Goal: Task Accomplishment & Management: Use online tool/utility

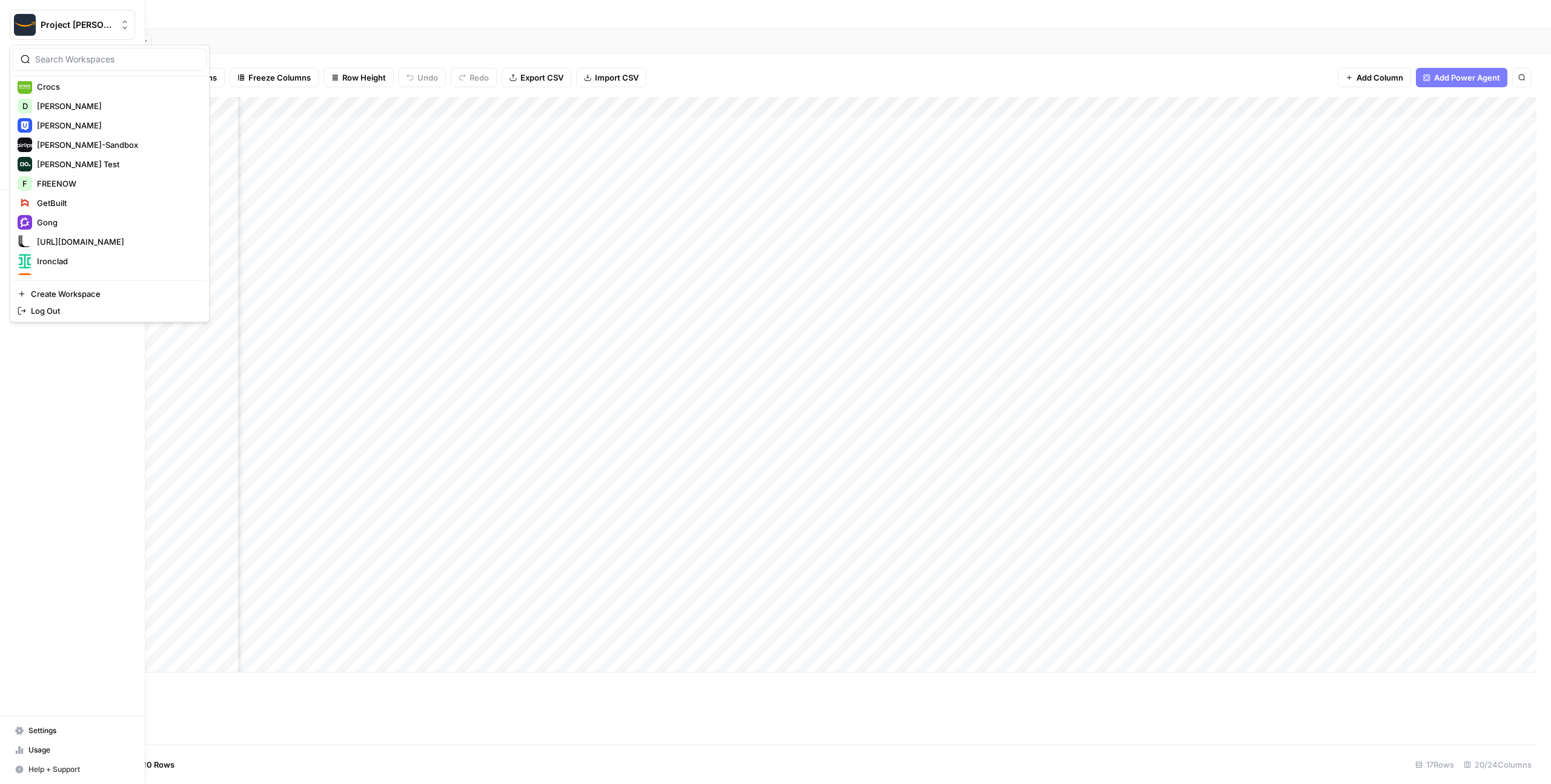
scroll to position [407, 0]
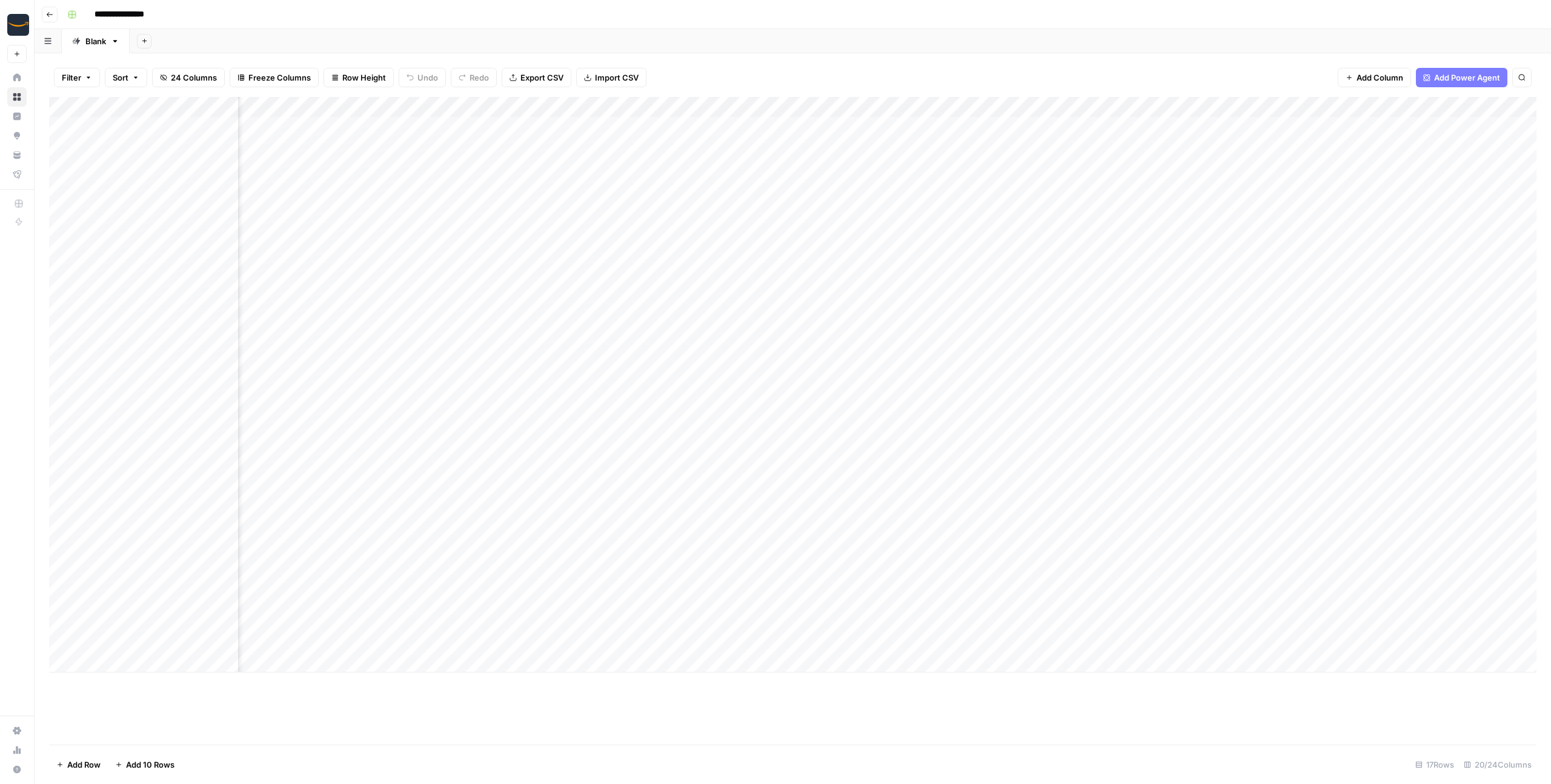
click at [479, 36] on div "Add Sheet" at bounding box center [839, 40] width 1421 height 24
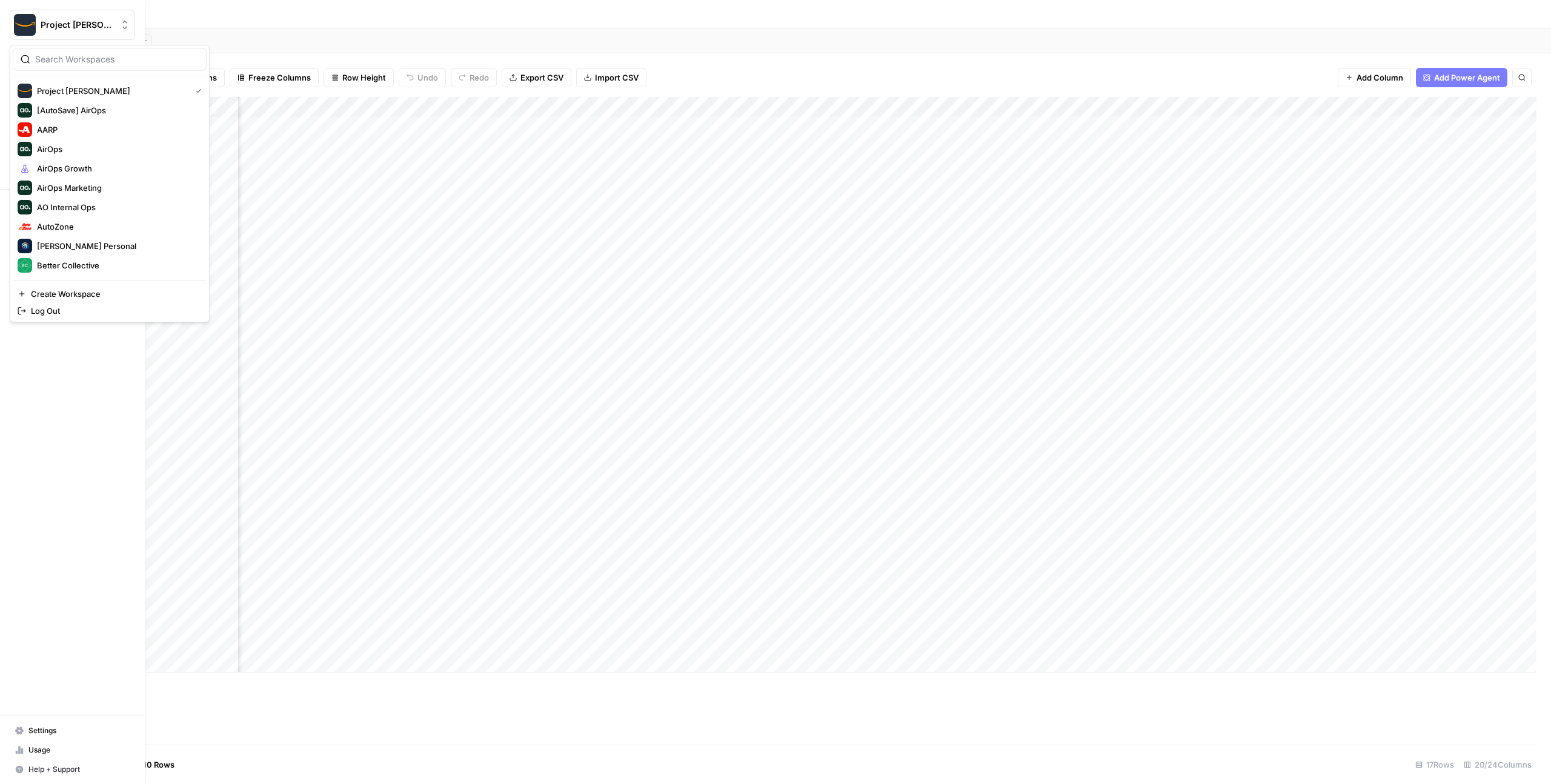
click at [47, 12] on button "Project [PERSON_NAME]" at bounding box center [72, 25] width 125 height 30
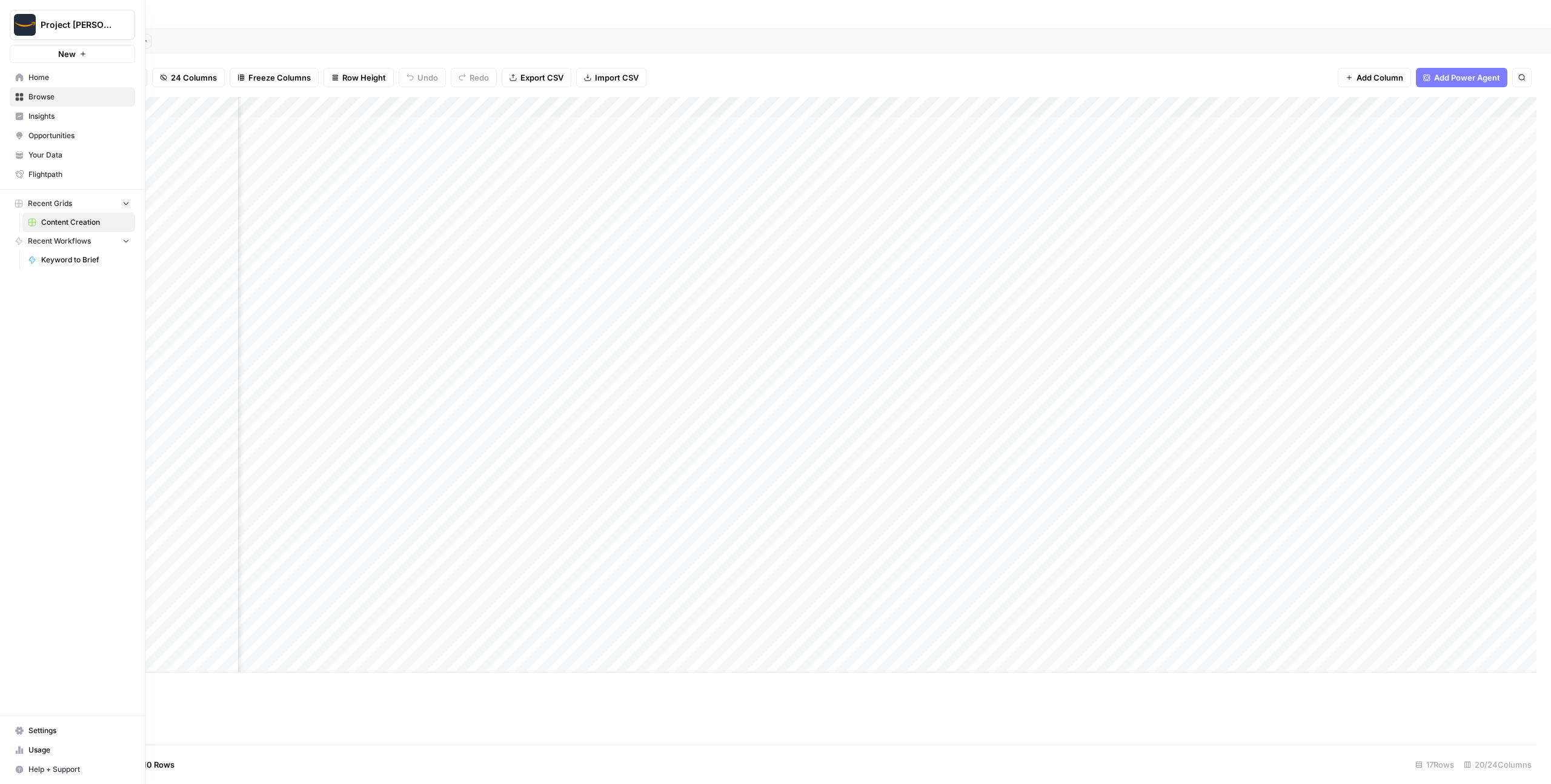
click at [63, 21] on span "Project Kuiper" at bounding box center [77, 25] width 73 height 12
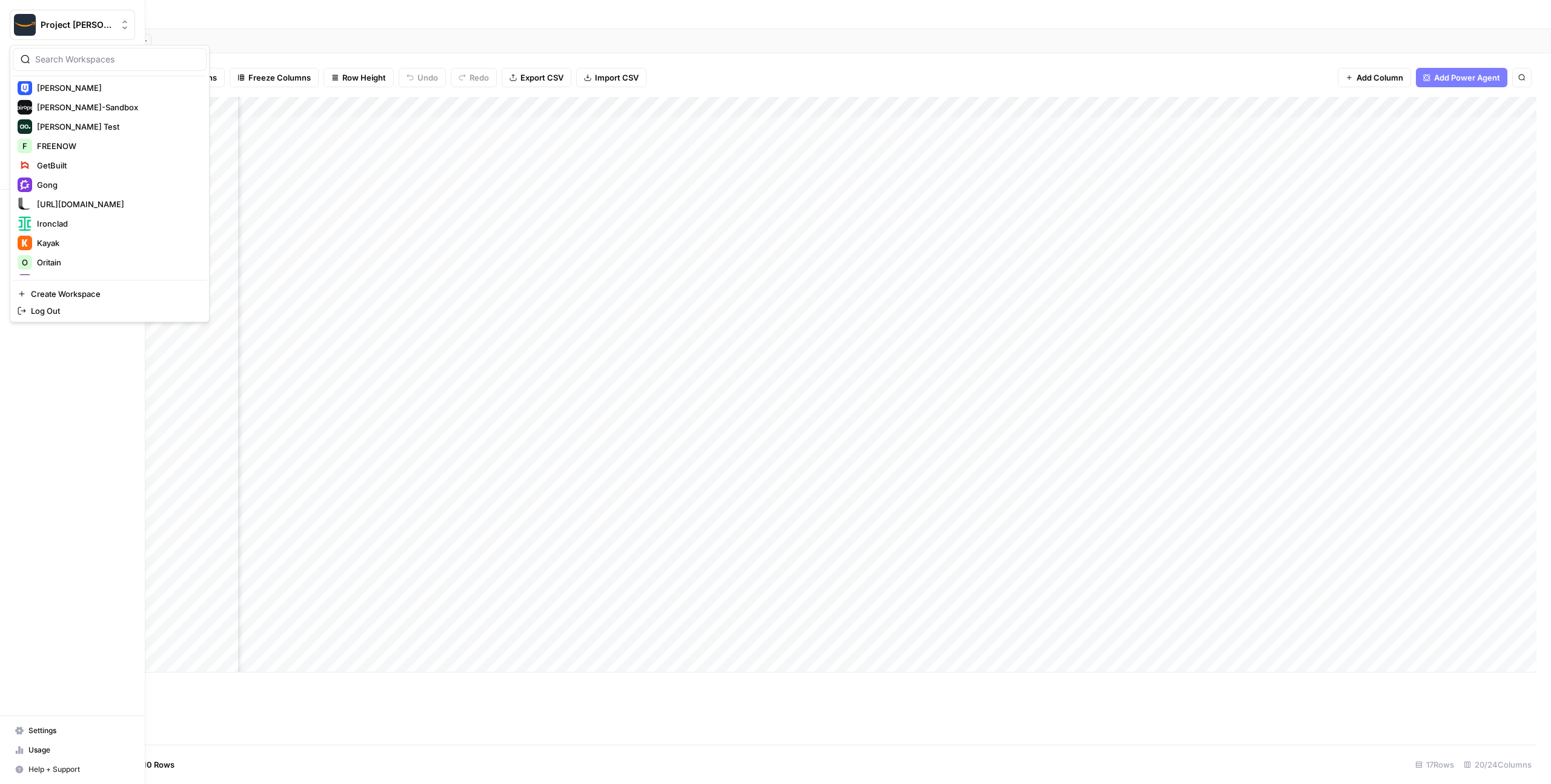
scroll to position [253, 0]
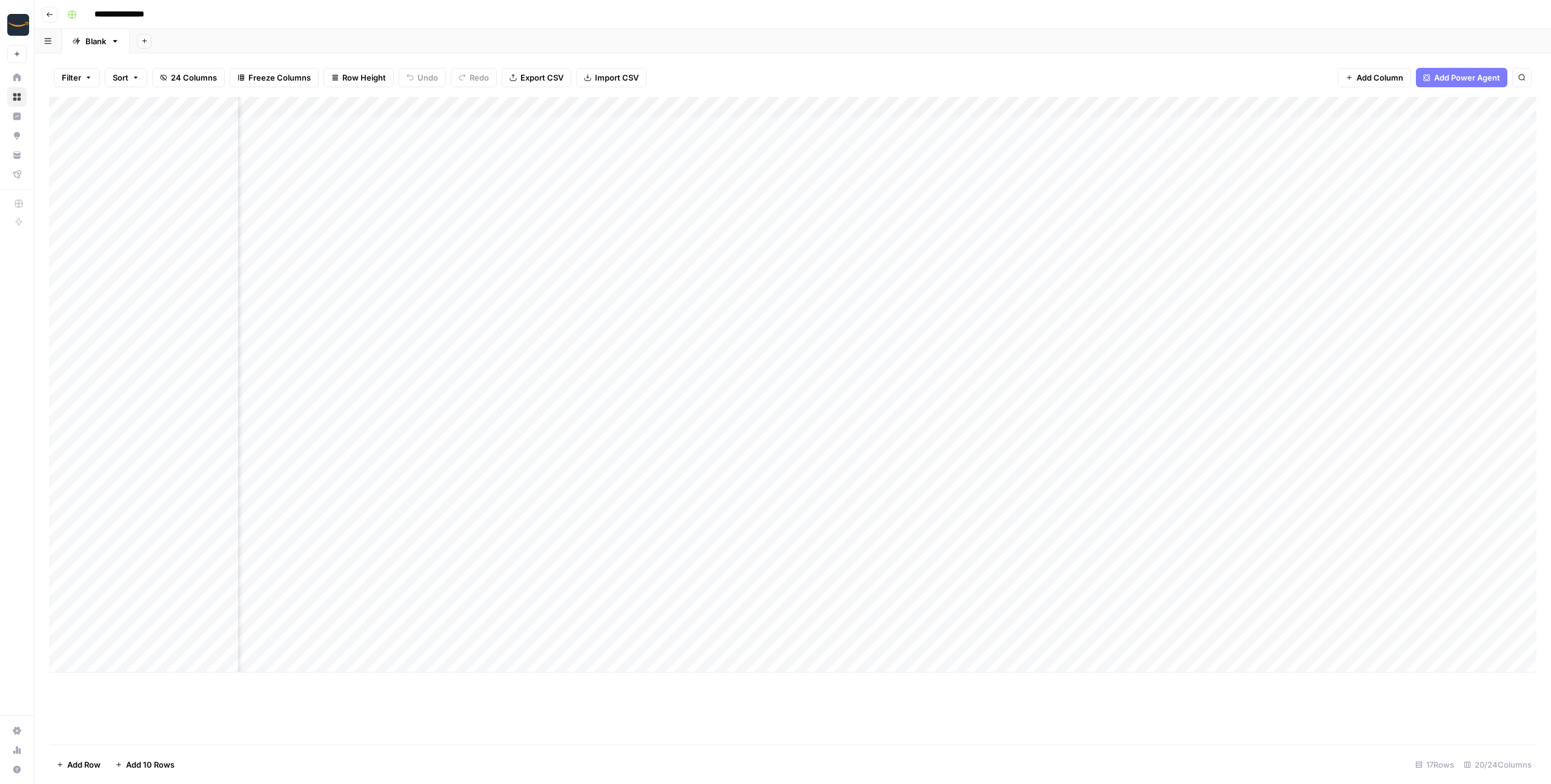
click at [20, 26] on img "Workspace: Project Kuiper" at bounding box center [18, 25] width 21 height 21
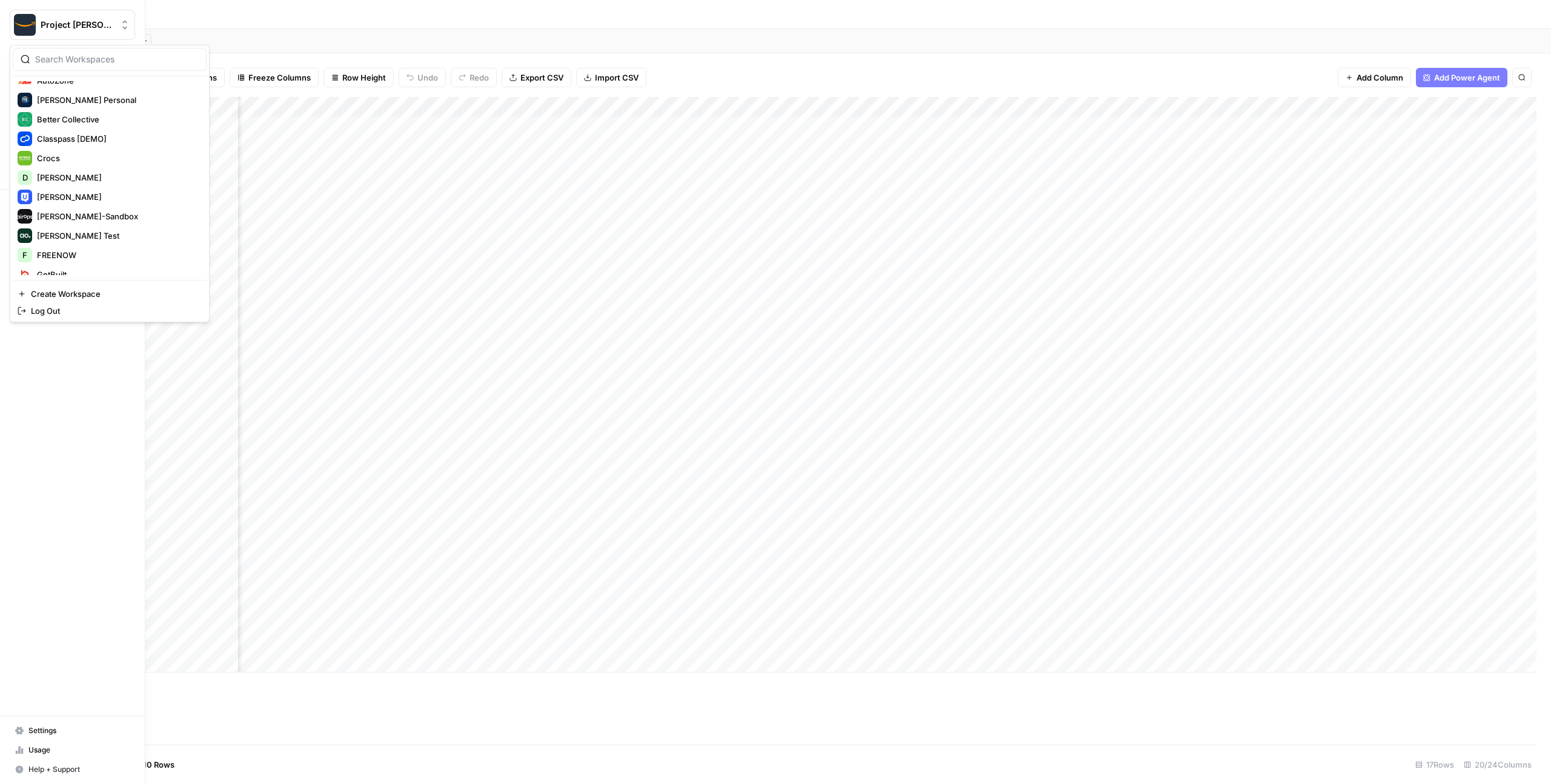
scroll to position [147, 0]
click at [88, 209] on span "[PERSON_NAME]-Sandbox" at bounding box center [117, 215] width 160 height 12
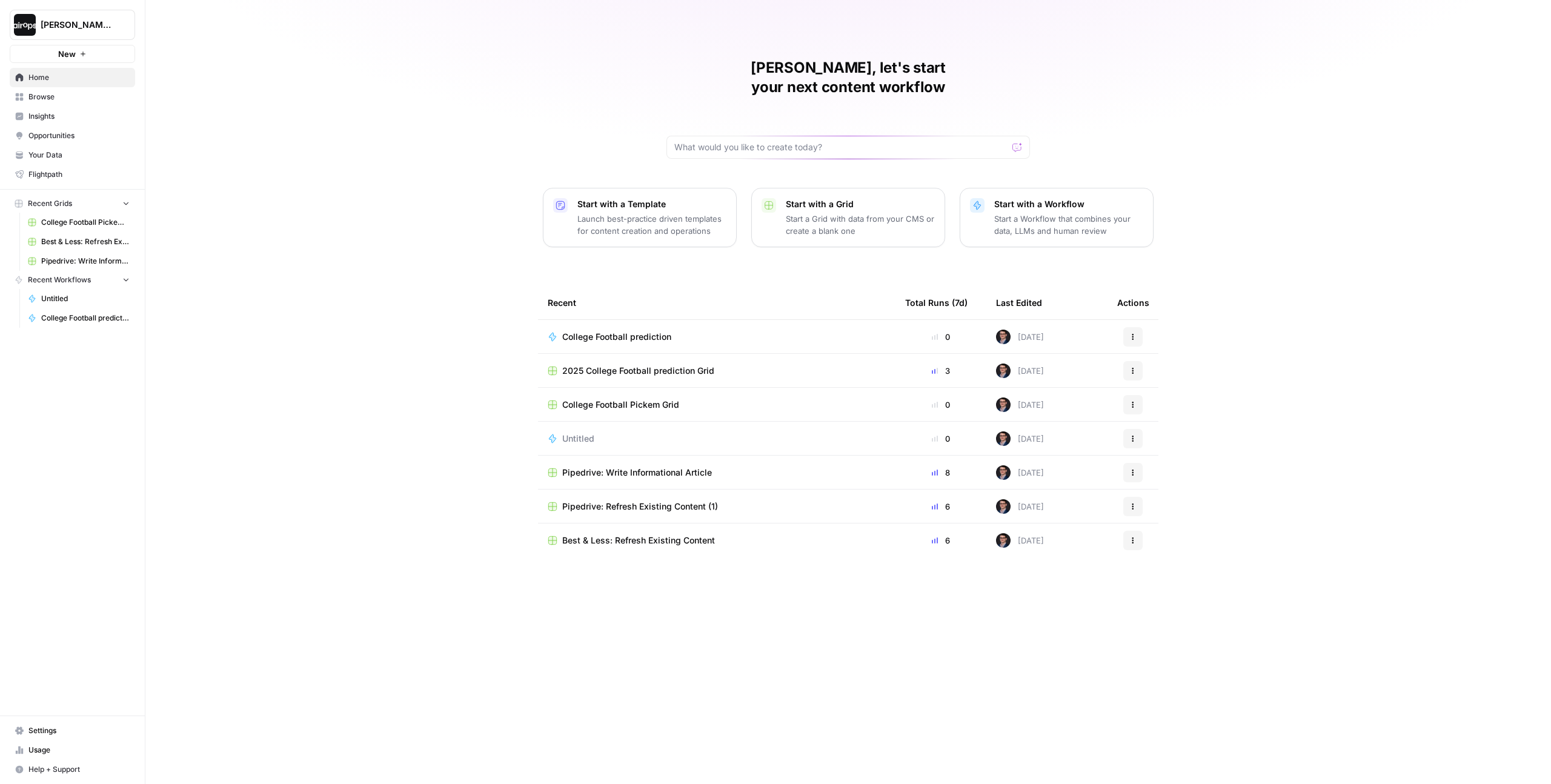
click at [416, 41] on div "Mike, let's start your next content workflow Start with a Template Launch best-…" at bounding box center [848, 392] width 1405 height 784
click at [58, 159] on span "Your Data" at bounding box center [79, 155] width 101 height 11
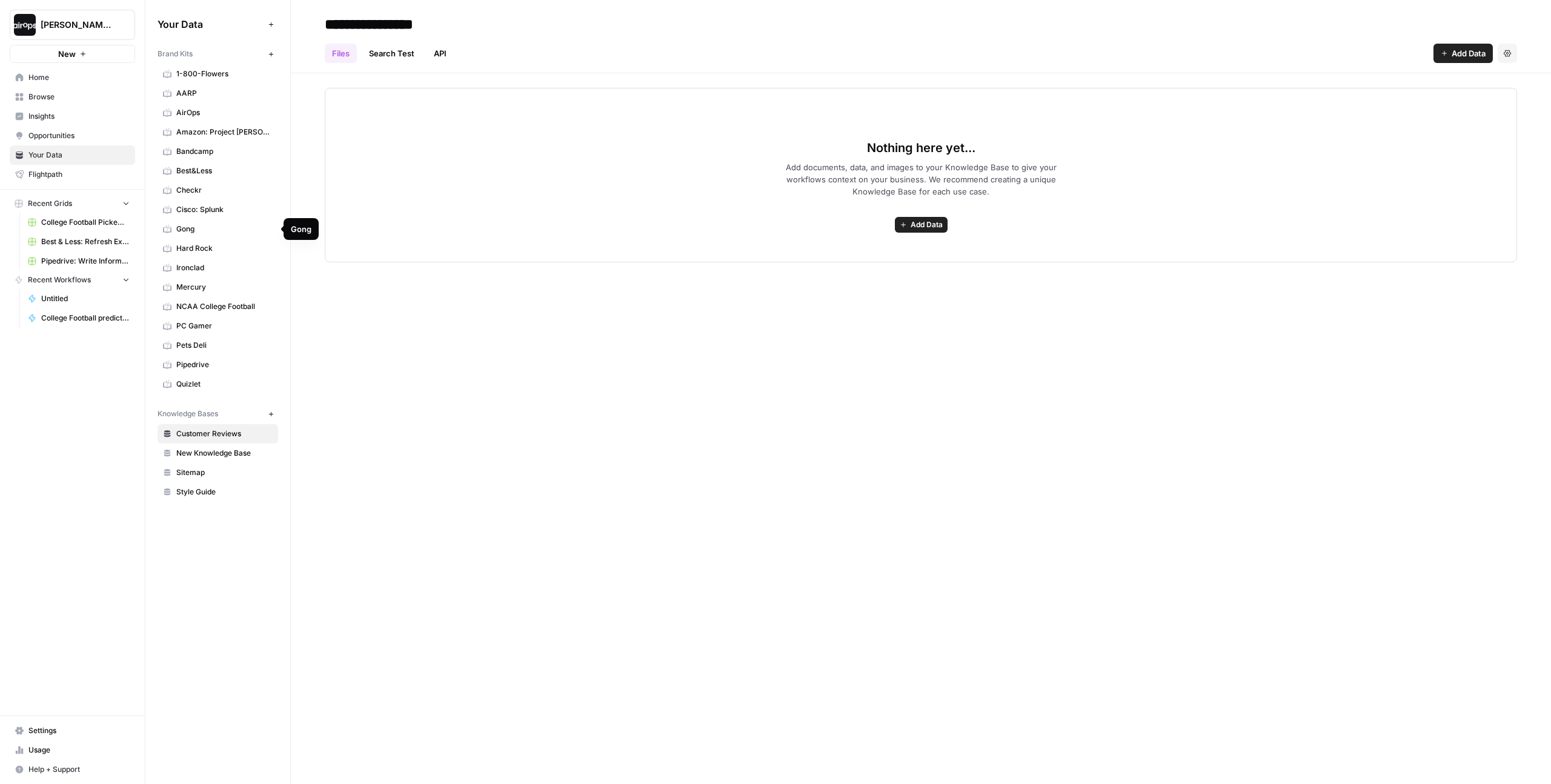
click at [206, 232] on span "Gong" at bounding box center [224, 228] width 96 height 11
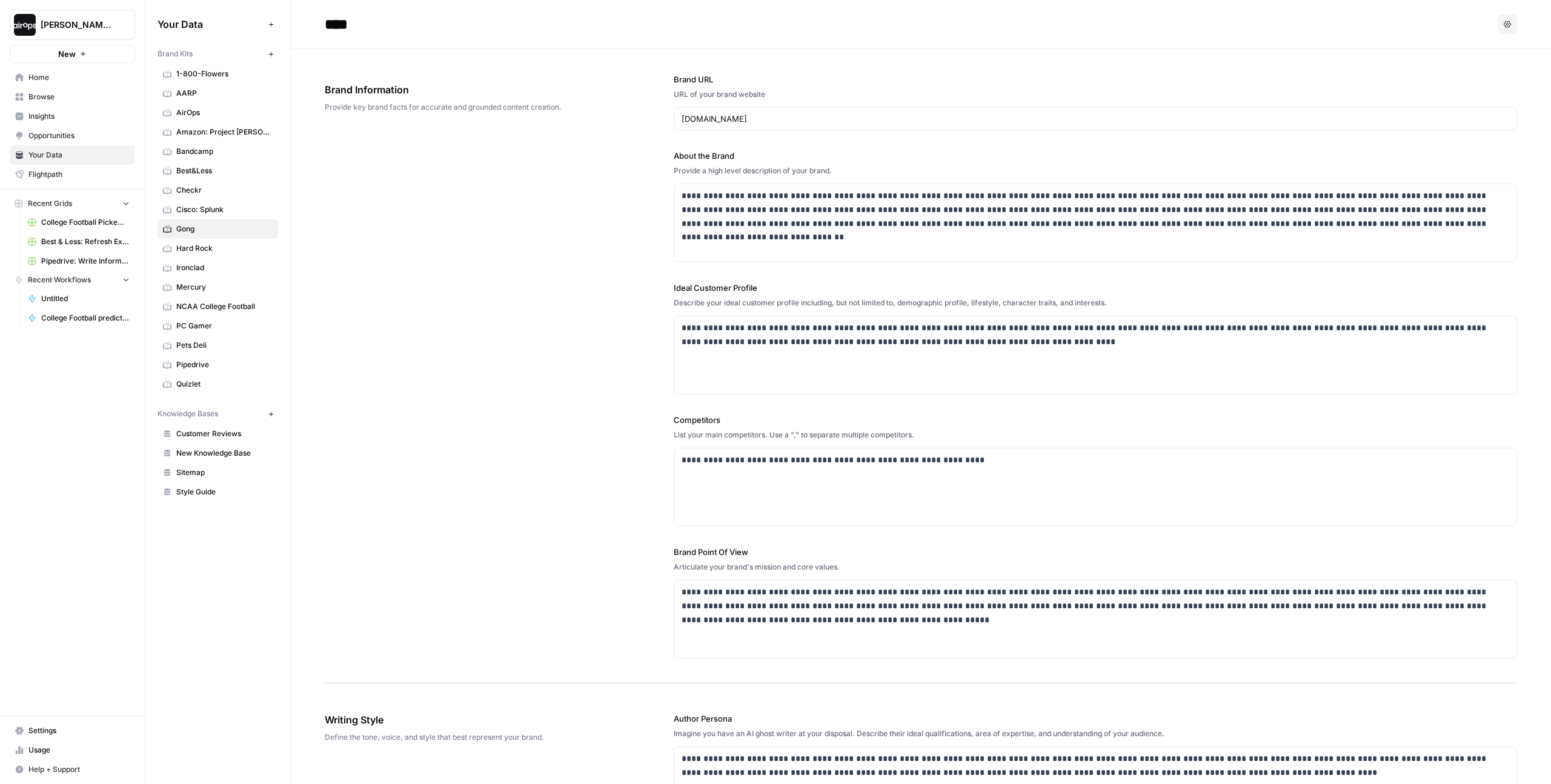
click at [459, 347] on div "**********" at bounding box center [920, 366] width 1192 height 634
click at [42, 78] on span "Home" at bounding box center [79, 77] width 101 height 11
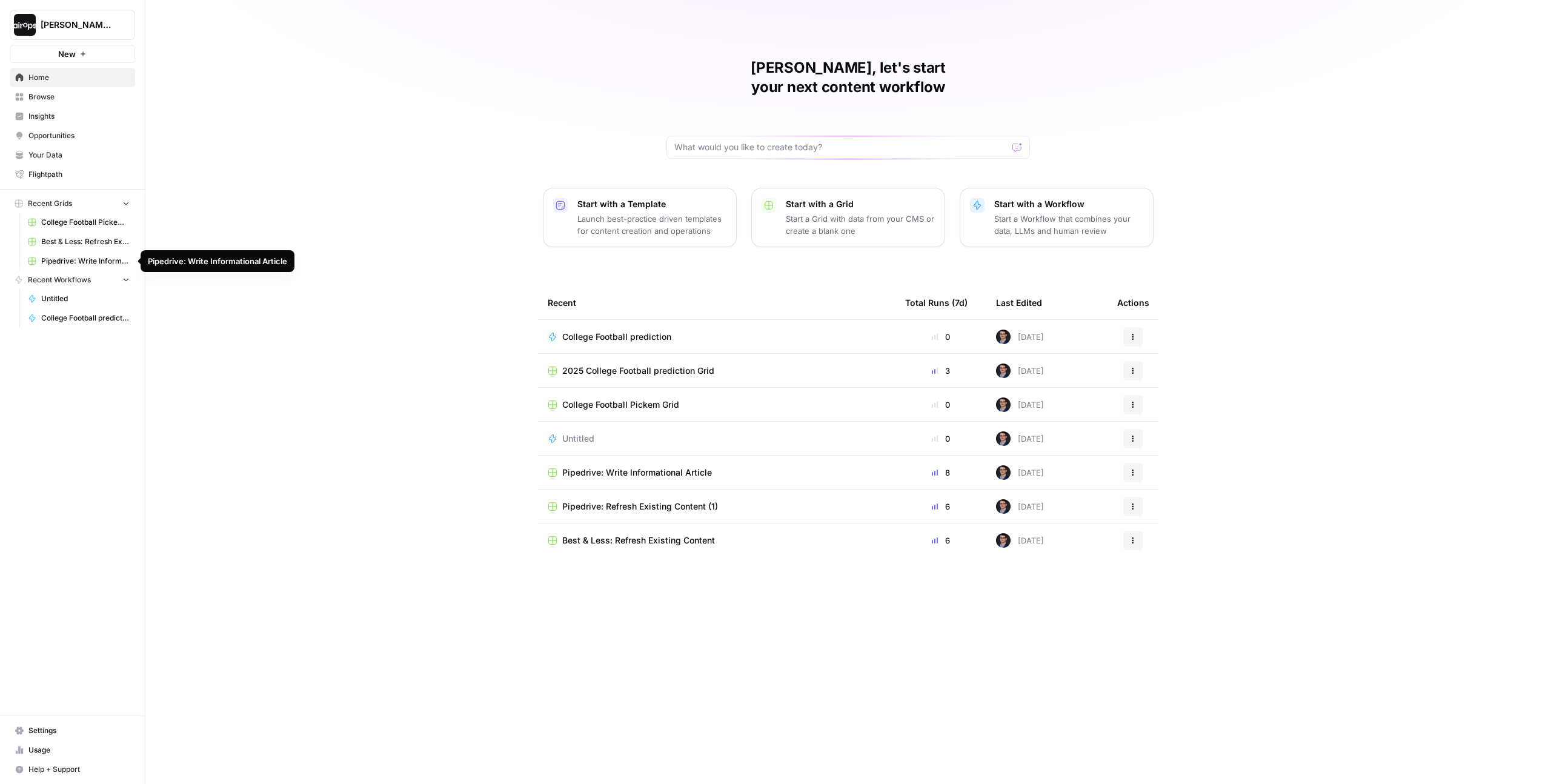
click at [293, 208] on div "Mike, let's start your next content workflow Start with a Template Launch best-…" at bounding box center [848, 392] width 1405 height 784
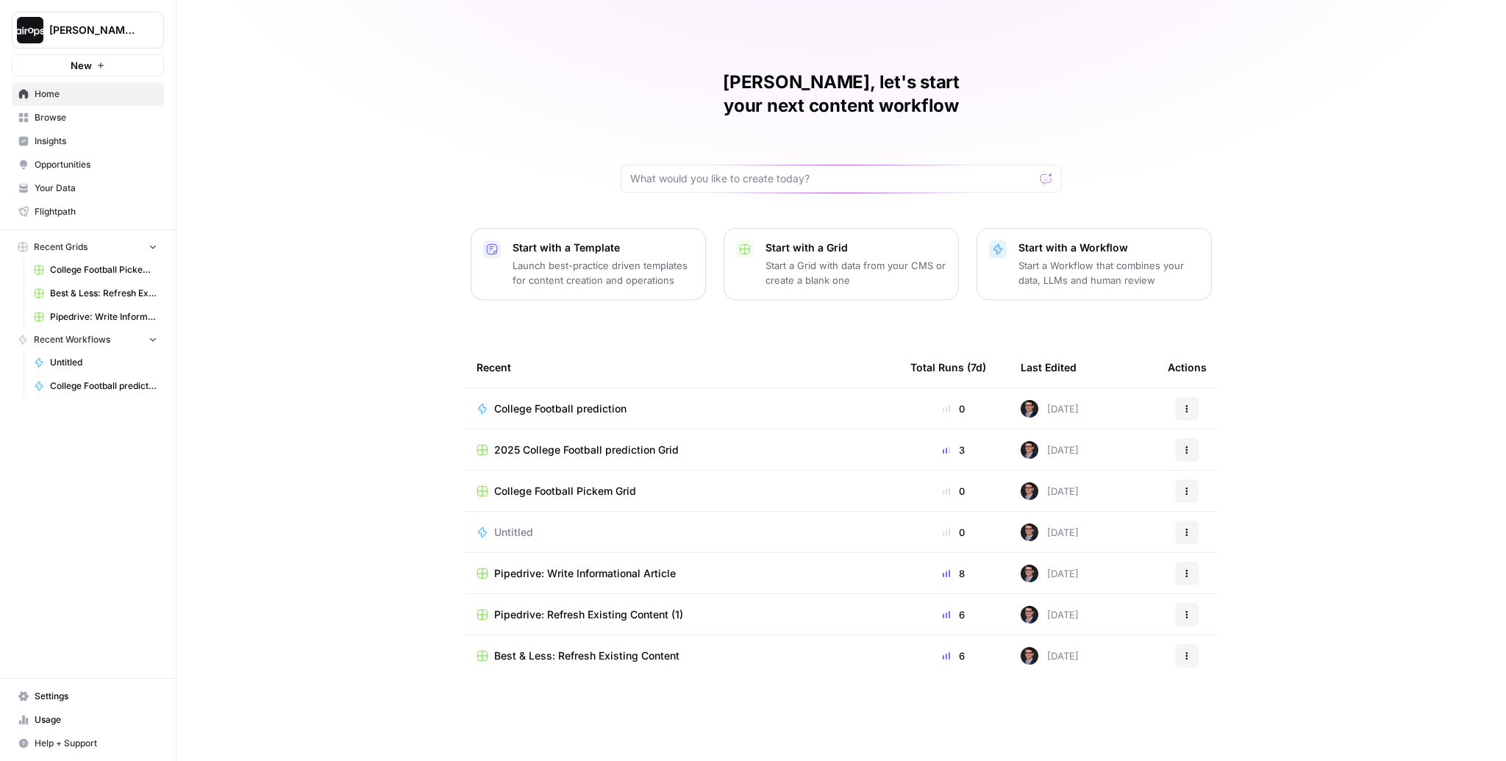
click at [64, 120] on span "Browse" at bounding box center [96, 117] width 123 height 13
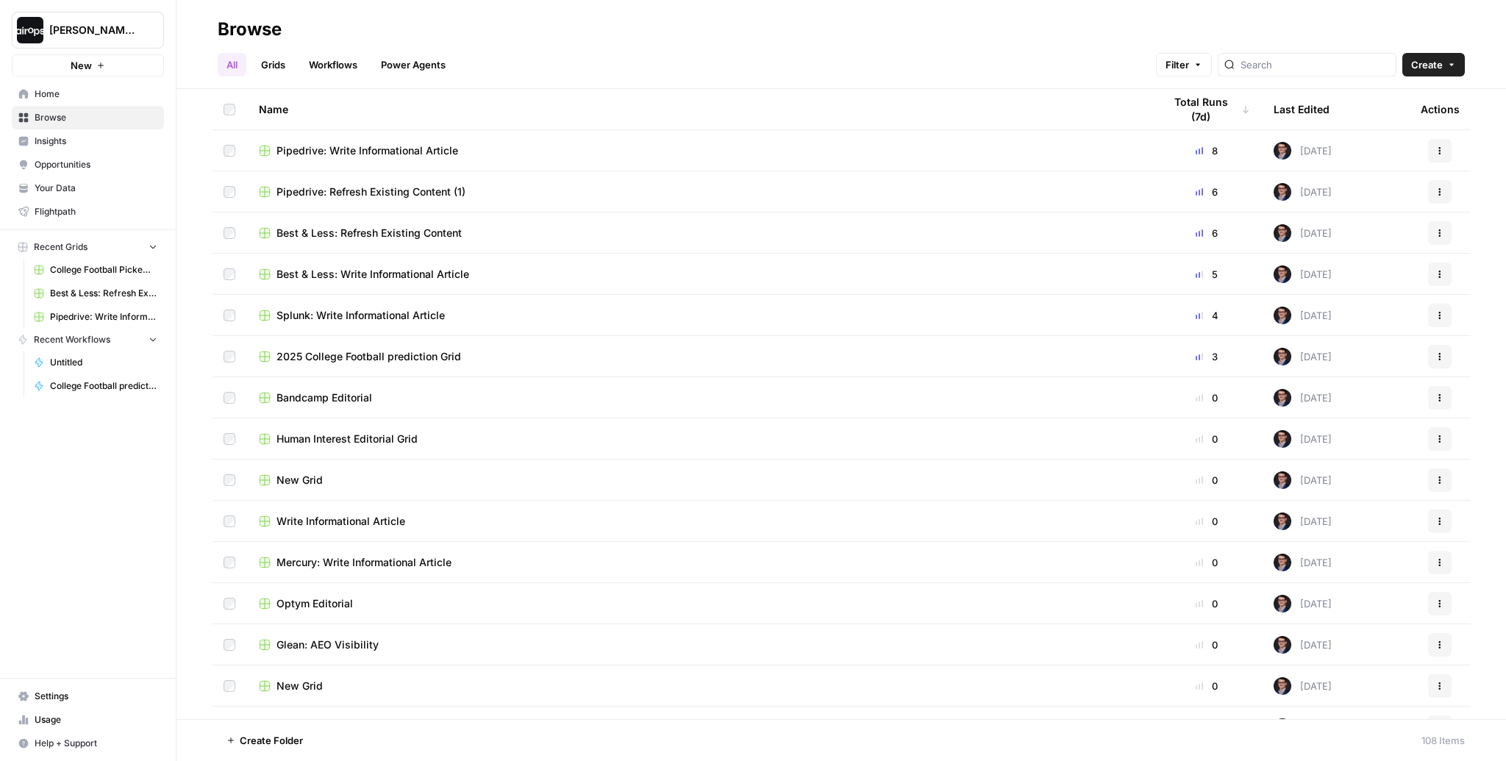
click at [393, 269] on span "Best & Less: Write Informational Article" at bounding box center [373, 274] width 193 height 15
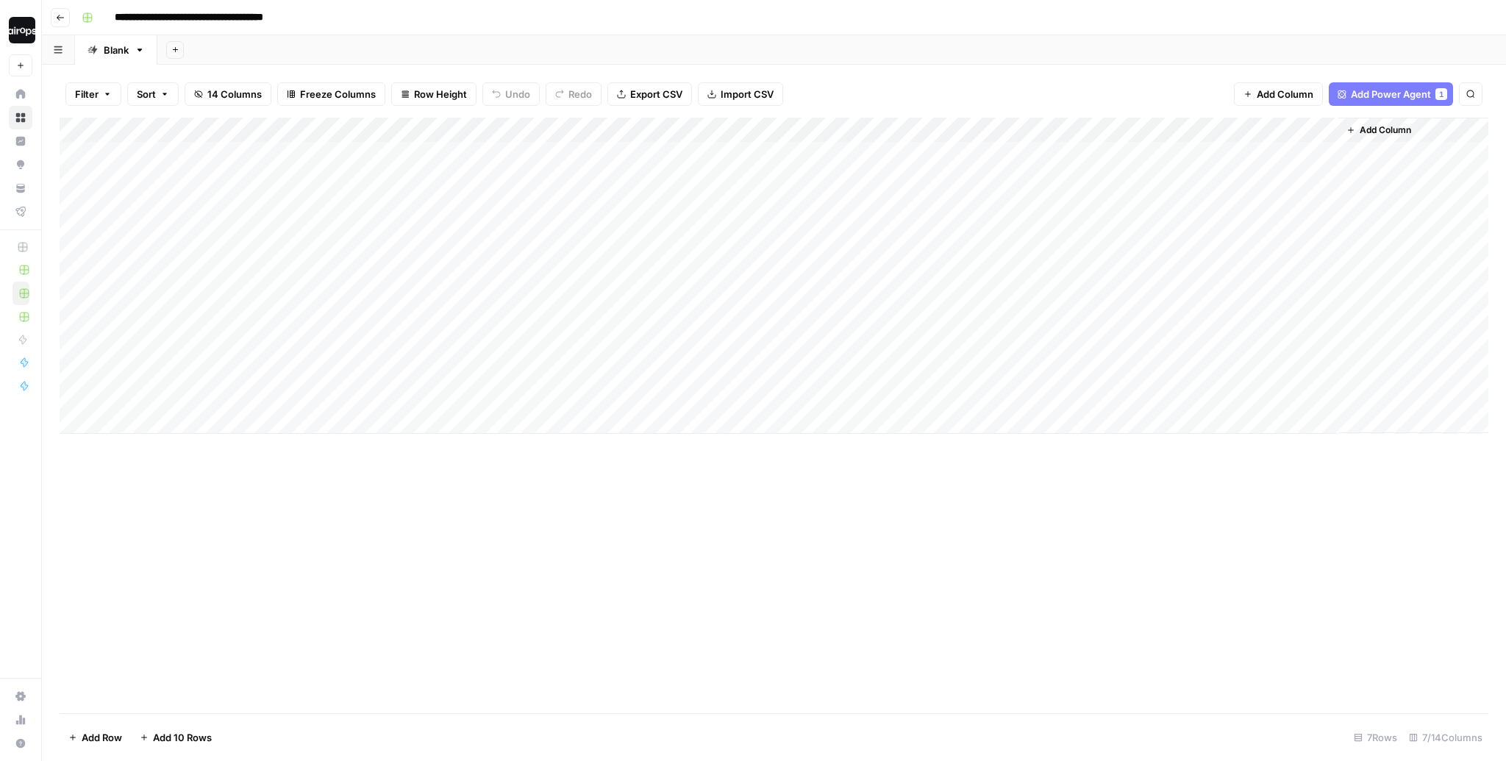
click at [605, 76] on div "Filter Sort 14 Columns Freeze Columns Row Height Undo Redo Export CSV Import CS…" at bounding box center [774, 94] width 1429 height 47
click at [408, 52] on div "Add Sheet" at bounding box center [831, 49] width 1349 height 29
click at [624, 54] on div "Add Sheet" at bounding box center [831, 49] width 1349 height 29
click at [605, 520] on div "Add Column" at bounding box center [774, 416] width 1429 height 596
click at [885, 83] on div "Filter Sort 29 Columns Freeze Columns Row Height Undo Redo Export CSV Import CS…" at bounding box center [774, 94] width 1429 height 47
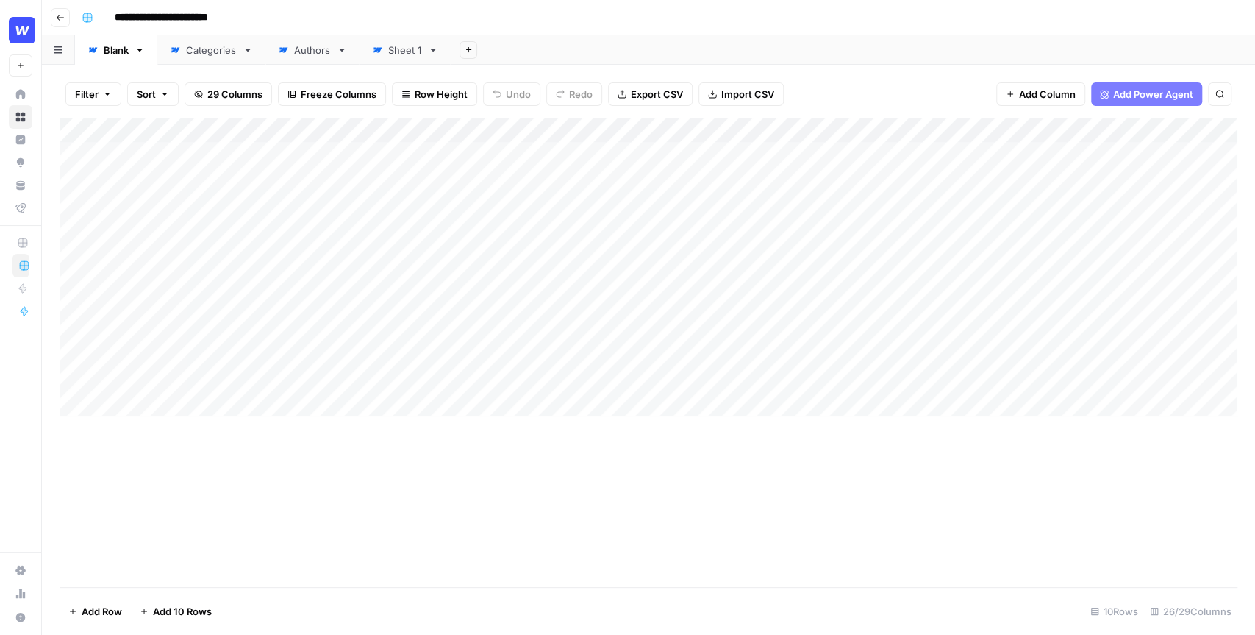
click at [662, 46] on div "Add Sheet" at bounding box center [853, 49] width 805 height 29
drag, startPoint x: 653, startPoint y: 160, endPoint x: 653, endPoint y: 494, distance: 333.9
click at [653, 494] on div "Add Column" at bounding box center [649, 352] width 1178 height 469
drag, startPoint x: 715, startPoint y: 165, endPoint x: 716, endPoint y: 359, distance: 194.2
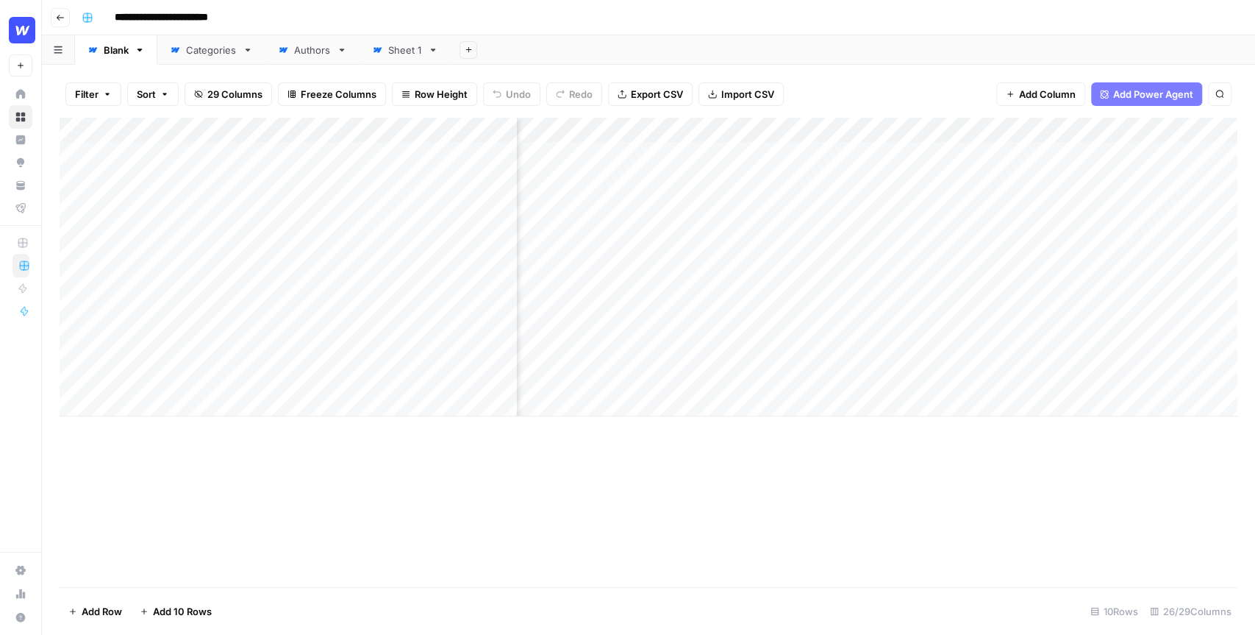
click at [716, 359] on div "Add Column" at bounding box center [649, 267] width 1178 height 299
click at [807, 177] on div "Add Column" at bounding box center [649, 267] width 1178 height 299
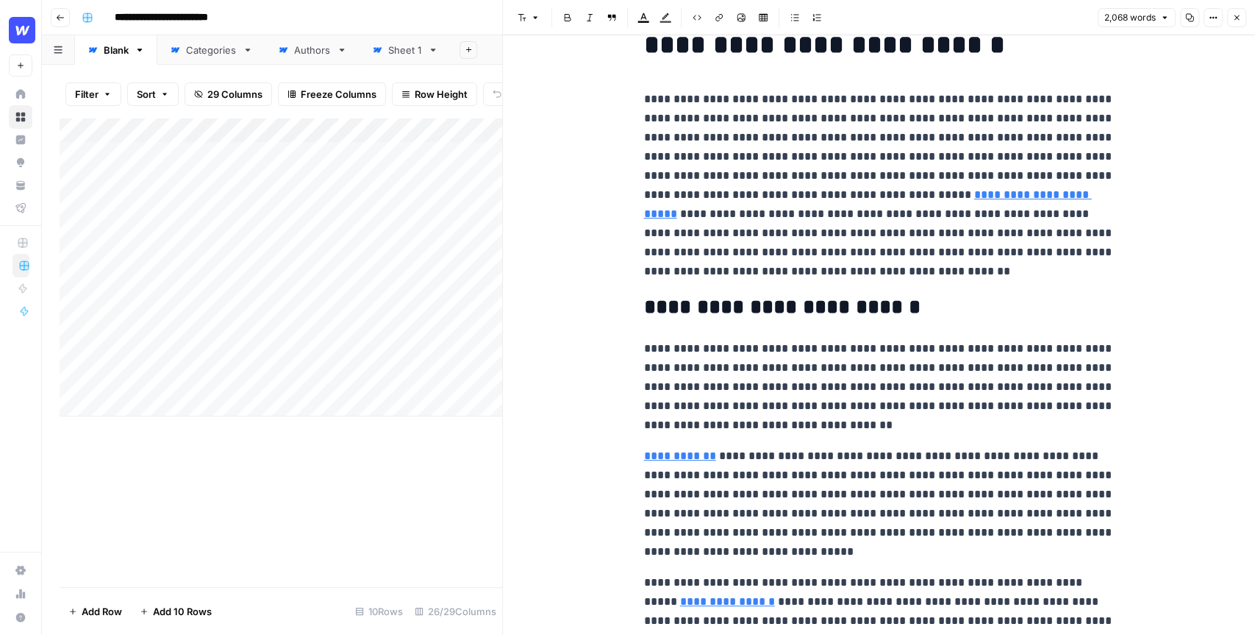
scroll to position [67, 0]
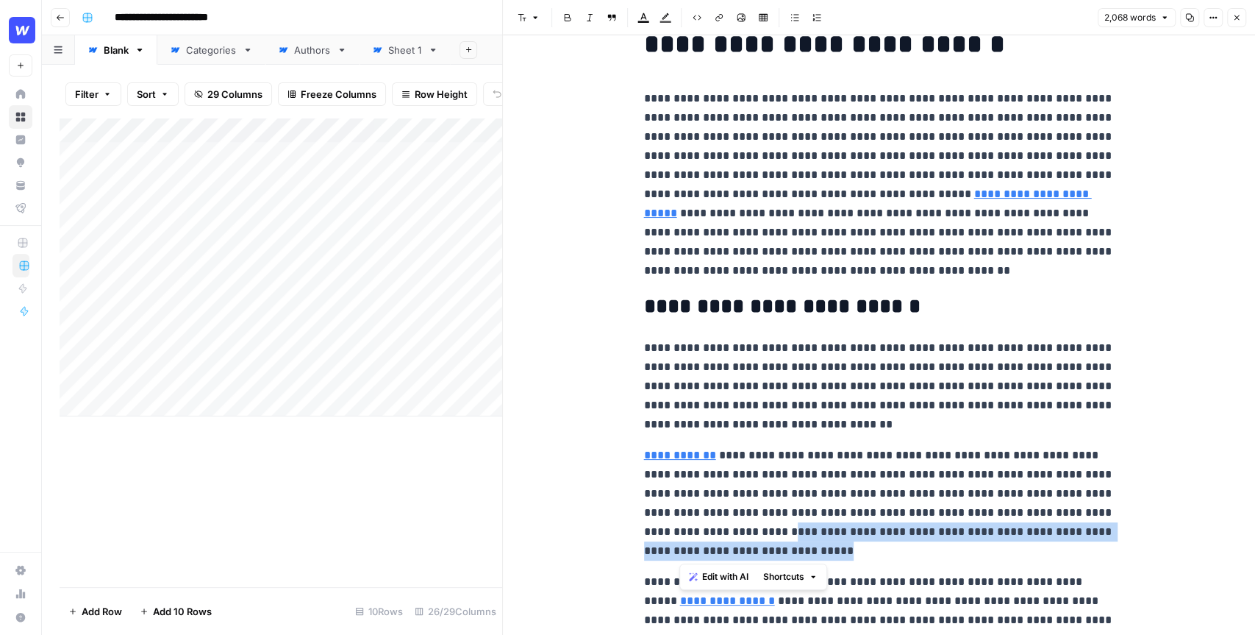
drag, startPoint x: 752, startPoint y: 546, endPoint x: 679, endPoint y: 522, distance: 77.2
click at [679, 522] on p "**********" at bounding box center [879, 503] width 471 height 115
click at [1238, 16] on icon "button" at bounding box center [1237, 17] width 9 height 9
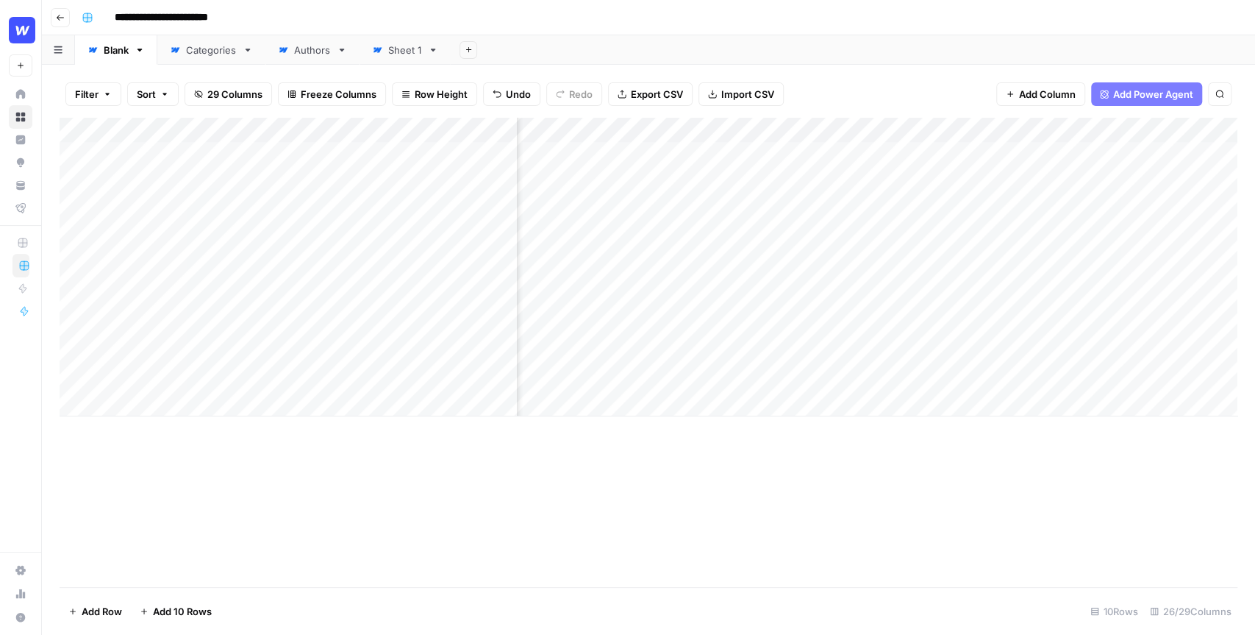
scroll to position [0, 924]
drag, startPoint x: 900, startPoint y: 152, endPoint x: 884, endPoint y: 377, distance: 224.9
click at [884, 377] on div "Add Column" at bounding box center [649, 267] width 1178 height 299
drag, startPoint x: 864, startPoint y: 152, endPoint x: 863, endPoint y: 343, distance: 191.2
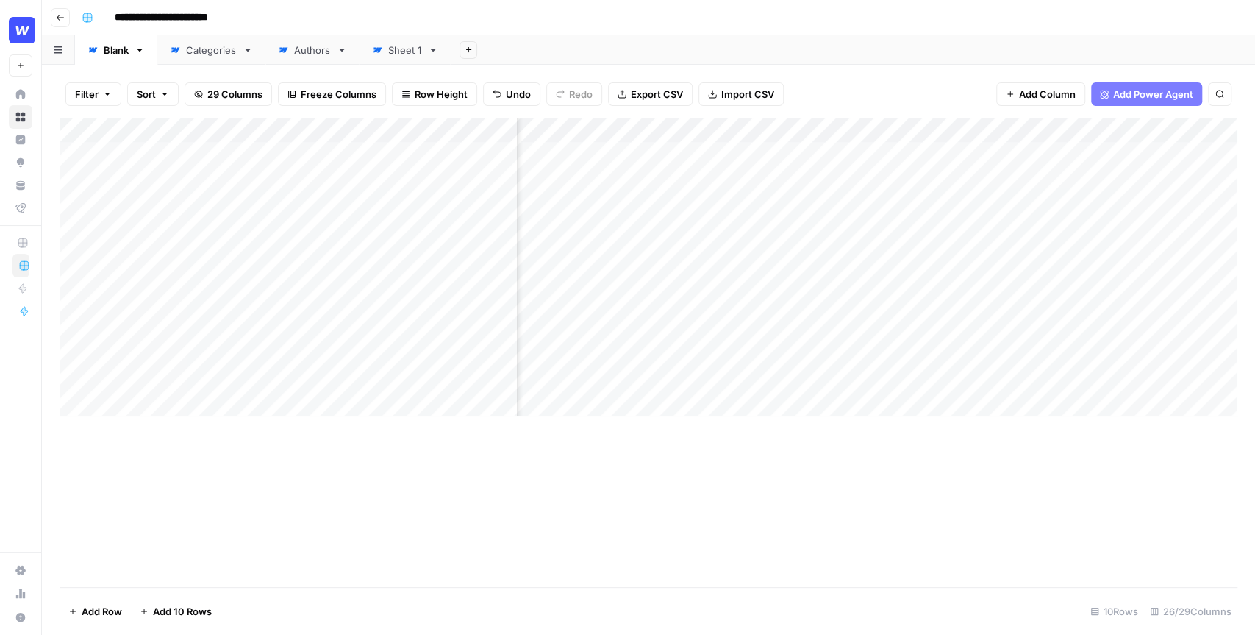
click at [864, 342] on div "Add Column" at bounding box center [649, 267] width 1178 height 299
drag, startPoint x: 699, startPoint y: 160, endPoint x: 684, endPoint y: 413, distance: 254.2
click at [685, 416] on div "Add Column" at bounding box center [649, 267] width 1178 height 299
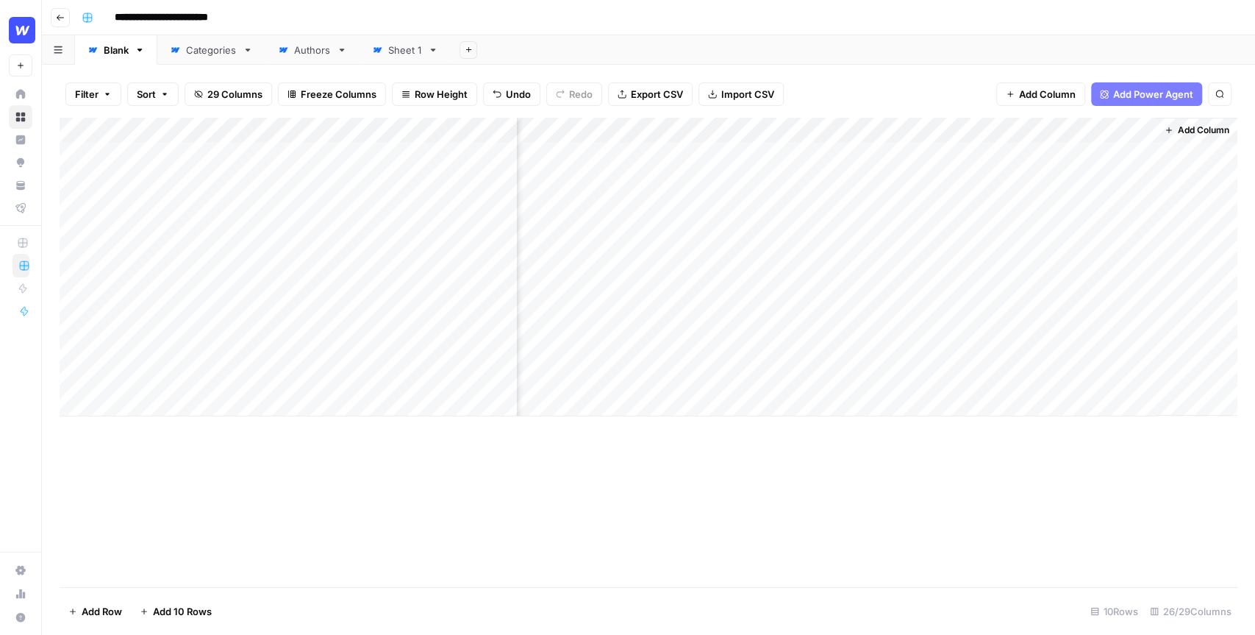
click at [1204, 128] on span "Add Column" at bounding box center [1203, 130] width 51 height 13
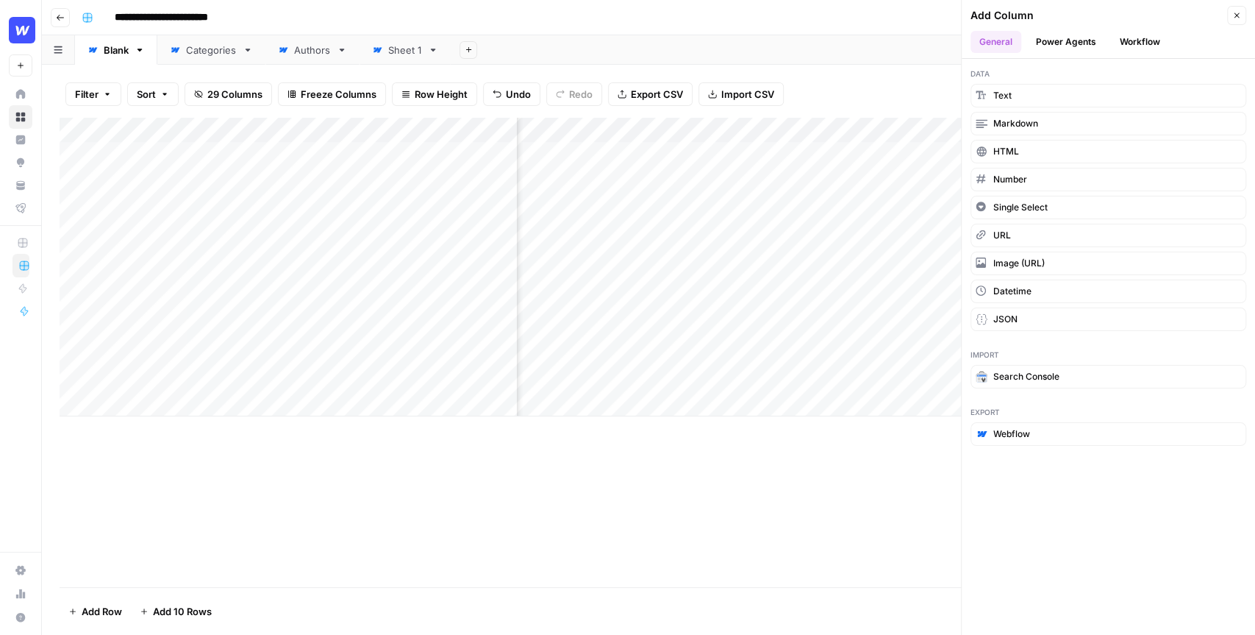
click at [1238, 18] on icon "button" at bounding box center [1237, 15] width 9 height 9
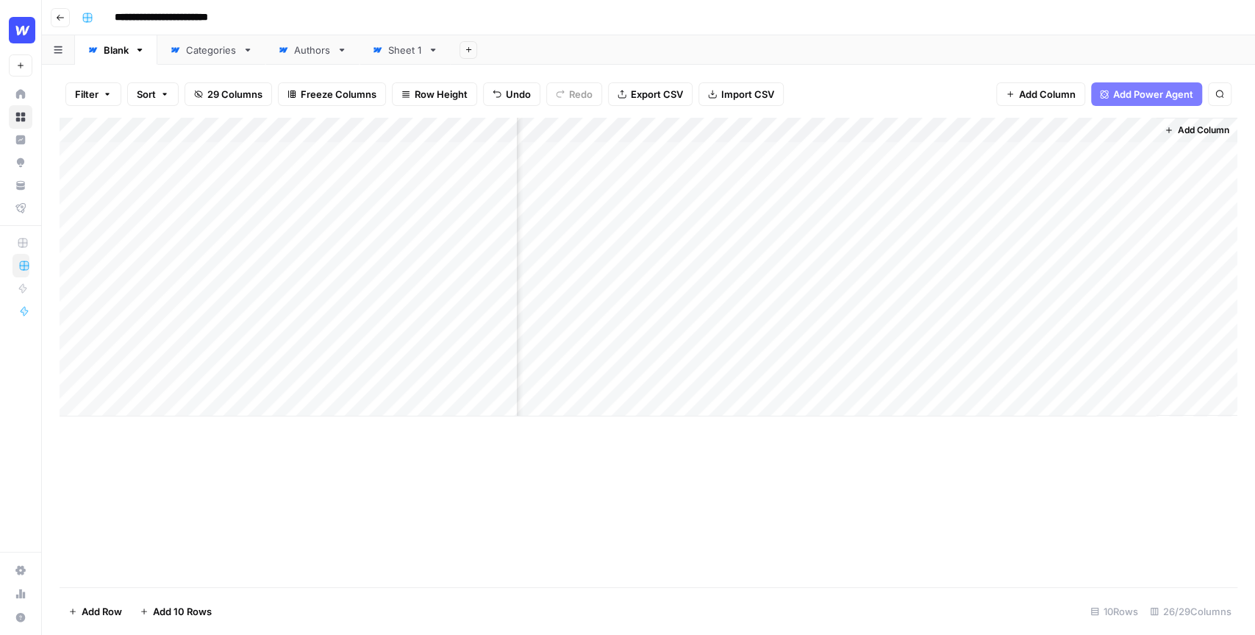
click at [1148, 88] on span "Add Power Agent" at bounding box center [1153, 94] width 80 height 15
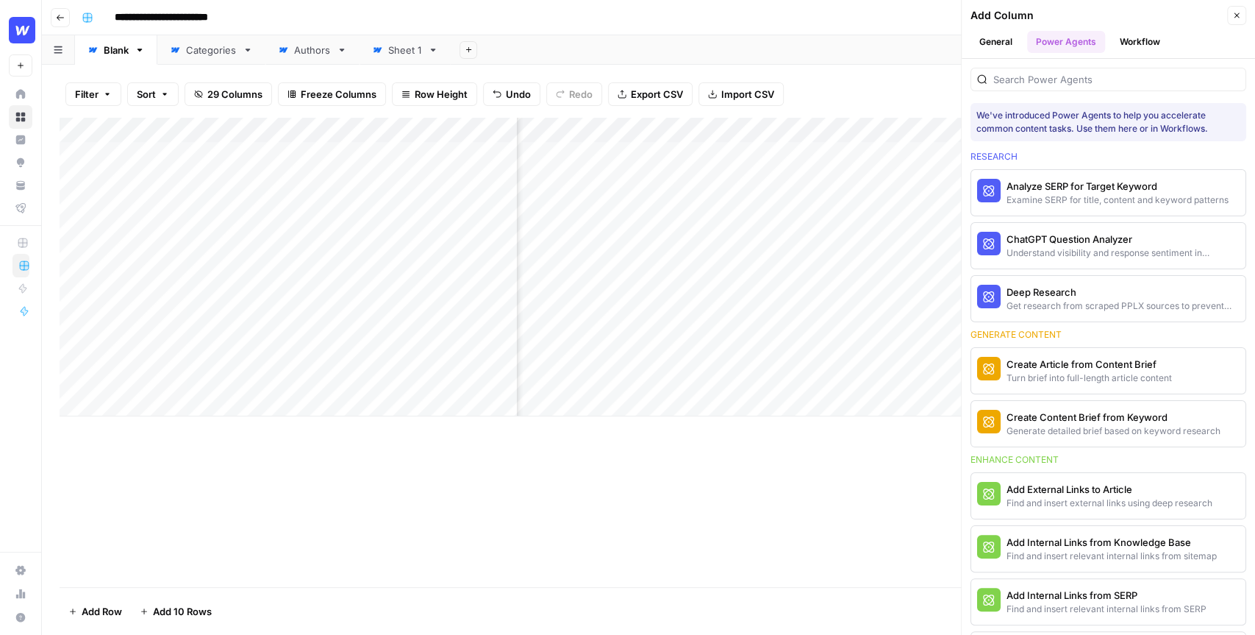
click at [1041, 85] on div at bounding box center [1109, 80] width 276 height 24
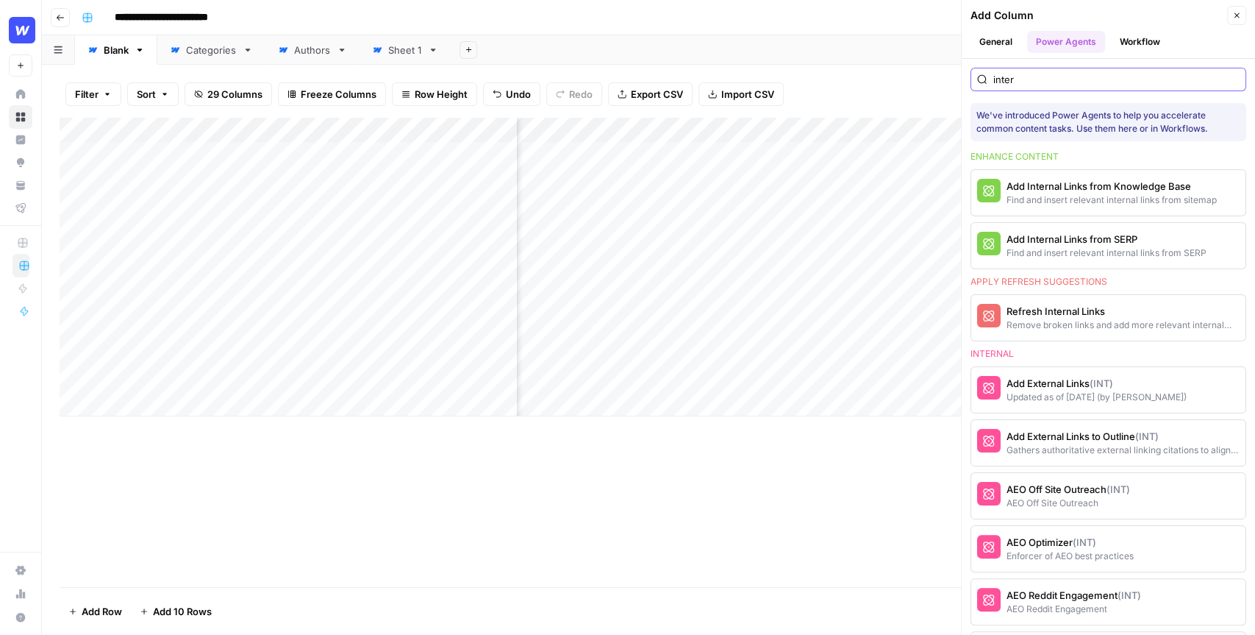
type input "inter"
click at [1136, 156] on div "Enhance content" at bounding box center [1109, 156] width 276 height 13
click at [1197, 15] on div "Add Column" at bounding box center [1097, 15] width 252 height 15
click at [1239, 18] on icon "button" at bounding box center [1237, 15] width 9 height 9
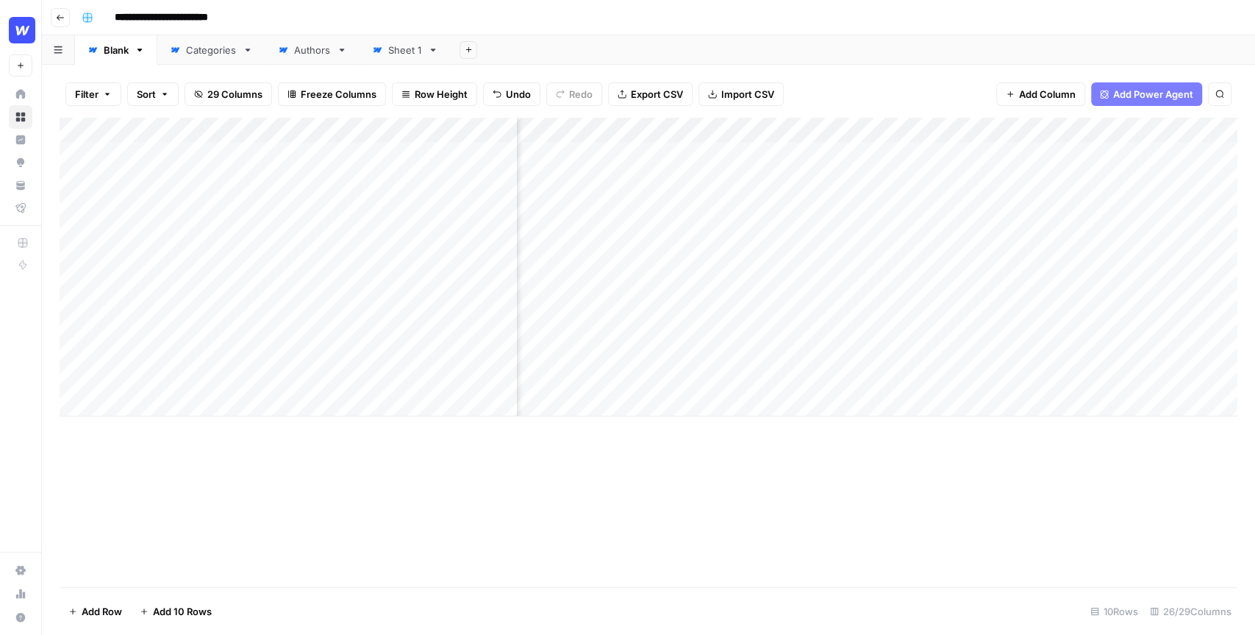
scroll to position [0, 2384]
click at [871, 88] on div "Filter Sort 29 Columns Freeze Columns Row Height Undo Redo Export CSV Import CS…" at bounding box center [649, 94] width 1178 height 47
click at [1144, 85] on button "Add Power Agent" at bounding box center [1146, 94] width 111 height 24
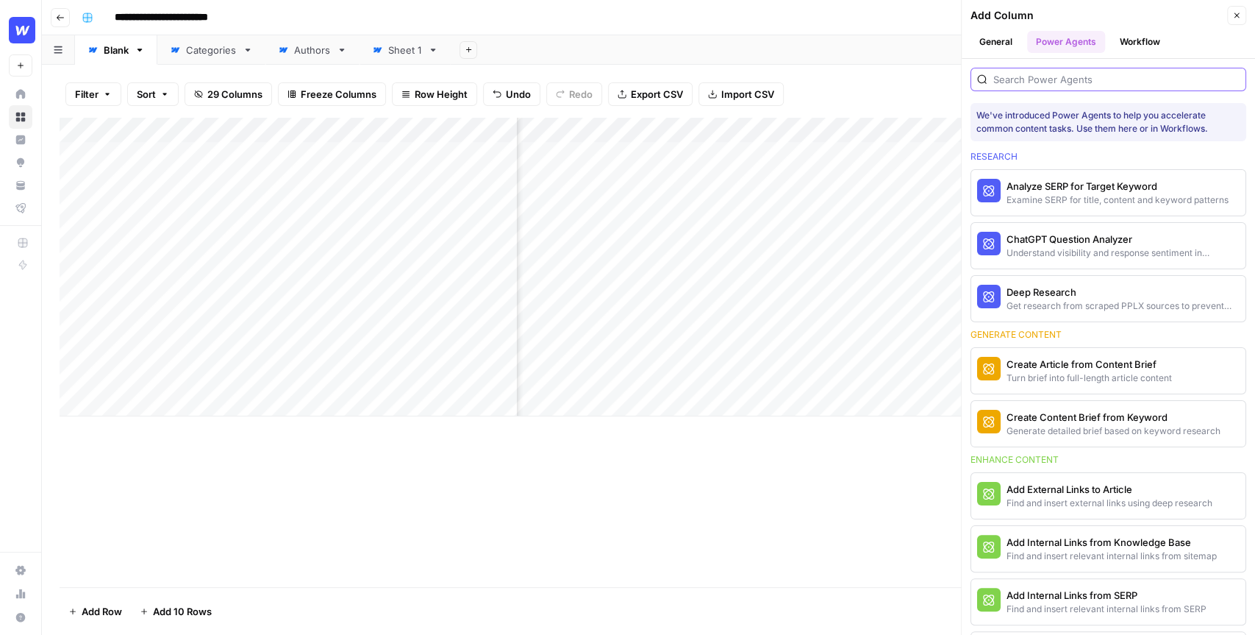
click at [1062, 74] on input "search" at bounding box center [1117, 79] width 246 height 15
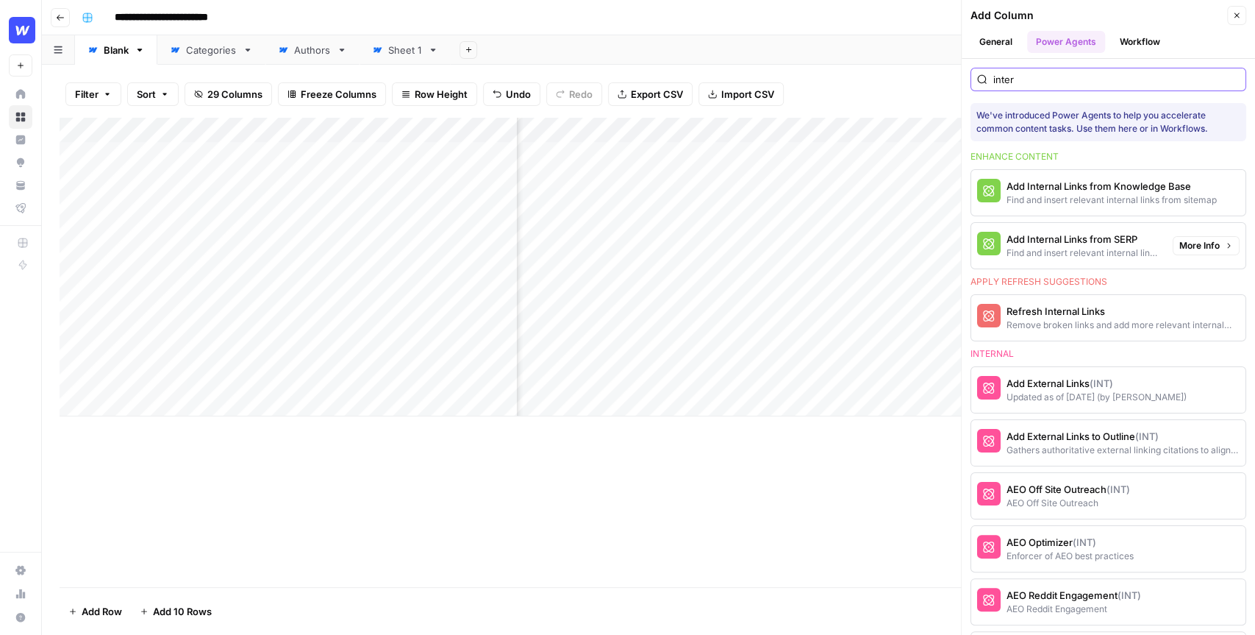
type input "inter"
click at [1207, 243] on span "More Info" at bounding box center [1200, 245] width 40 height 13
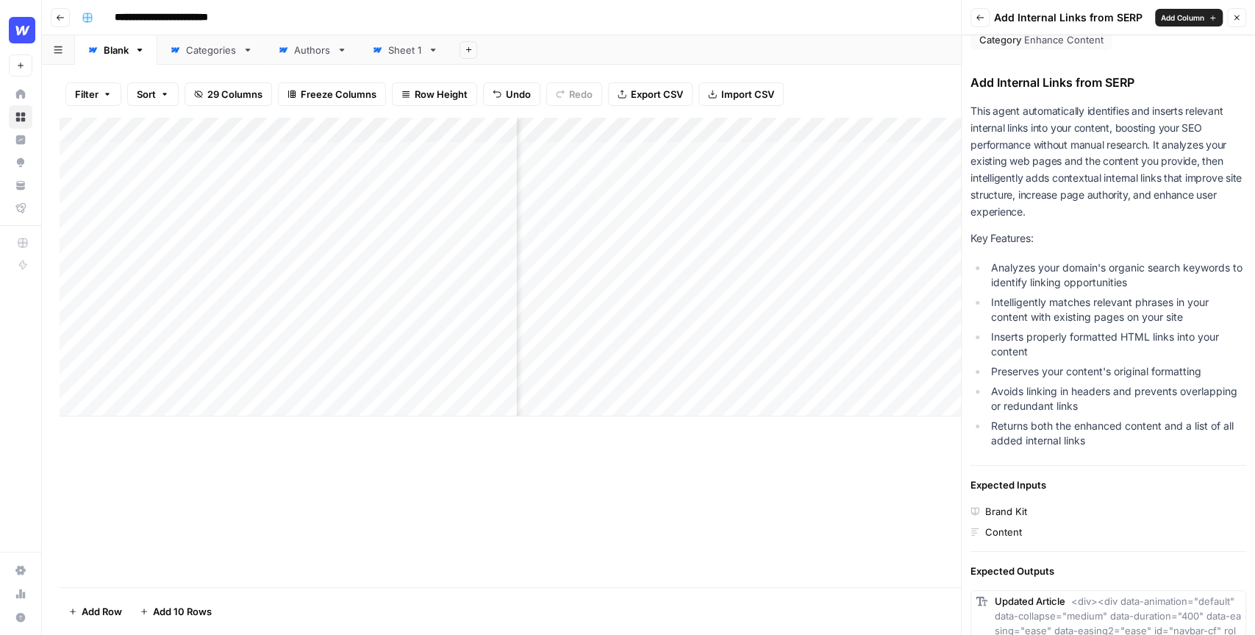
scroll to position [0, 0]
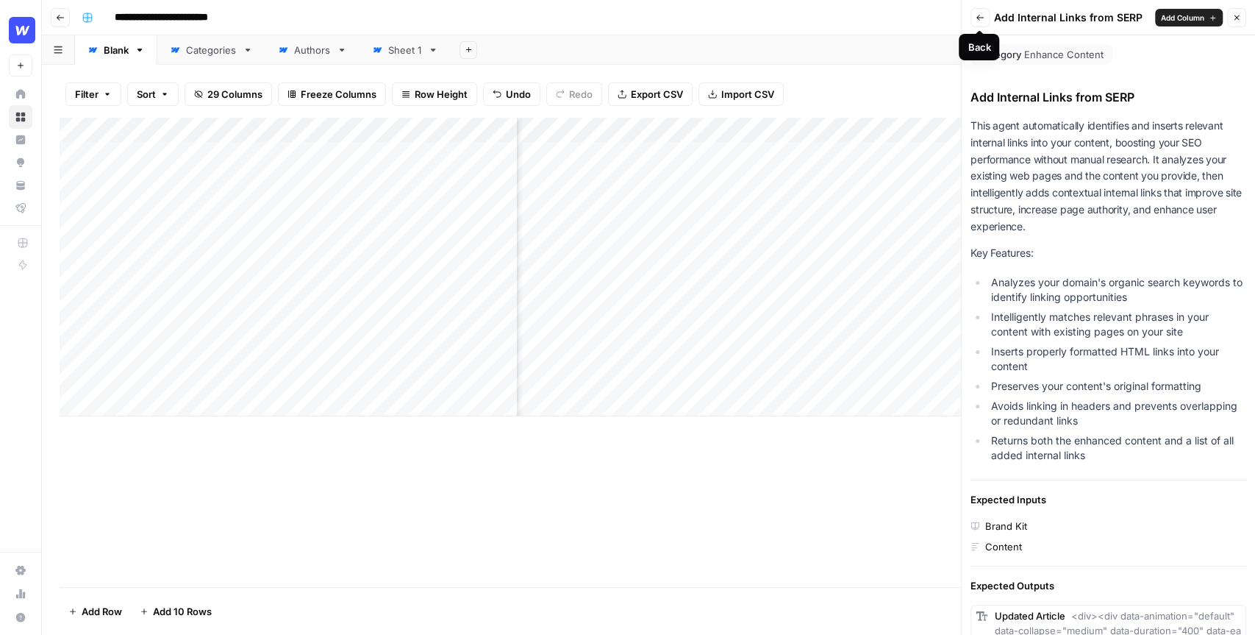
click at [980, 19] on icon "button" at bounding box center [980, 17] width 9 height 9
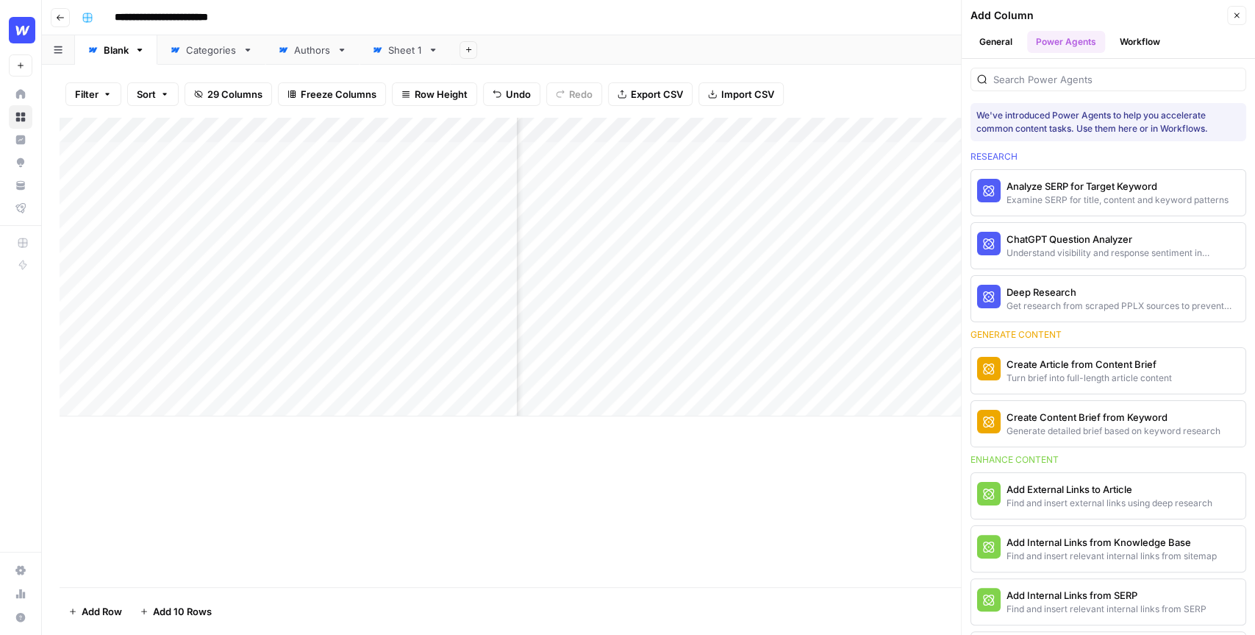
click at [1208, 44] on ul "General Power Agents Workflow" at bounding box center [1109, 42] width 276 height 22
click at [1010, 38] on button "General" at bounding box center [996, 42] width 51 height 22
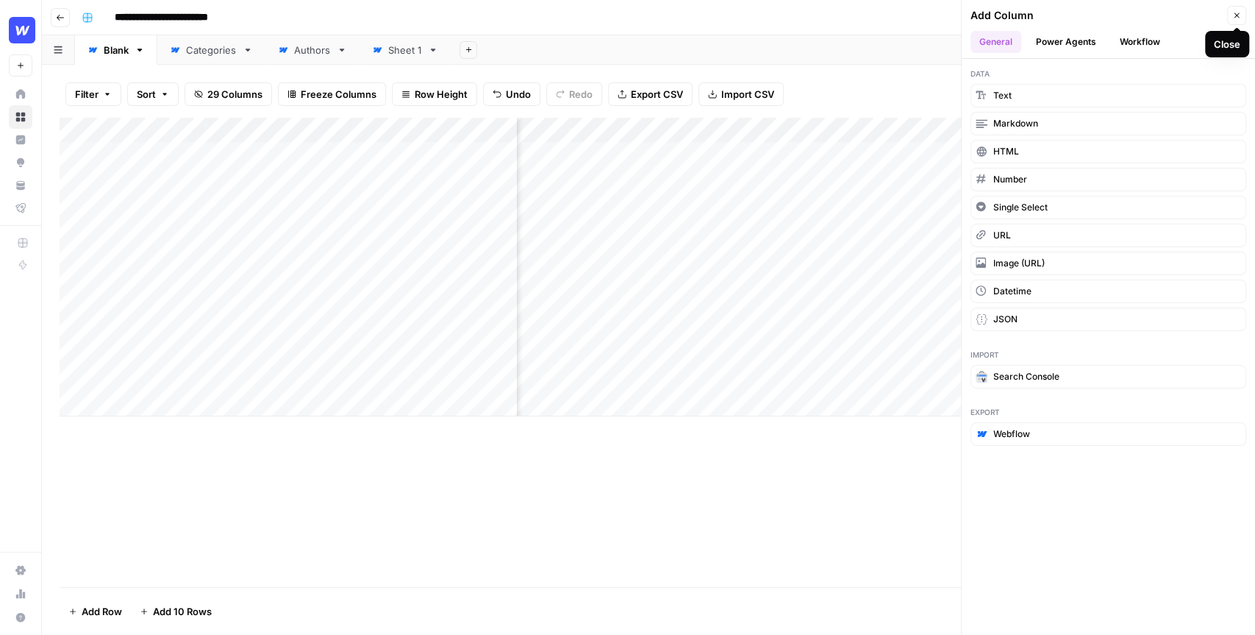
click at [1241, 13] on button "Close" at bounding box center [1236, 15] width 19 height 19
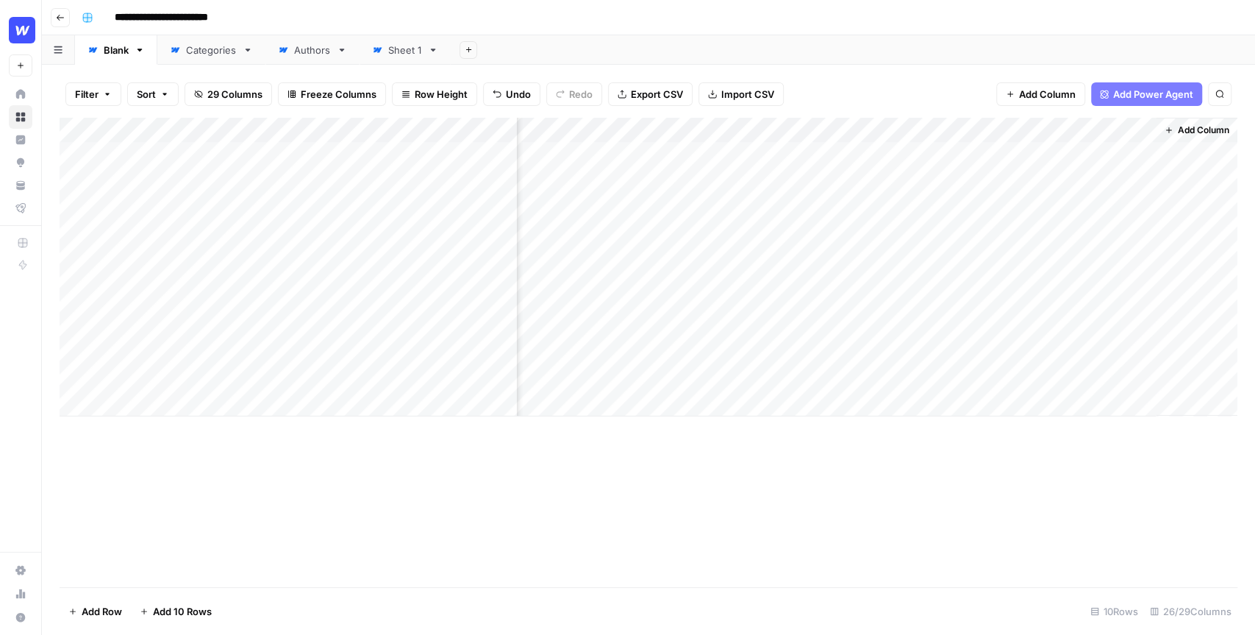
click at [983, 40] on div "Add Sheet" at bounding box center [853, 49] width 805 height 29
click at [974, 129] on div "Add Column" at bounding box center [649, 267] width 1178 height 299
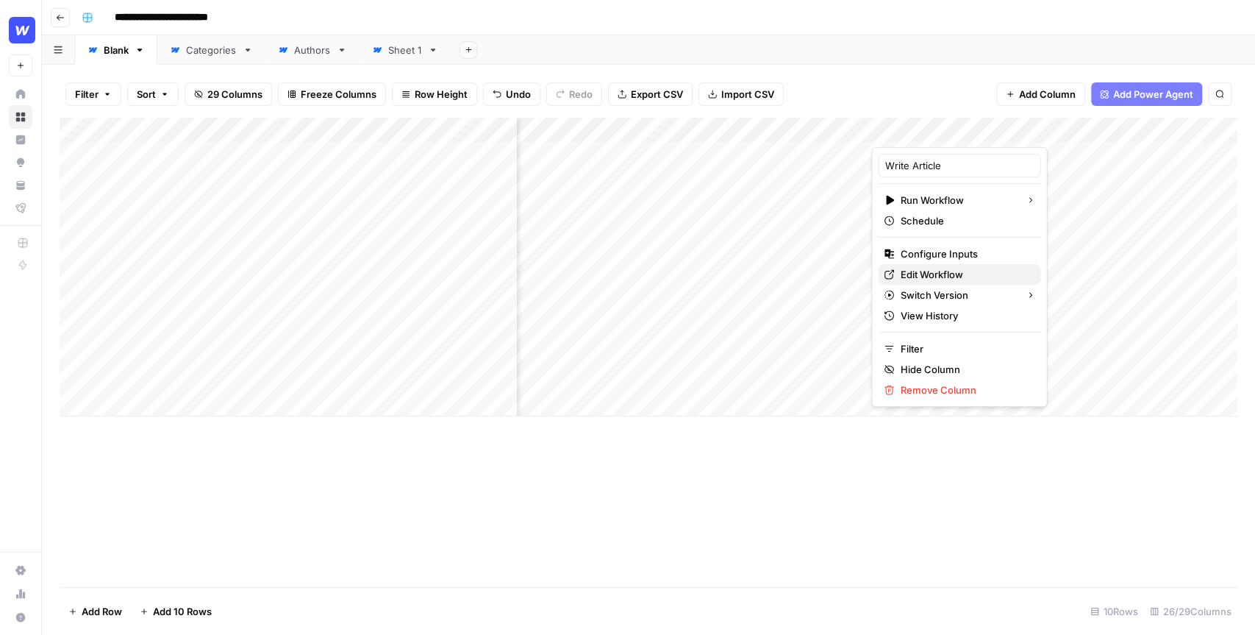
click at [902, 269] on span "Edit Workflow" at bounding box center [964, 274] width 129 height 15
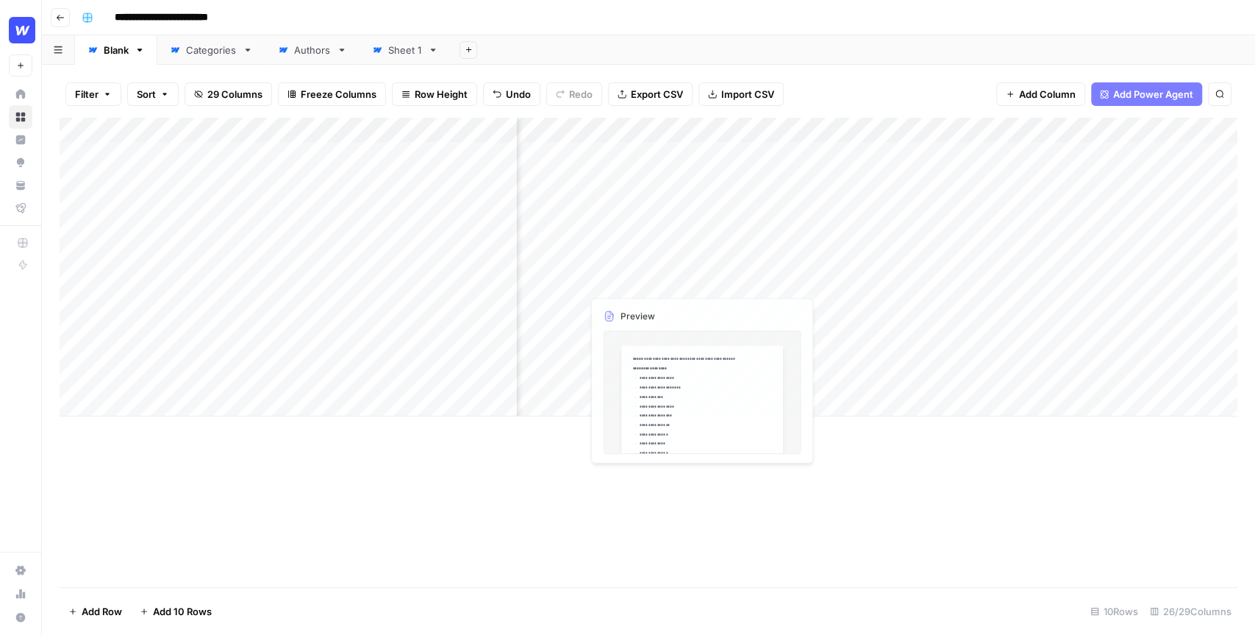
scroll to position [0, 0]
click at [682, 129] on div "Add Column" at bounding box center [649, 267] width 1178 height 299
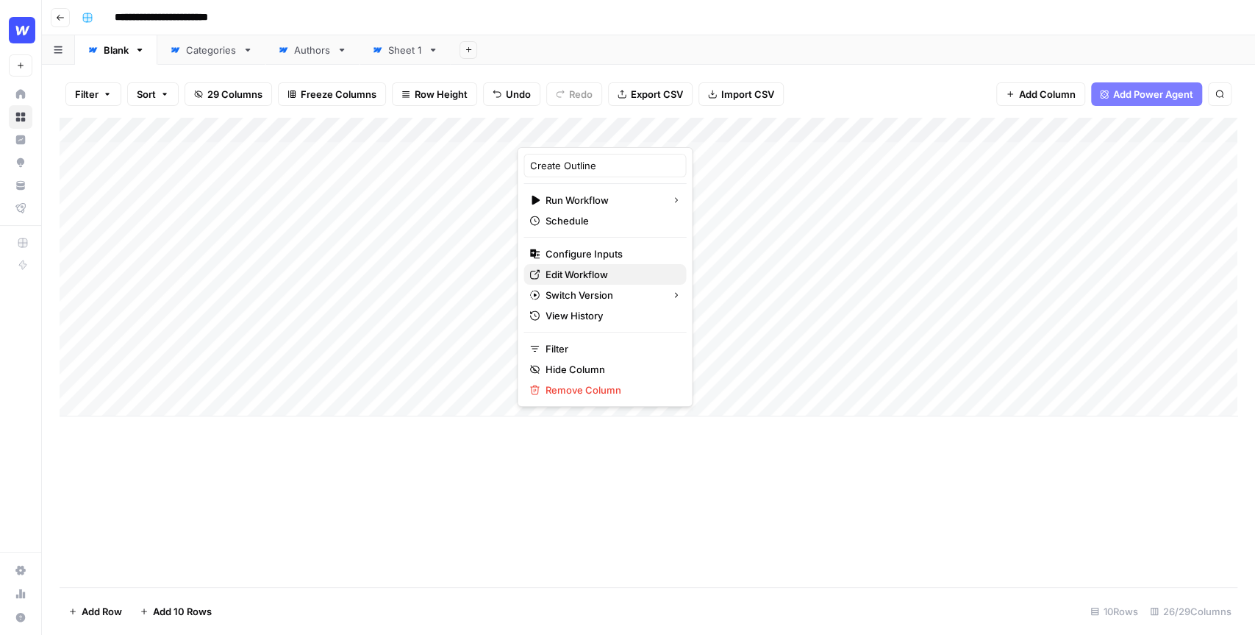
click at [576, 271] on span "Edit Workflow" at bounding box center [610, 274] width 129 height 15
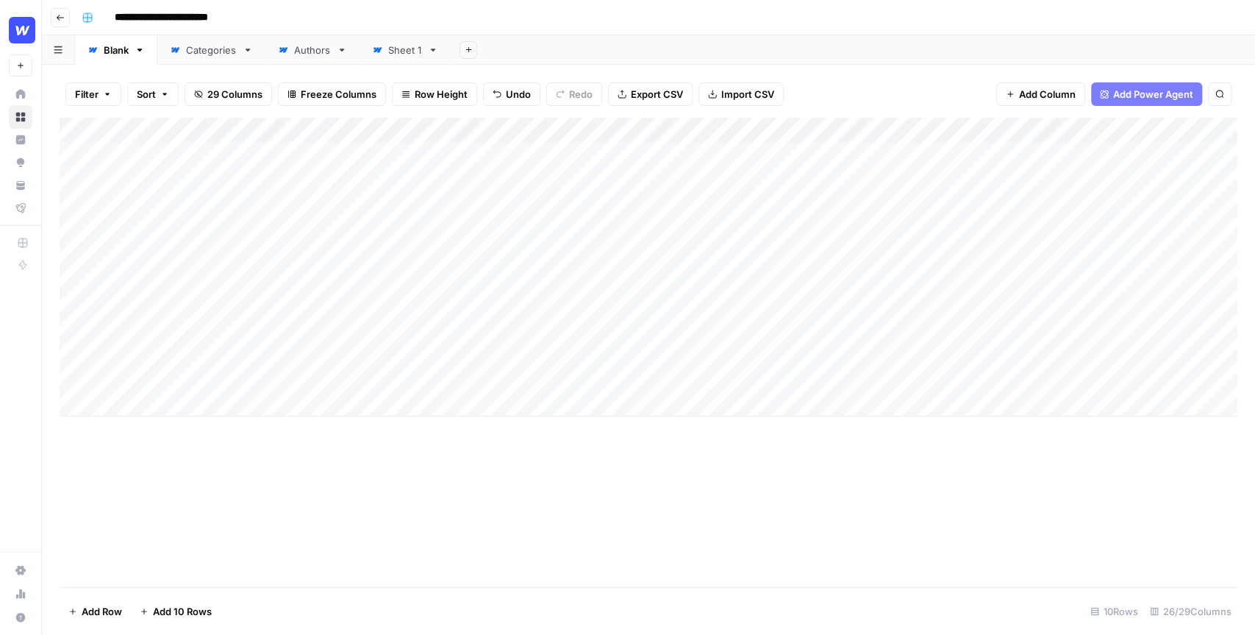
click at [496, 19] on div "**********" at bounding box center [658, 18] width 1165 height 24
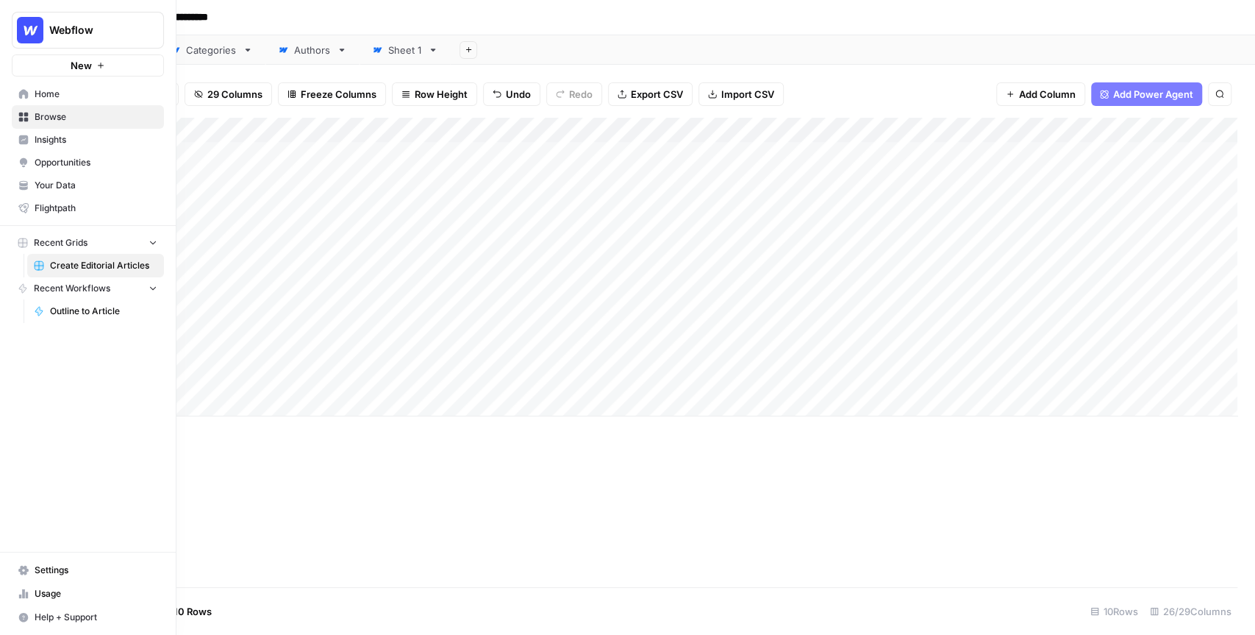
click at [95, 18] on button "Webflow" at bounding box center [88, 30] width 152 height 37
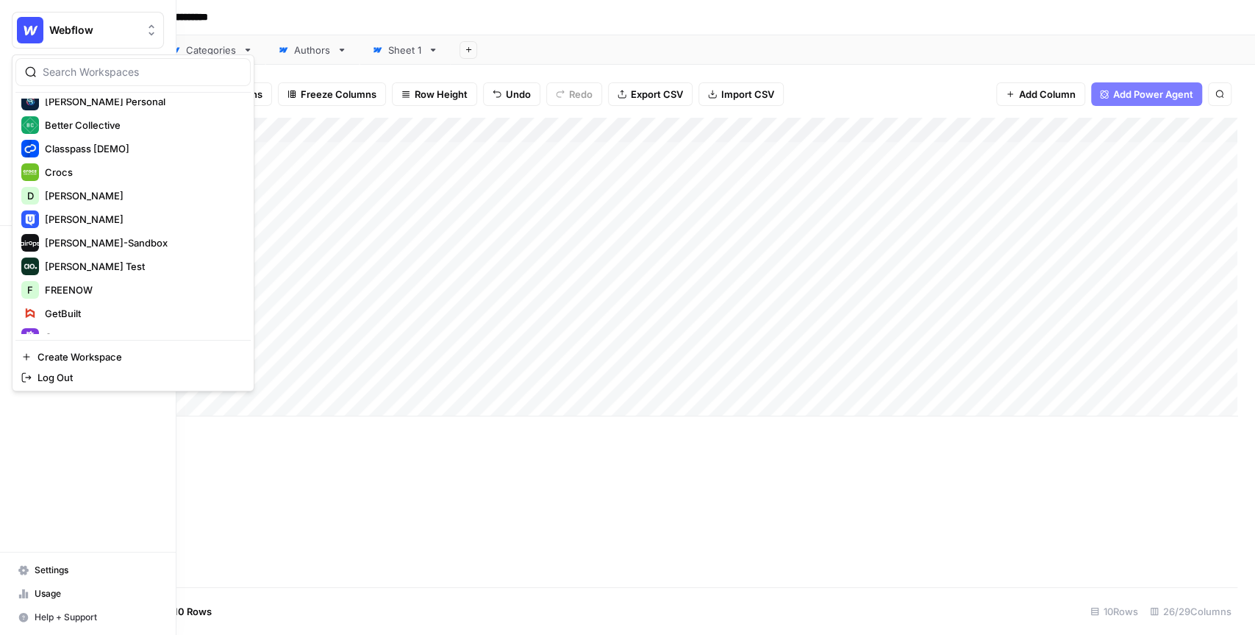
scroll to position [199, 0]
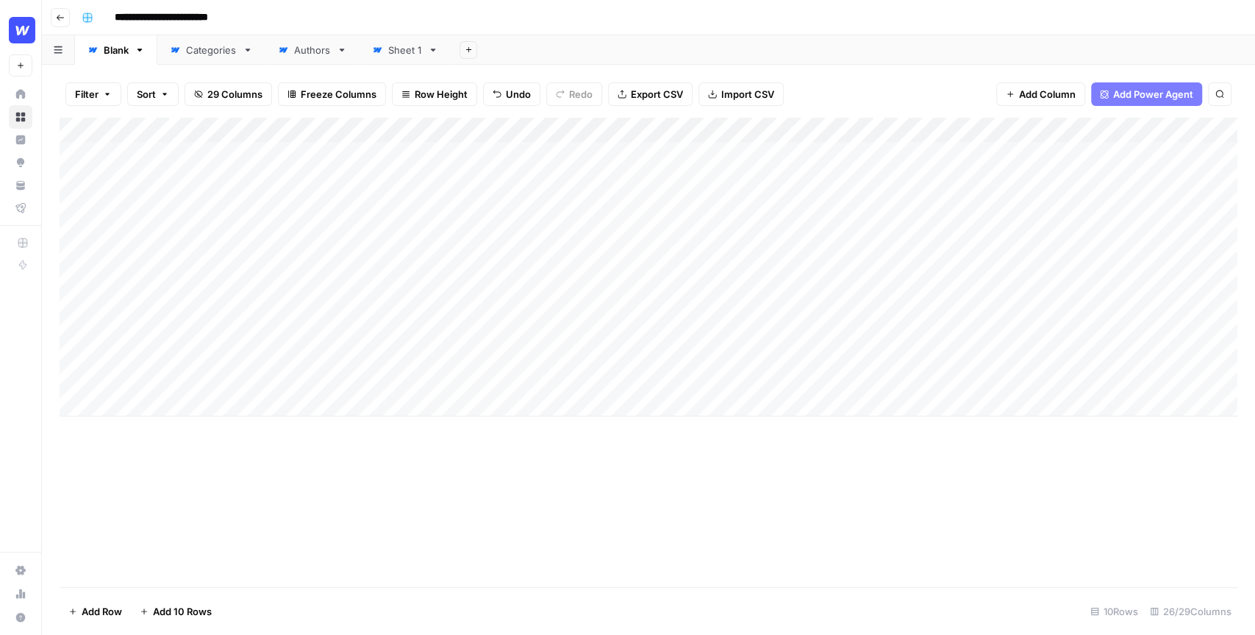
click at [298, 18] on div "**********" at bounding box center [658, 18] width 1165 height 24
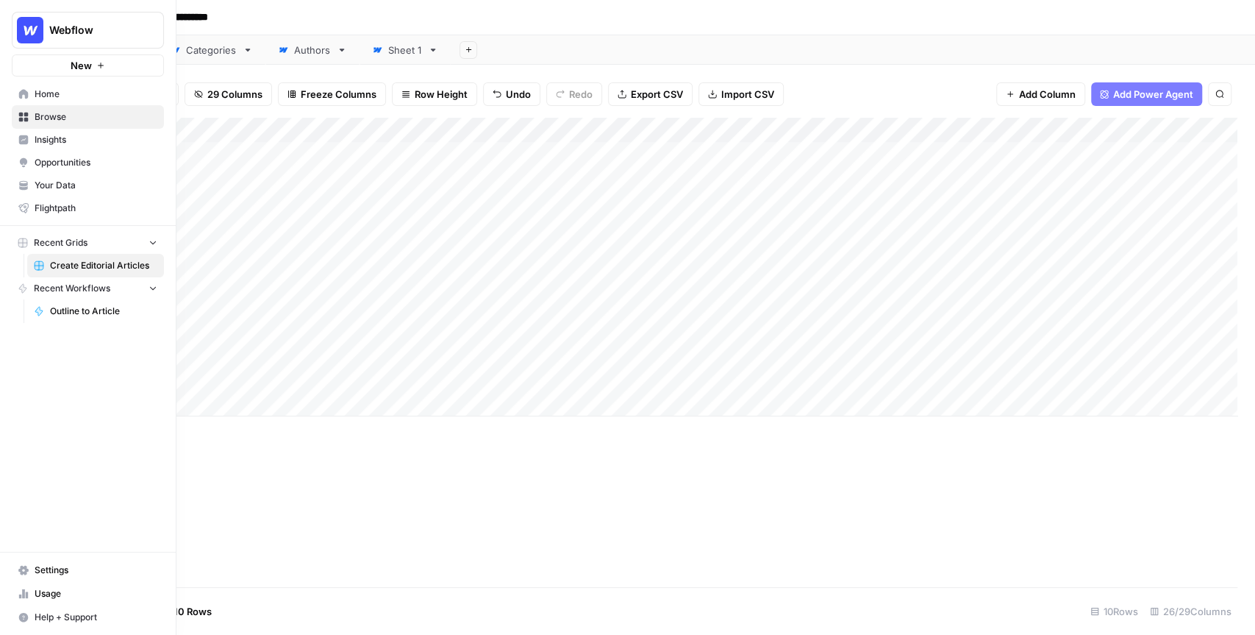
click at [68, 93] on span "Home" at bounding box center [96, 94] width 123 height 13
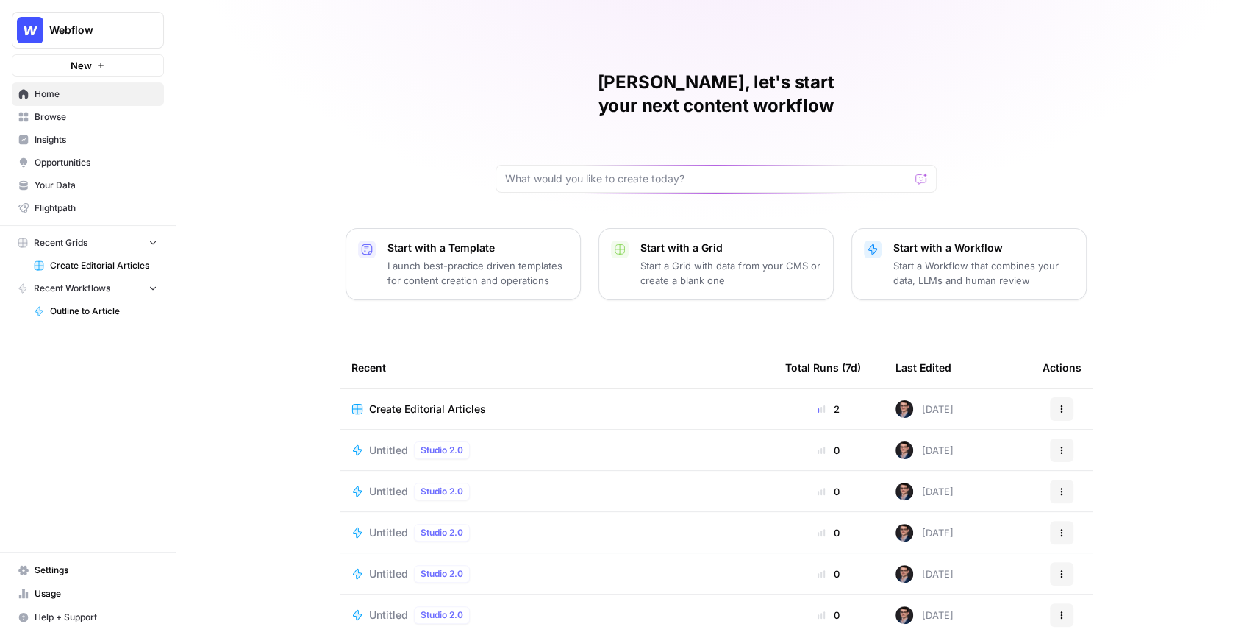
click at [36, 10] on div "Webflow New" at bounding box center [88, 38] width 176 height 76
click at [68, 23] on span "Webflow" at bounding box center [93, 30] width 89 height 15
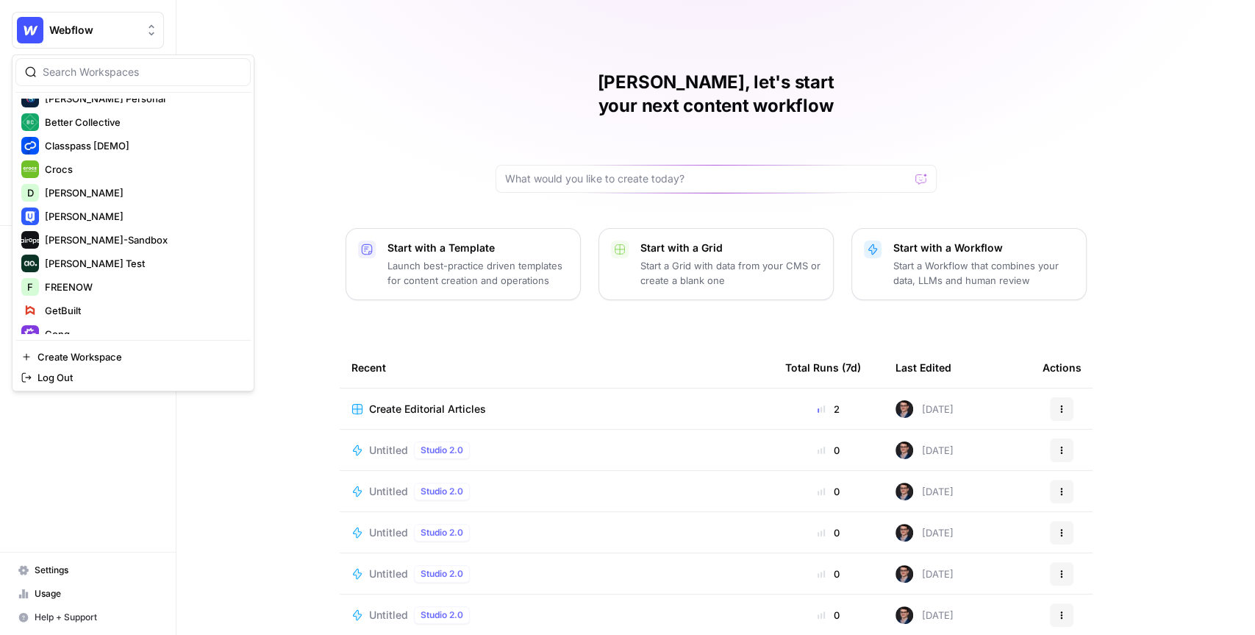
scroll to position [210, 0]
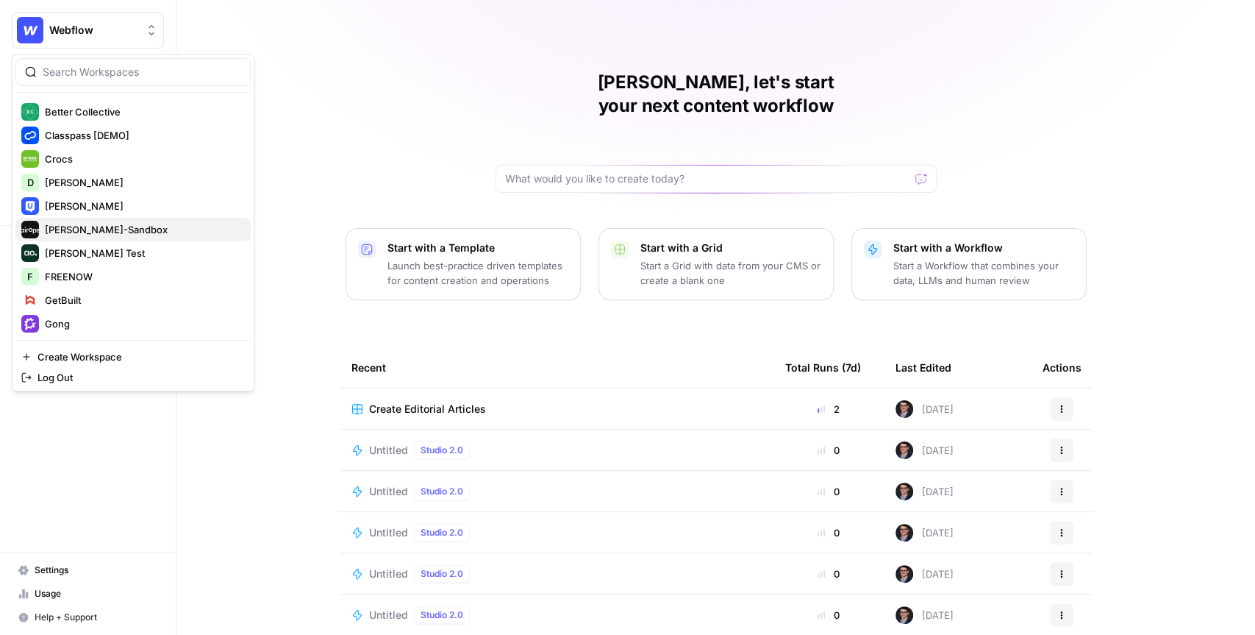
click at [99, 231] on span "Dille-Sandbox" at bounding box center [142, 229] width 194 height 15
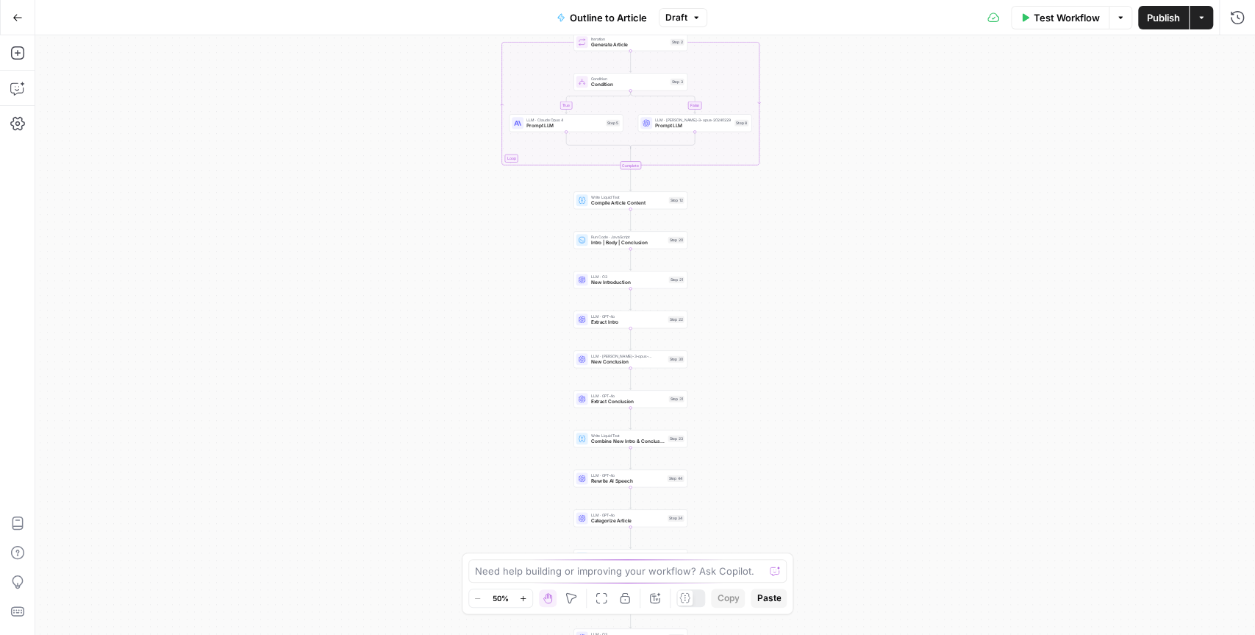
drag, startPoint x: 555, startPoint y: 243, endPoint x: 543, endPoint y: 374, distance: 131.4
click at [543, 374] on div "true false Workflow Set Inputs Inputs LLM · GPT-4o Extract Outline Structure St…" at bounding box center [645, 334] width 1220 height 599
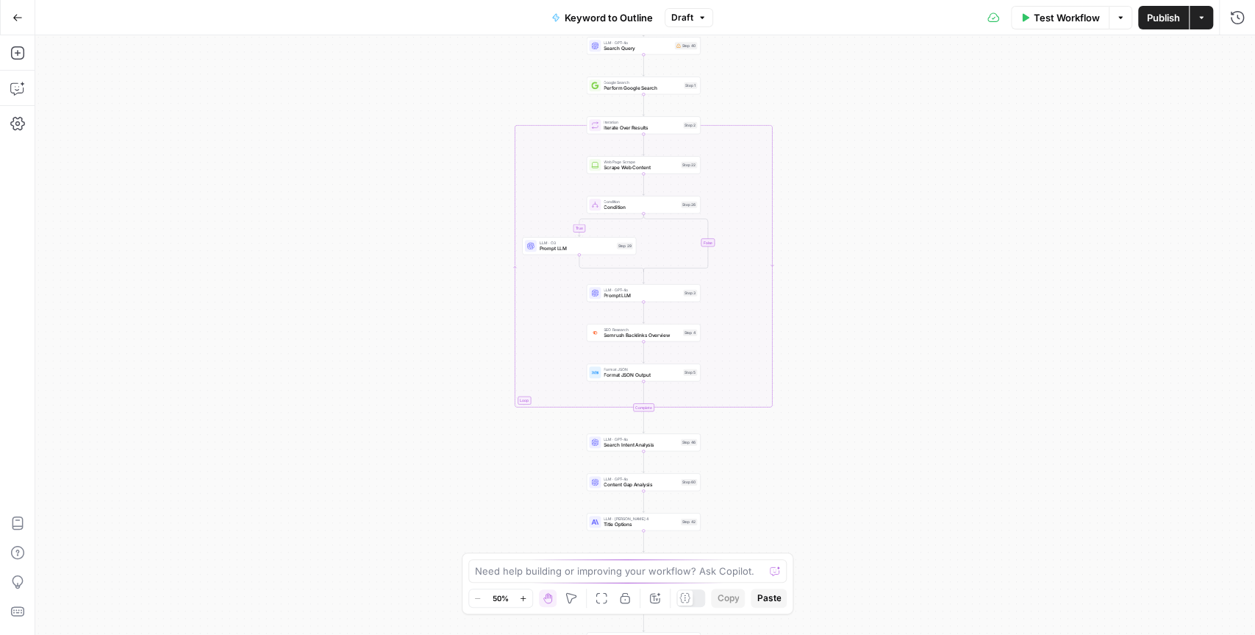
drag, startPoint x: 496, startPoint y: 227, endPoint x: 451, endPoint y: 324, distance: 106.6
click at [452, 324] on div "true false Workflow Set Inputs Inputs LLM · GPT-4o Search Query Step 40 Google …" at bounding box center [645, 334] width 1220 height 599
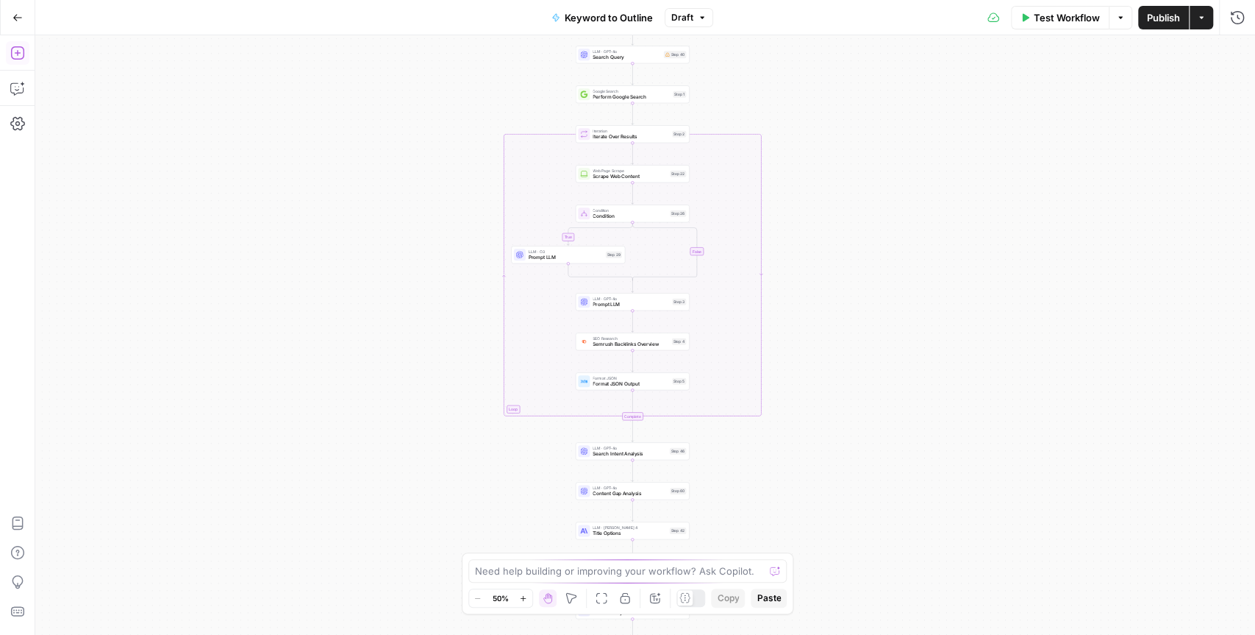
click at [21, 55] on icon "button" at bounding box center [17, 53] width 15 height 15
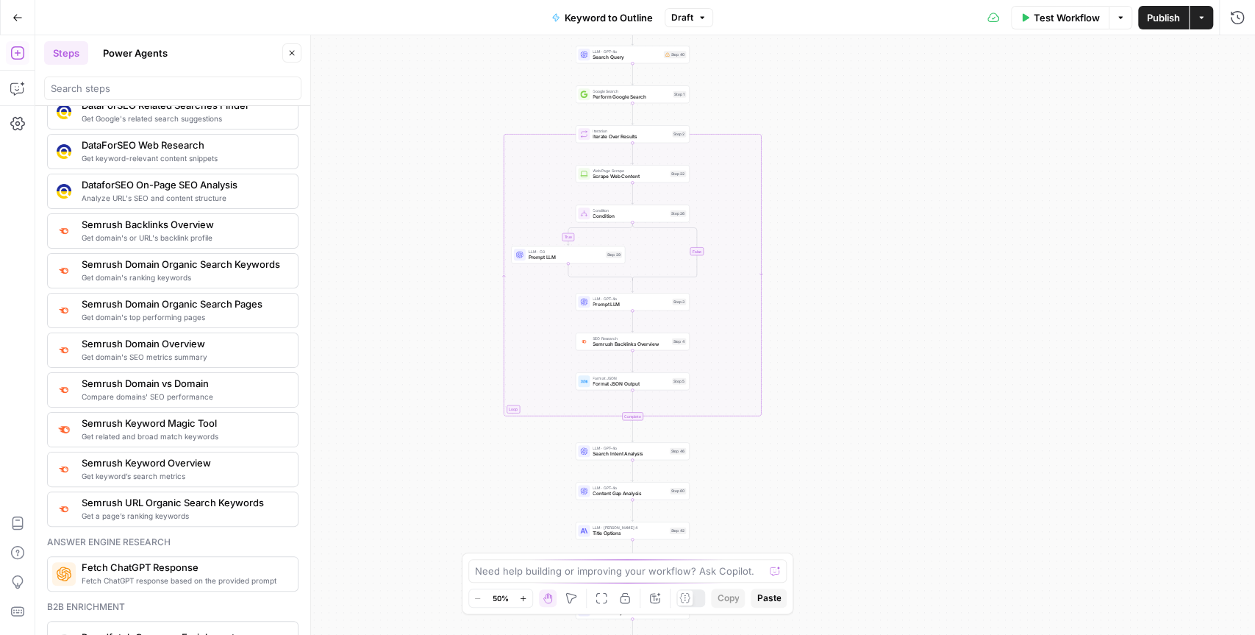
scroll to position [1553, 0]
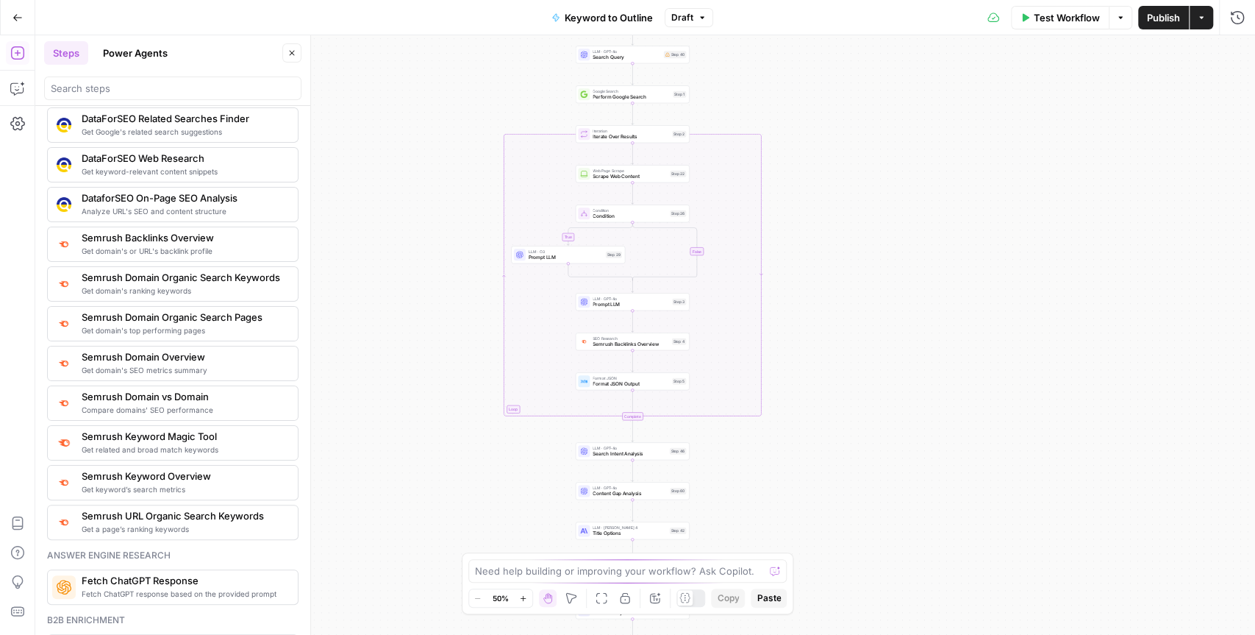
click at [270, 56] on div "Steps Power Agents" at bounding box center [161, 53] width 234 height 24
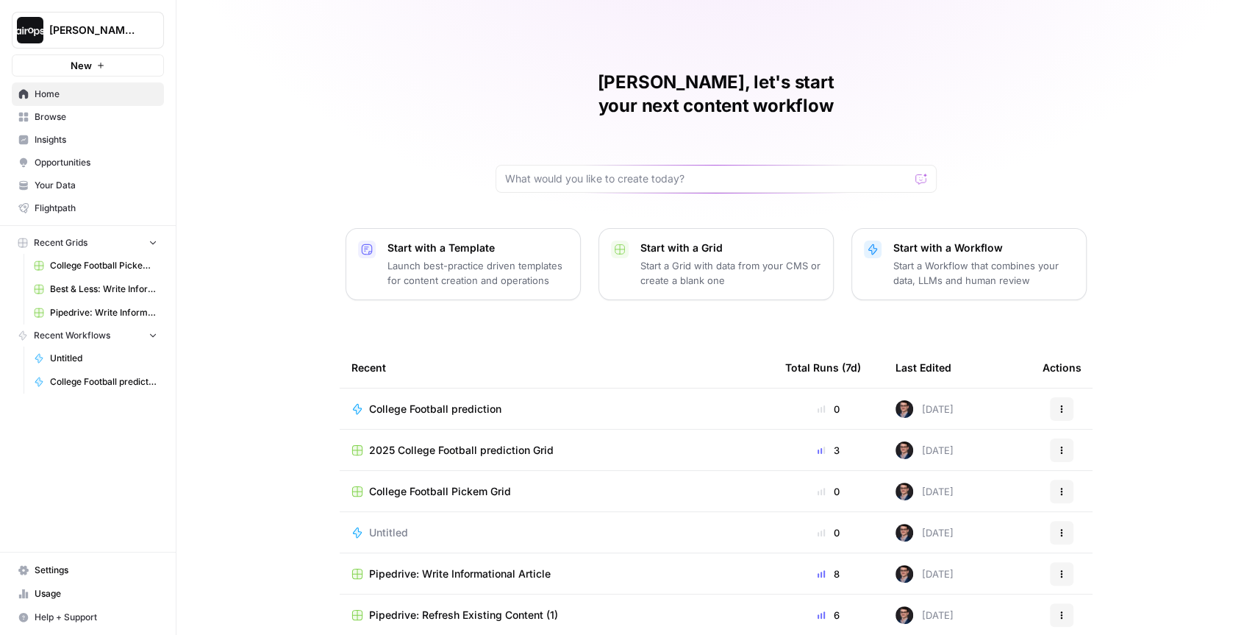
click at [234, 318] on div "[PERSON_NAME], let's start your next content workflow Start with a Template Lau…" at bounding box center [716, 350] width 1079 height 700
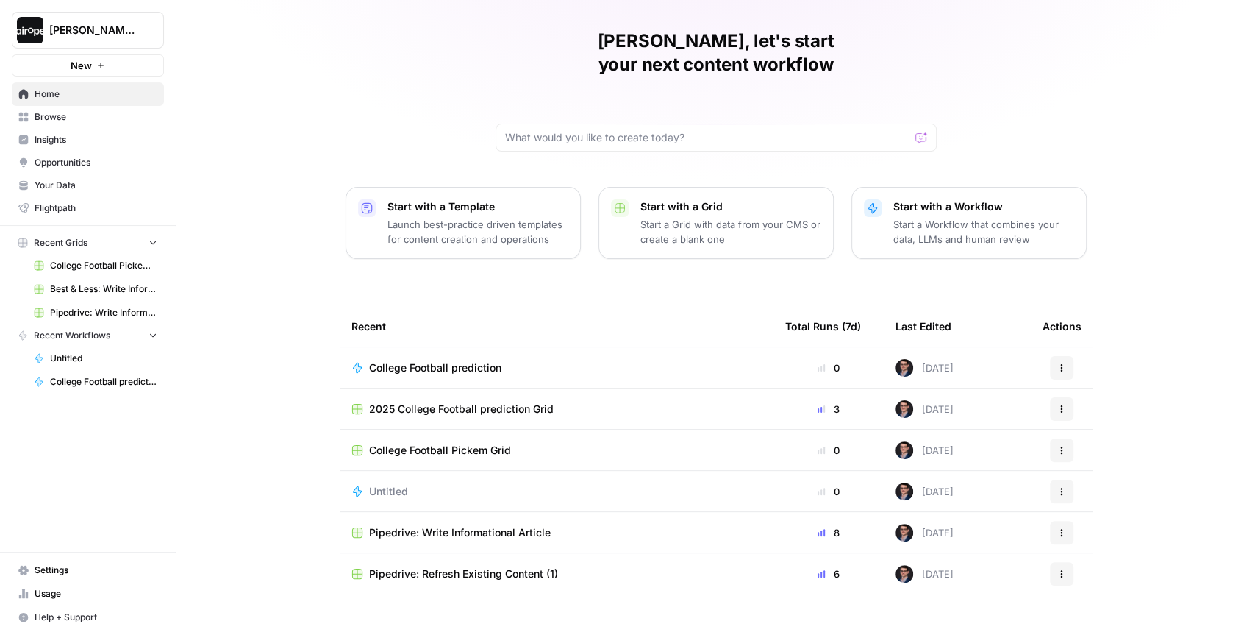
click at [54, 119] on span "Browse" at bounding box center [96, 116] width 123 height 13
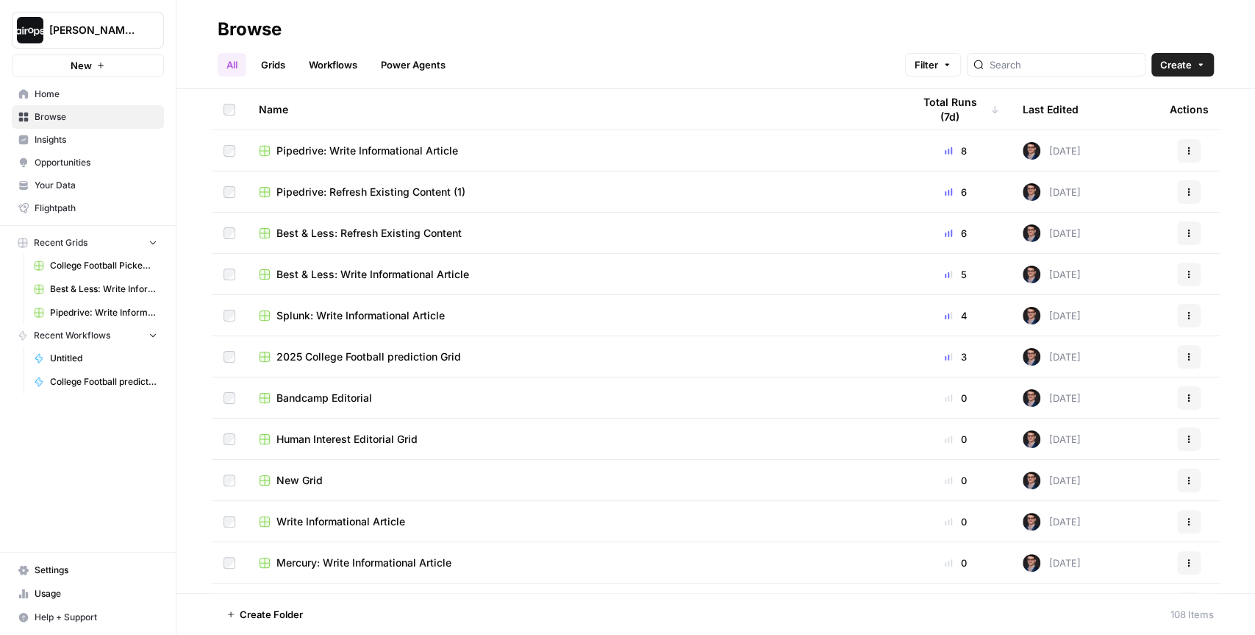
click at [554, 39] on h2 "Browse" at bounding box center [716, 30] width 997 height 24
click at [260, 30] on div "Browse" at bounding box center [250, 30] width 64 height 24
click at [325, 30] on h2 "Browse" at bounding box center [716, 30] width 997 height 24
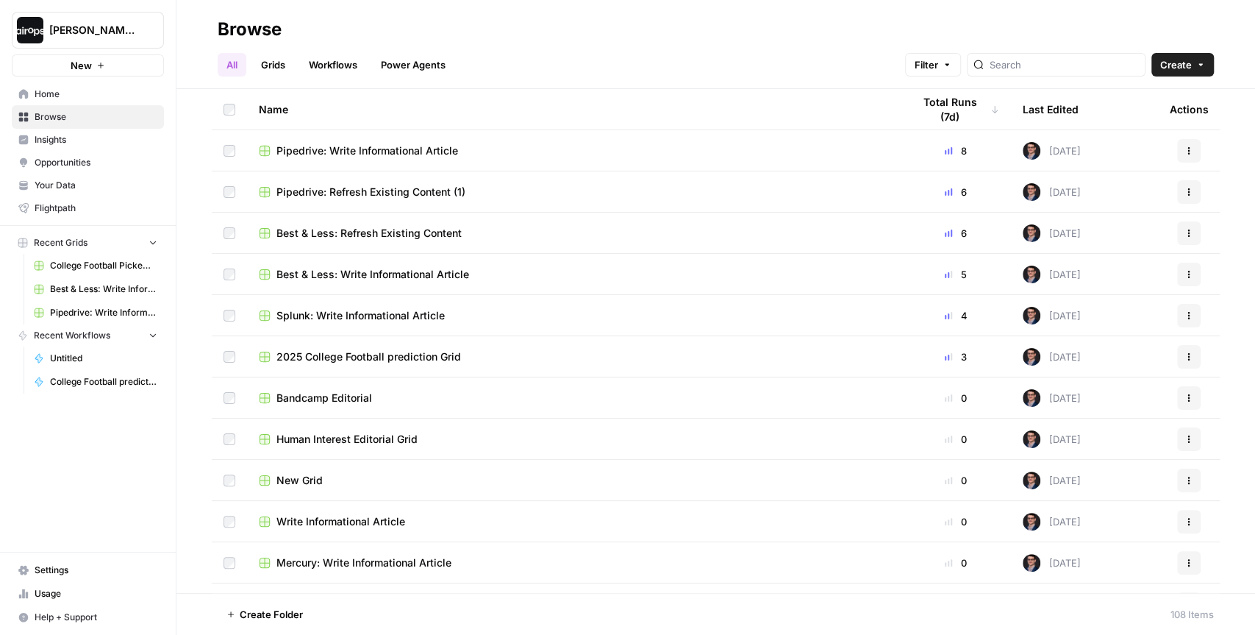
click at [325, 30] on h2 "Browse" at bounding box center [716, 30] width 997 height 24
click at [93, 91] on span "Home" at bounding box center [96, 94] width 123 height 13
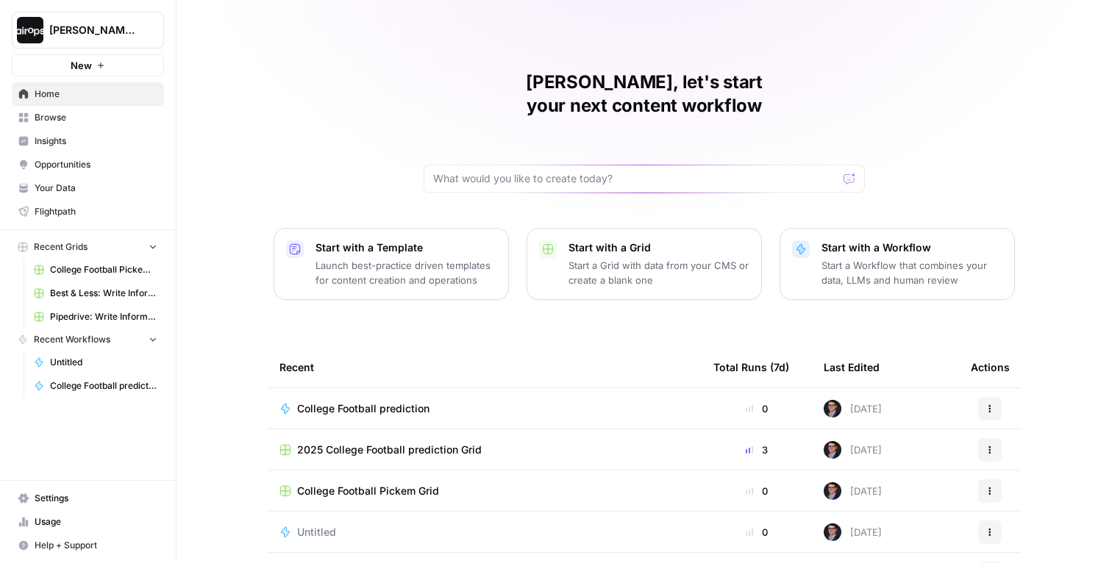
click at [369, 82] on div "Mike, let's start your next content workflow Start with a Template Launch best-…" at bounding box center [644, 350] width 935 height 700
click at [334, 128] on div "Mike, let's start your next content workflow Start with a Template Launch best-…" at bounding box center [644, 350] width 935 height 700
click at [71, 192] on span "Your Data" at bounding box center [96, 188] width 123 height 13
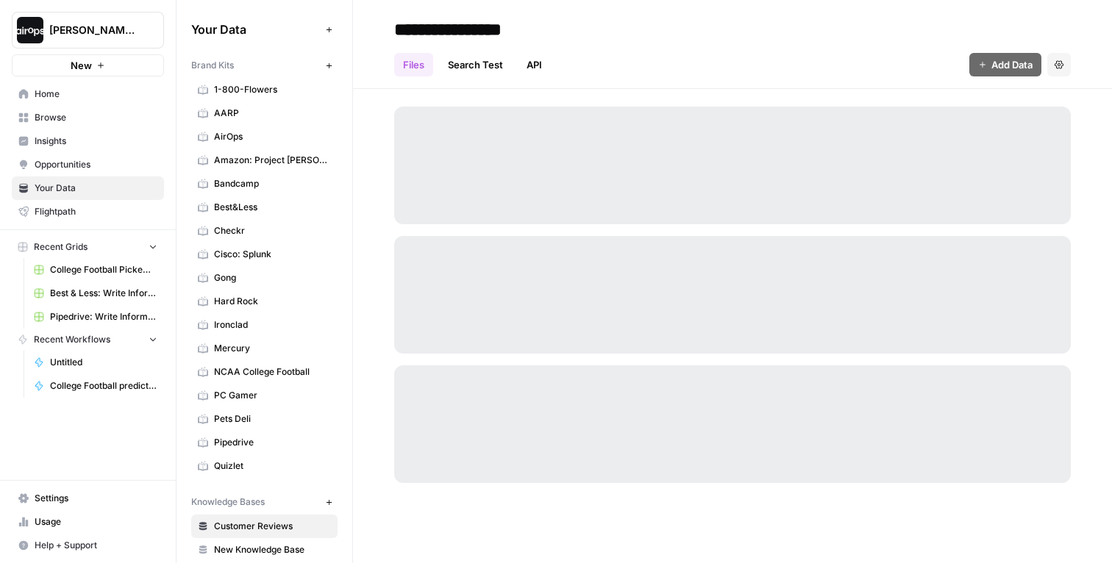
click at [111, 32] on span "[PERSON_NAME]-Sandbox" at bounding box center [93, 30] width 89 height 15
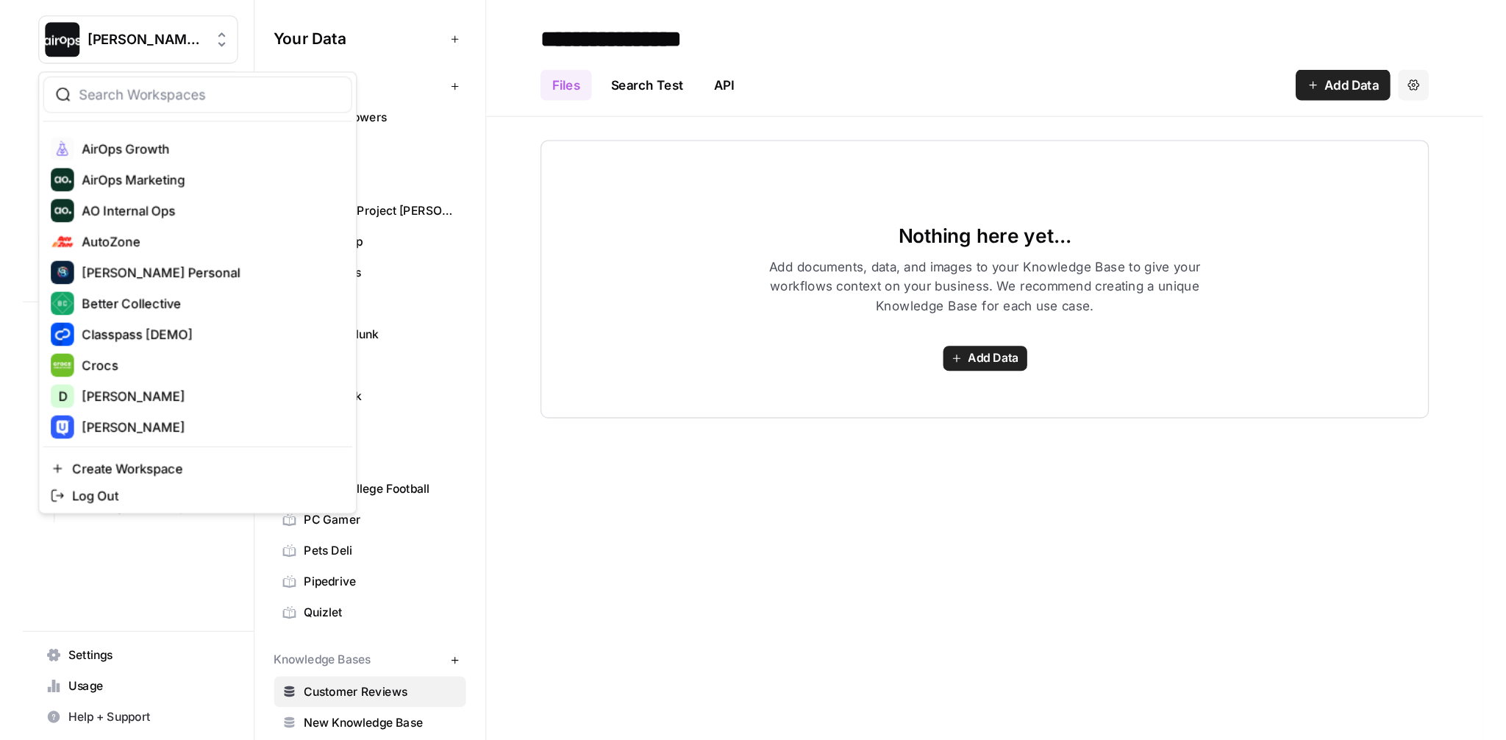
scroll to position [91, 0]
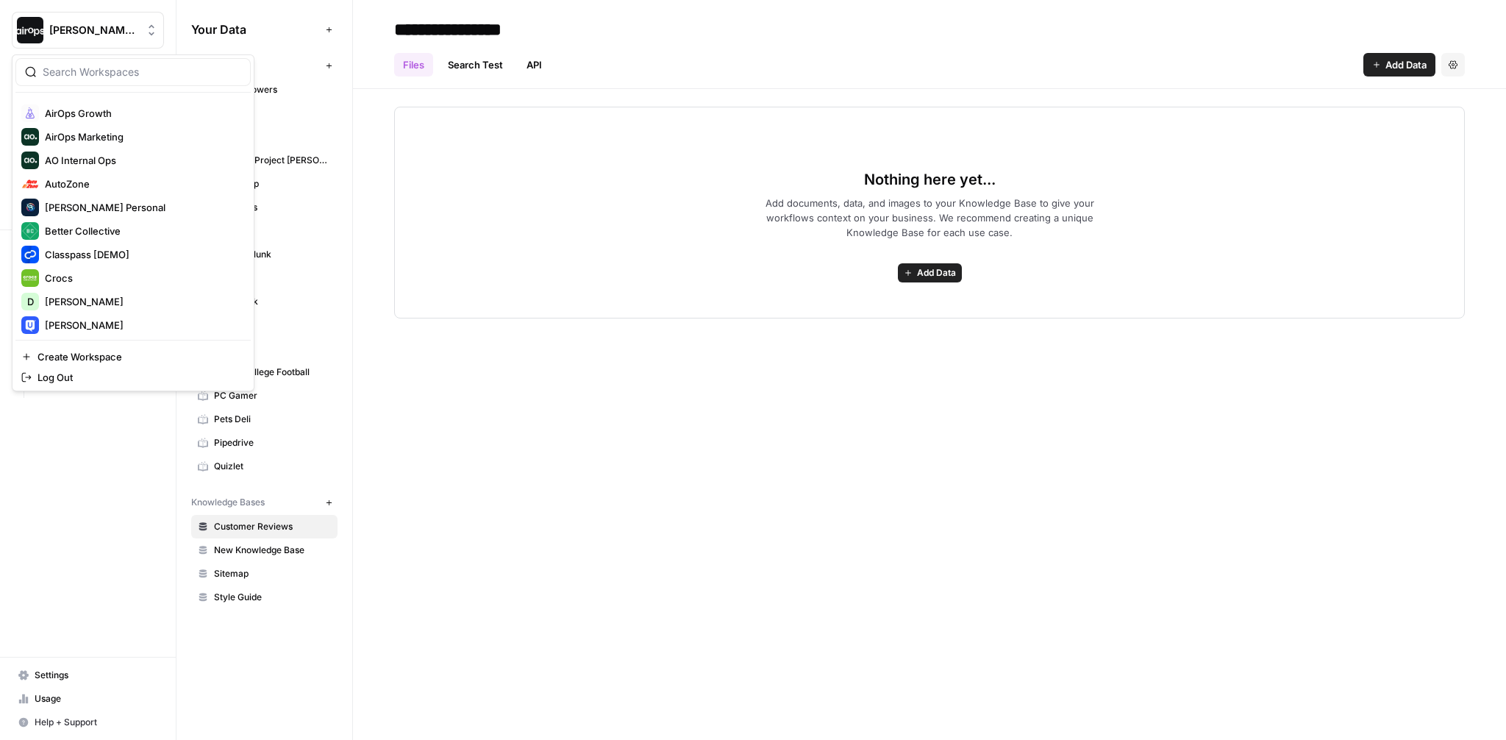
click at [118, 29] on span "[PERSON_NAME]-Sandbox" at bounding box center [93, 30] width 89 height 15
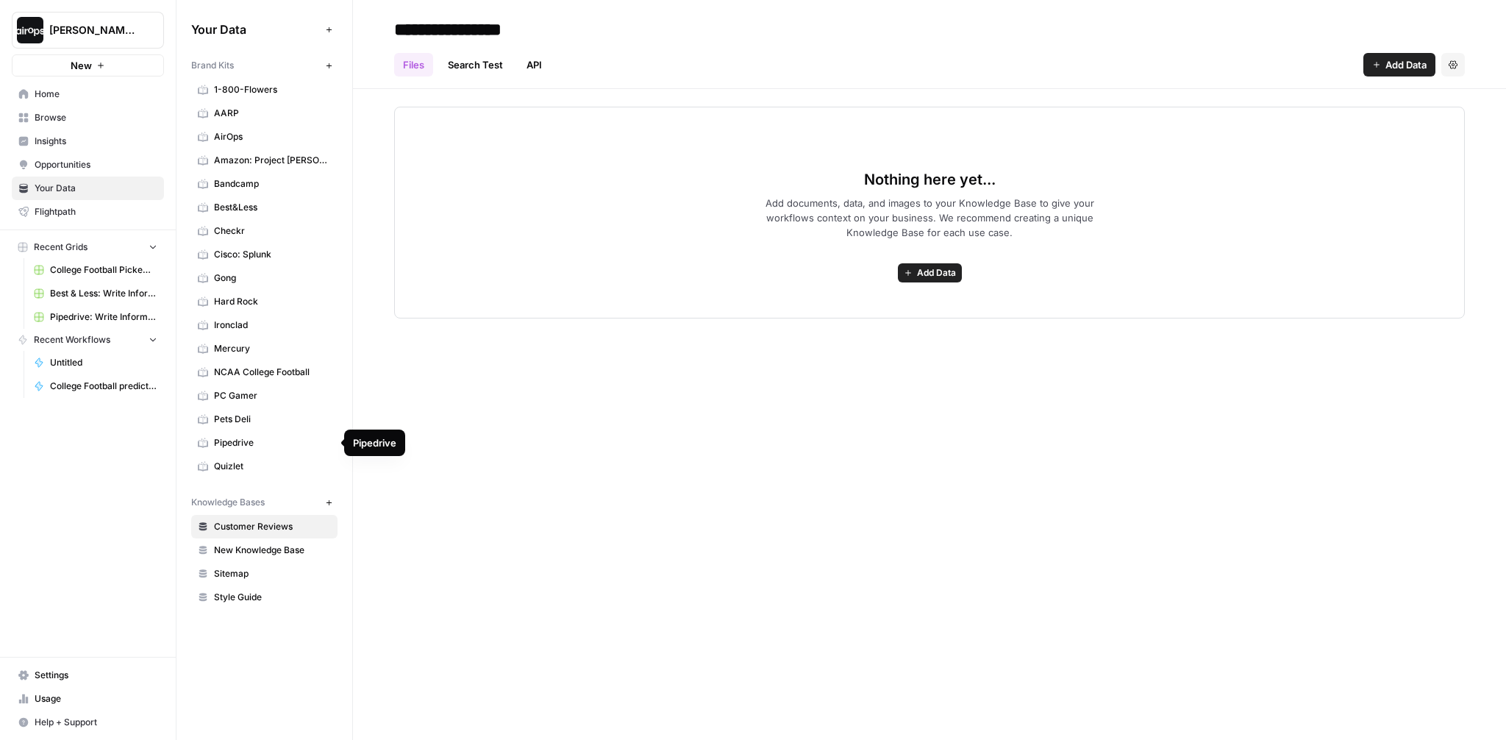
click at [258, 443] on span "Pipedrive" at bounding box center [272, 442] width 117 height 13
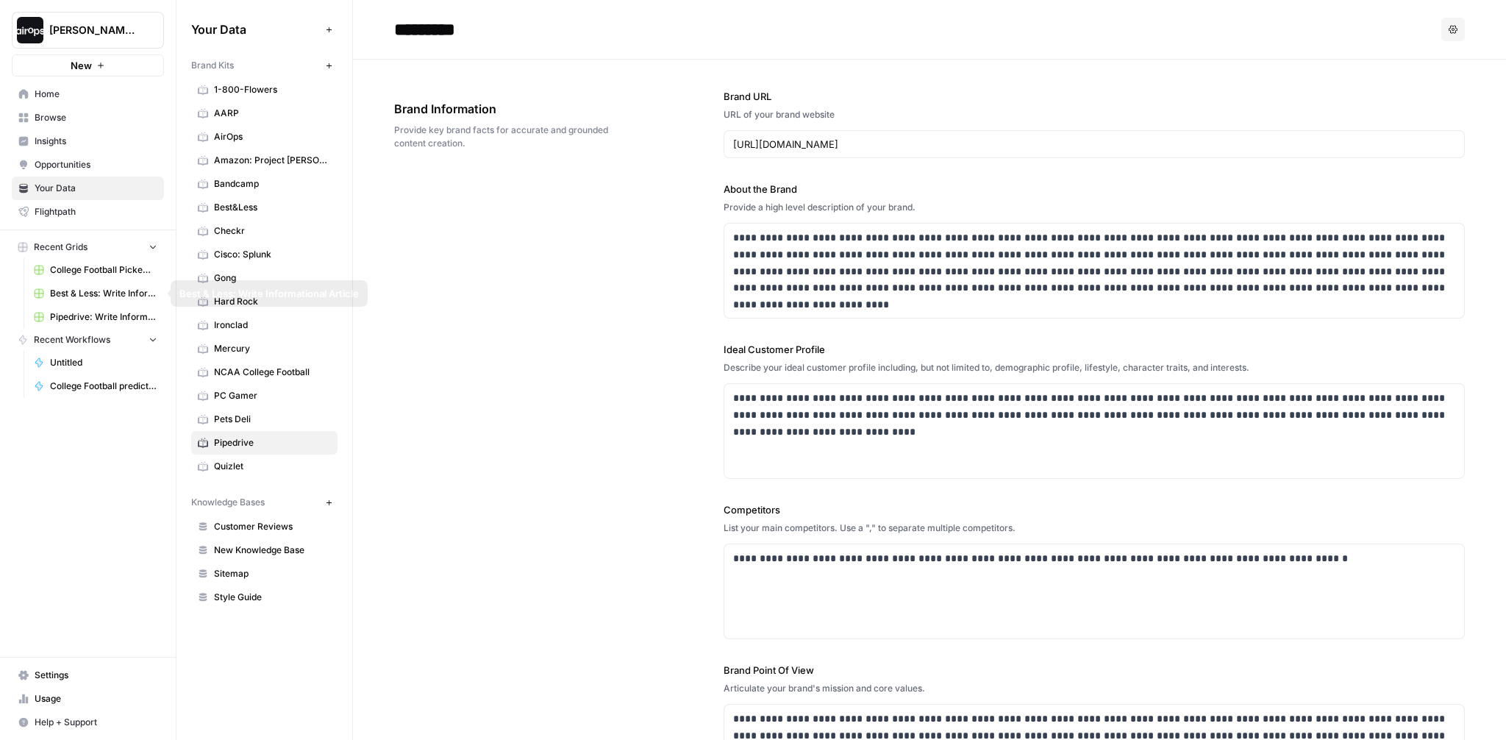
click at [47, 101] on link "Home" at bounding box center [88, 94] width 152 height 24
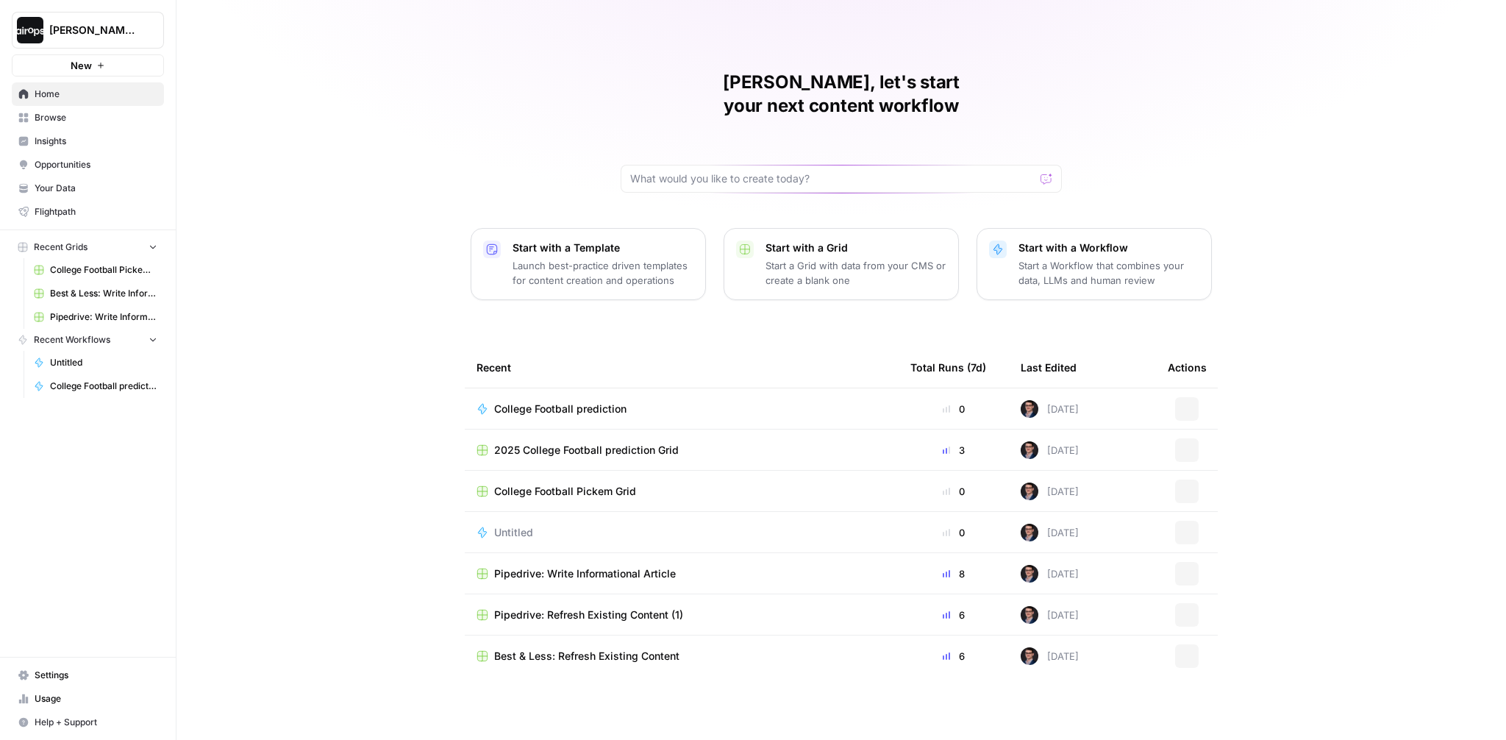
click at [588, 258] on p "Launch best-practice driven templates for content creation and operations" at bounding box center [603, 272] width 181 height 29
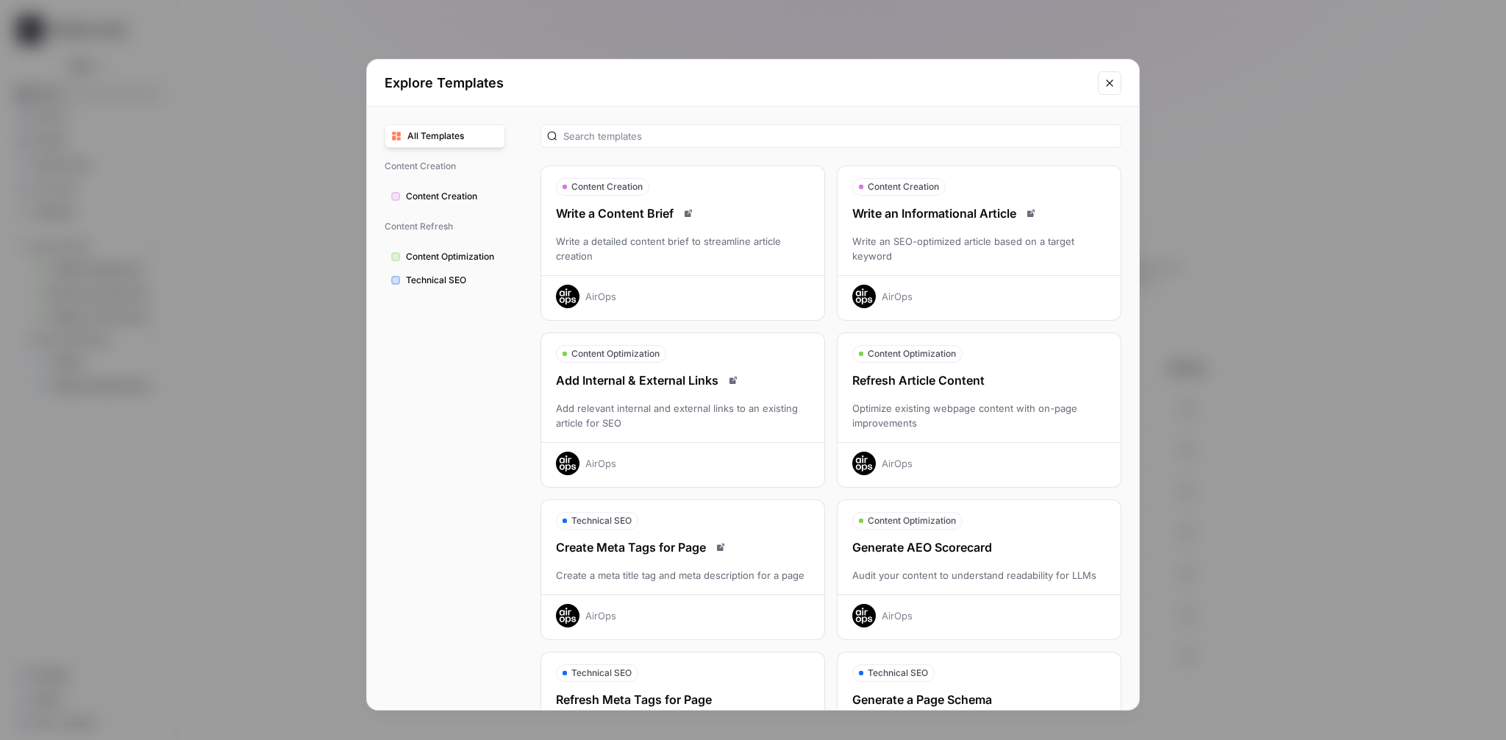
click at [944, 285] on div "AirOps" at bounding box center [979, 291] width 283 height 33
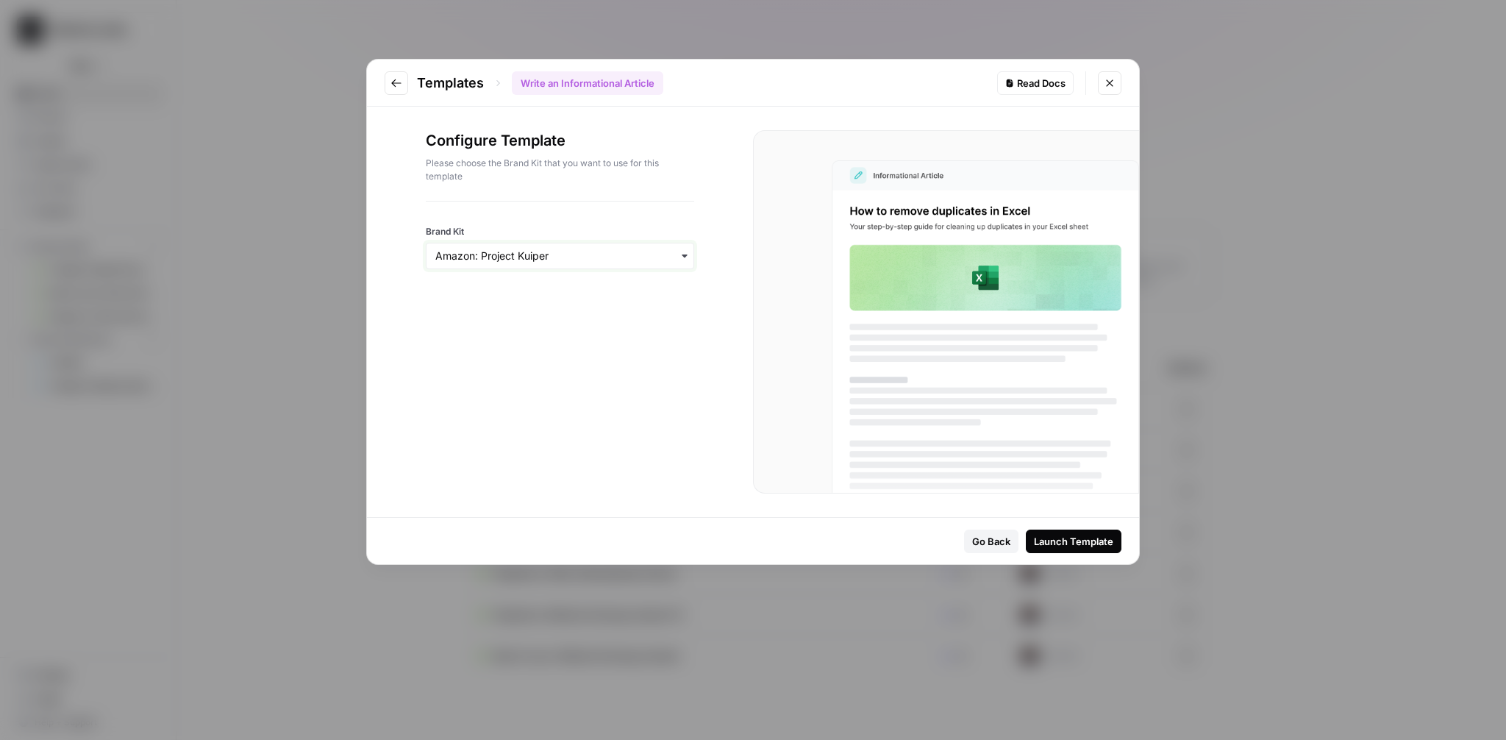
click at [577, 252] on input "Brand Kit" at bounding box center [559, 256] width 249 height 15
click at [468, 470] on div "Pipedrive" at bounding box center [560, 466] width 267 height 28
click at [1107, 90] on button "Close modal" at bounding box center [1110, 83] width 24 height 24
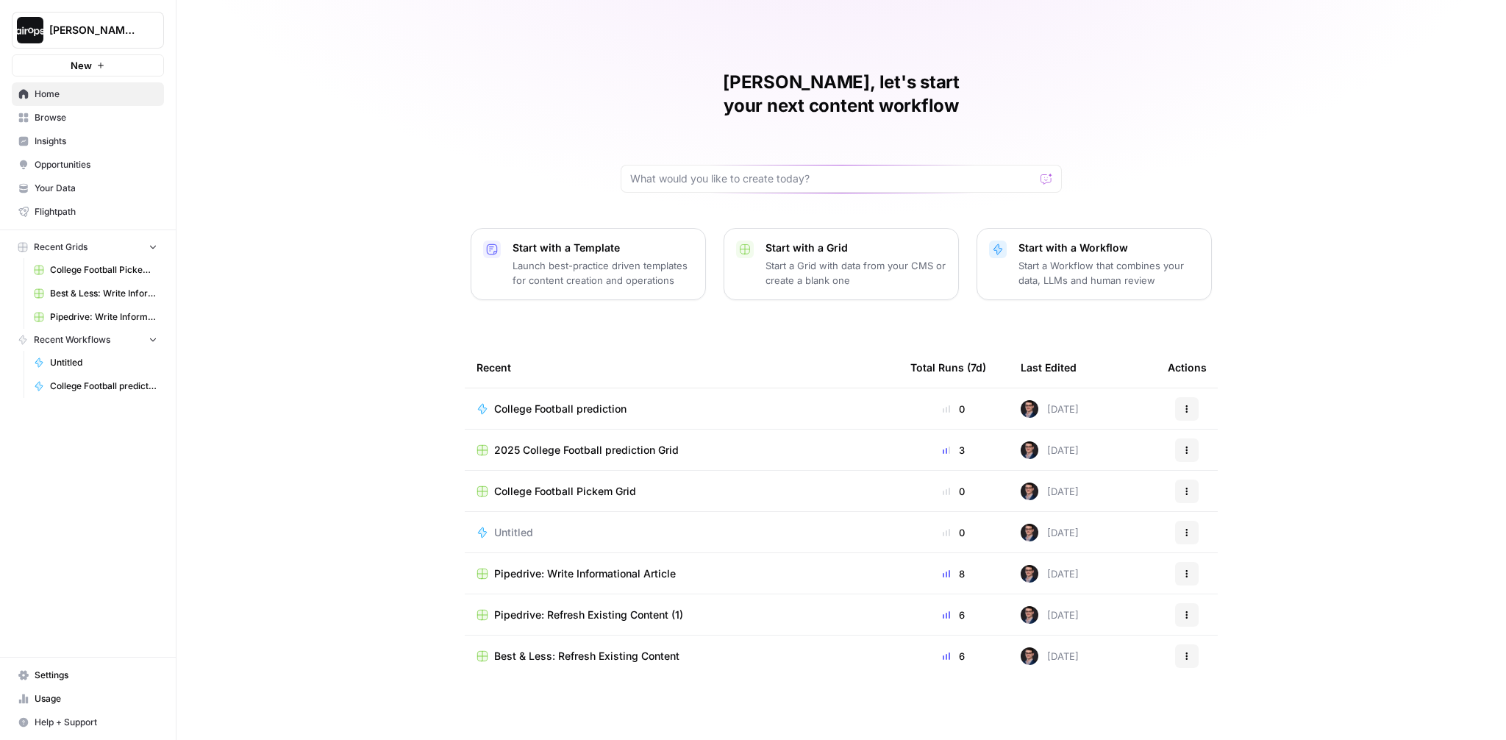
click at [53, 93] on span "Home" at bounding box center [96, 94] width 123 height 13
click at [52, 115] on span "Browse" at bounding box center [96, 117] width 123 height 13
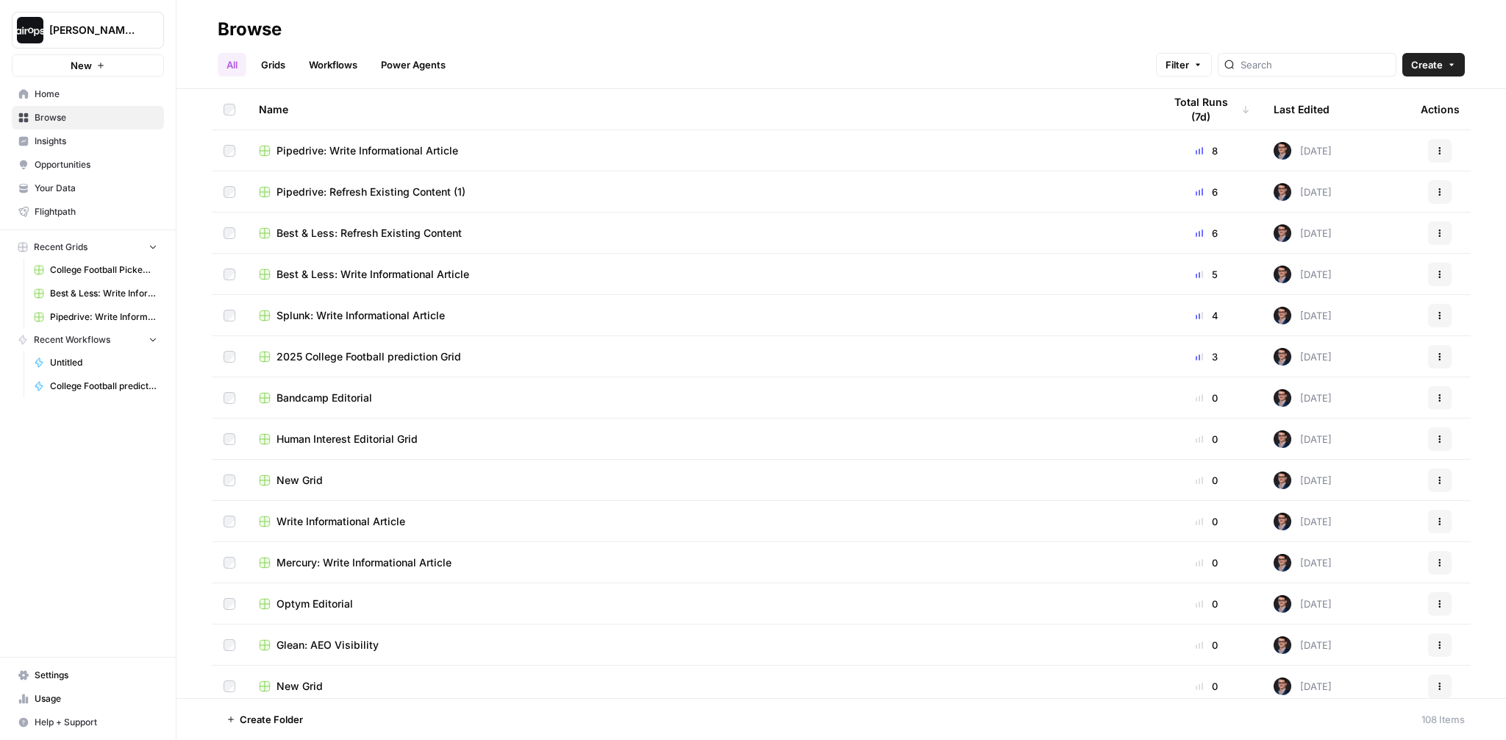
click at [384, 149] on span "Pipedrive: Write Informational Article" at bounding box center [368, 150] width 182 height 15
click at [372, 194] on span "Pipedrive: Refresh Existing Content (1)" at bounding box center [371, 192] width 189 height 15
click at [391, 233] on span "Best & Less: Refresh Existing Content" at bounding box center [369, 233] width 185 height 15
click at [376, 281] on td "Best & Less: Write Informational Article" at bounding box center [699, 274] width 905 height 40
click at [379, 276] on span "Best & Less: Write Informational Article" at bounding box center [373, 274] width 193 height 15
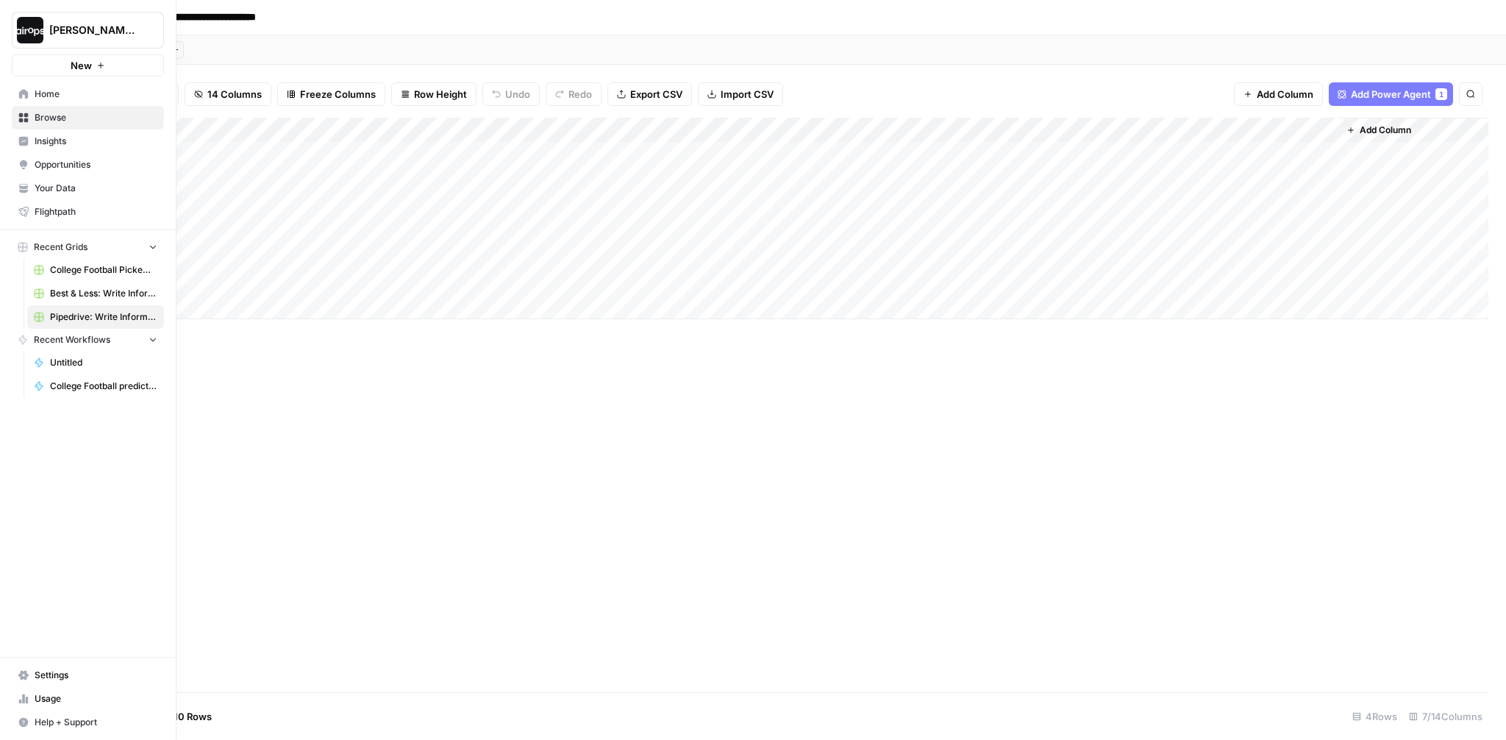
click at [69, 189] on span "Your Data" at bounding box center [96, 188] width 123 height 13
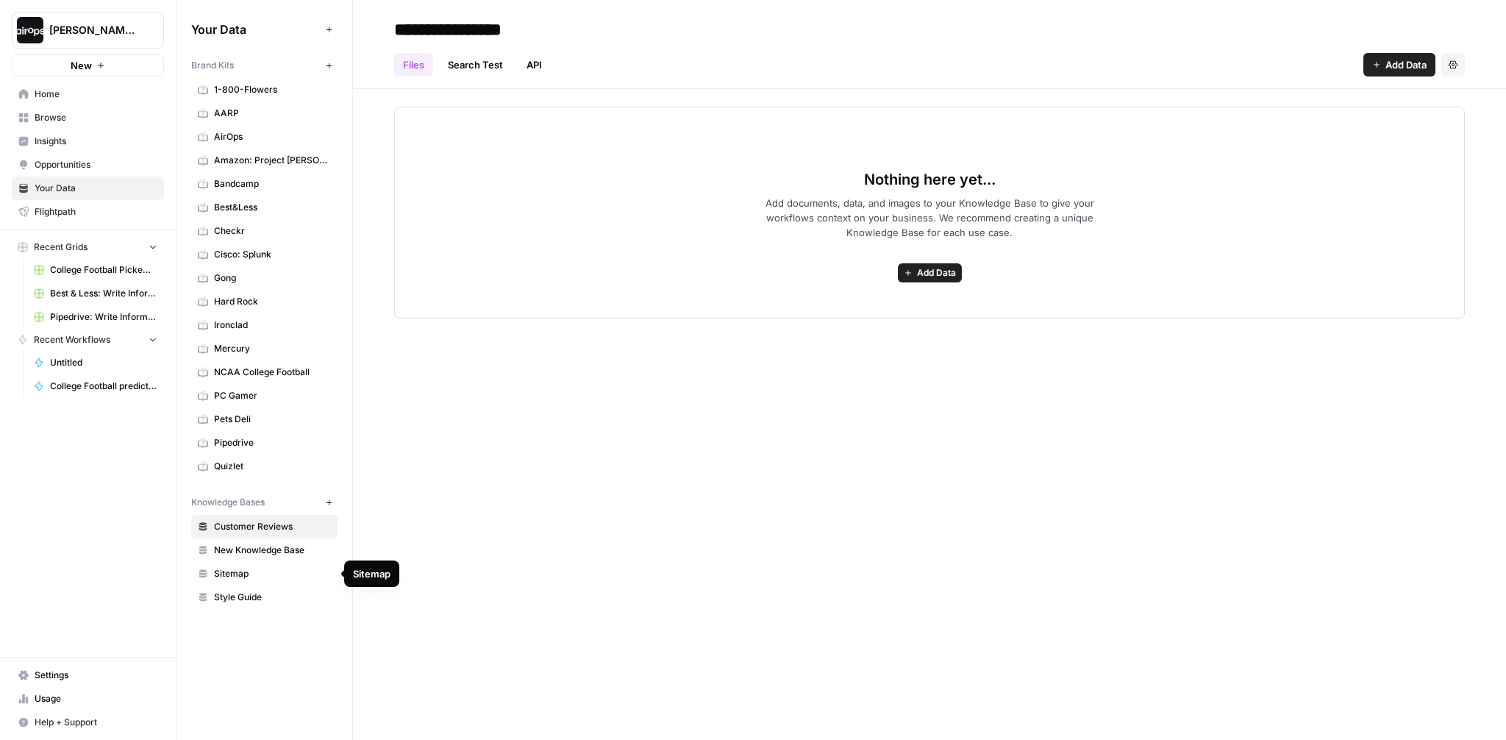
click at [260, 572] on span "Sitemap" at bounding box center [272, 573] width 117 height 13
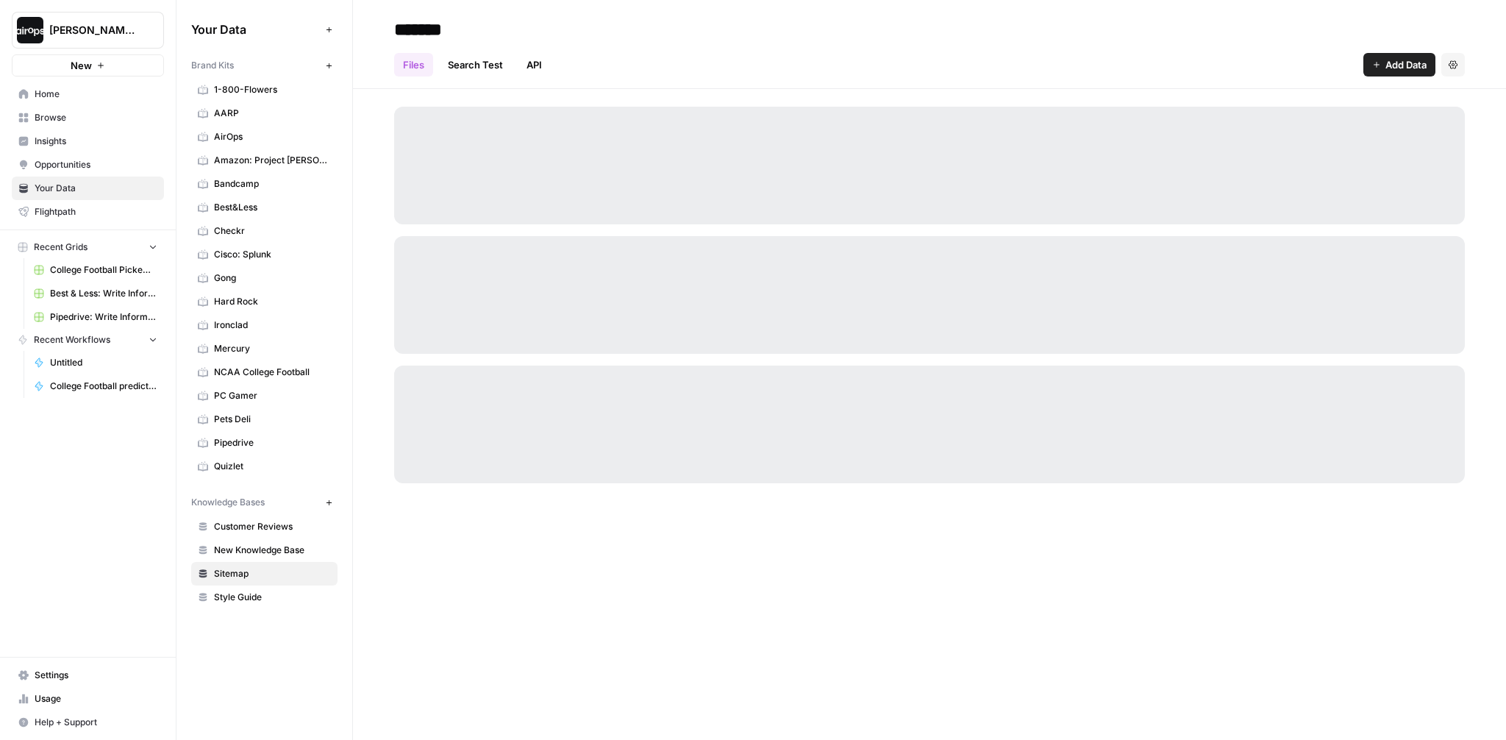
click at [263, 552] on span "New Knowledge Base" at bounding box center [272, 549] width 117 height 13
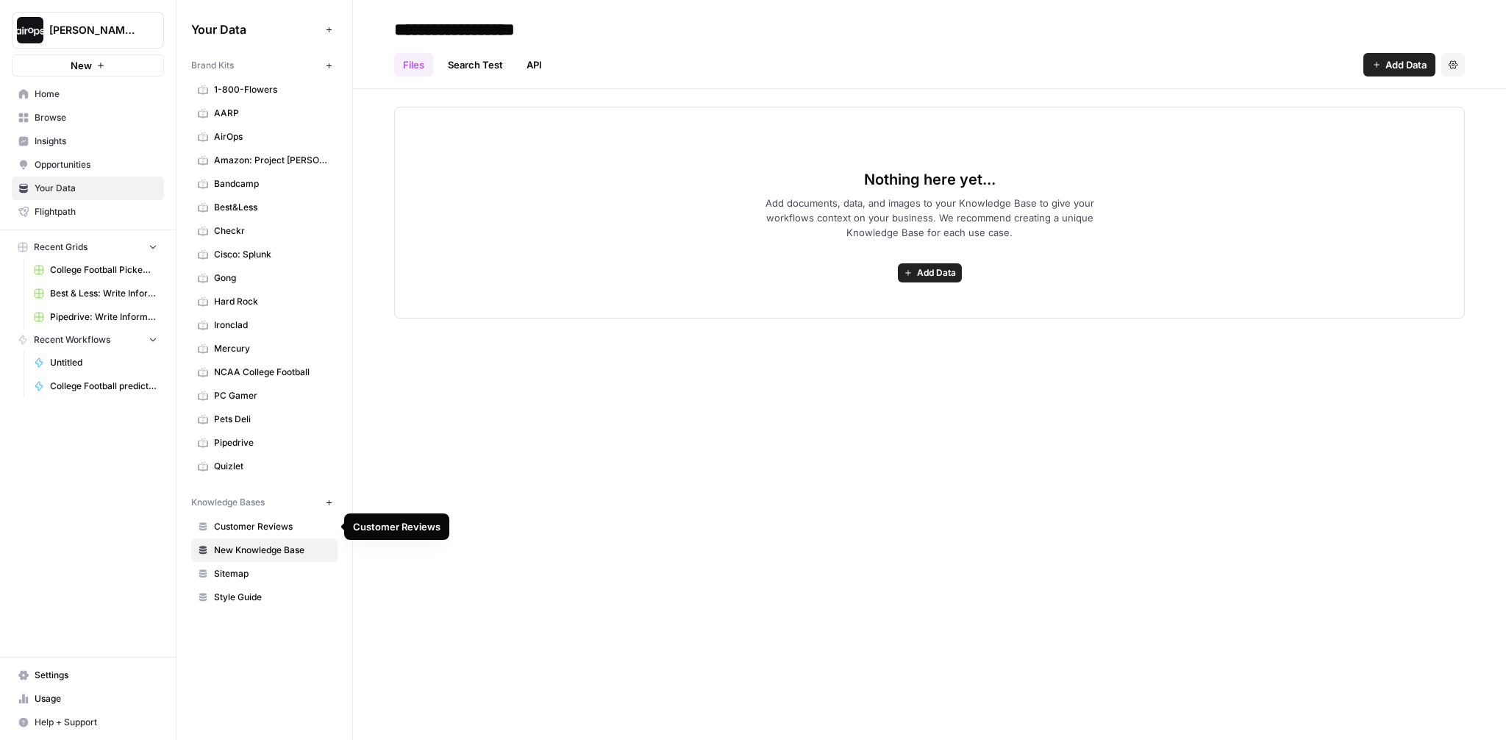
click at [277, 522] on span "Customer Reviews" at bounding box center [272, 526] width 117 height 13
click at [249, 594] on span "Style Guide" at bounding box center [272, 597] width 117 height 13
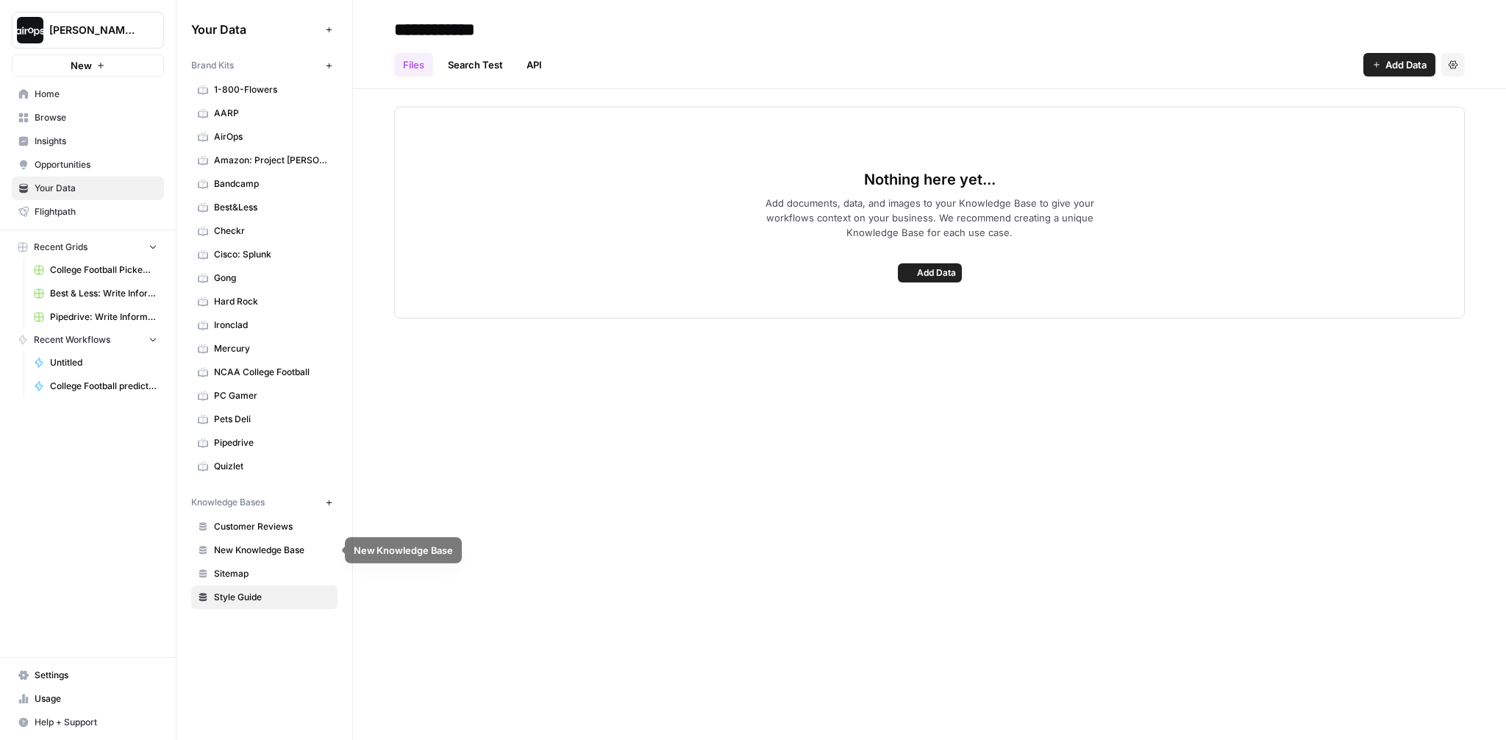
click at [281, 553] on span "New Knowledge Base" at bounding box center [272, 549] width 117 height 13
click at [939, 268] on span "Add Data" at bounding box center [936, 272] width 39 height 13
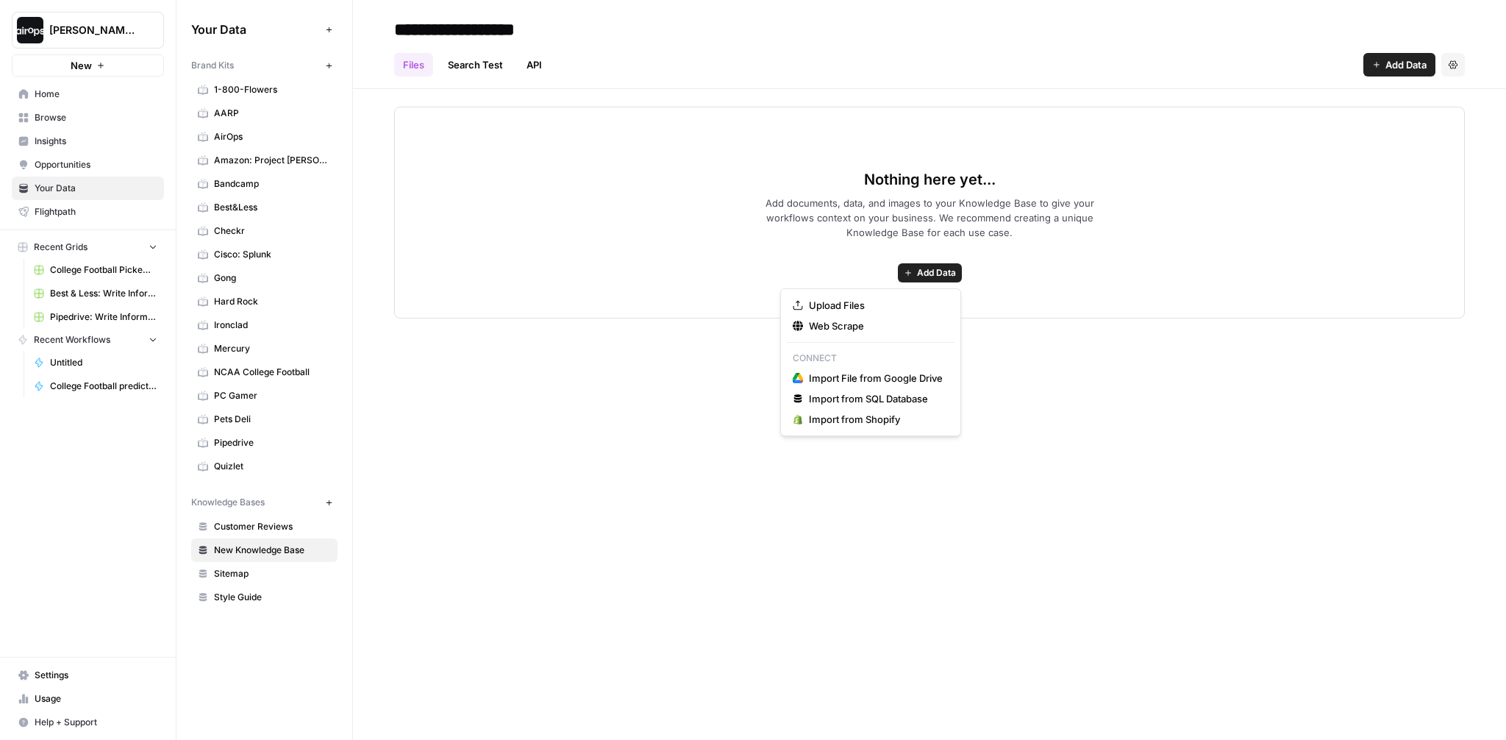
click at [580, 474] on div "**********" at bounding box center [929, 370] width 1153 height 740
click at [243, 576] on span "Sitemap" at bounding box center [272, 573] width 117 height 13
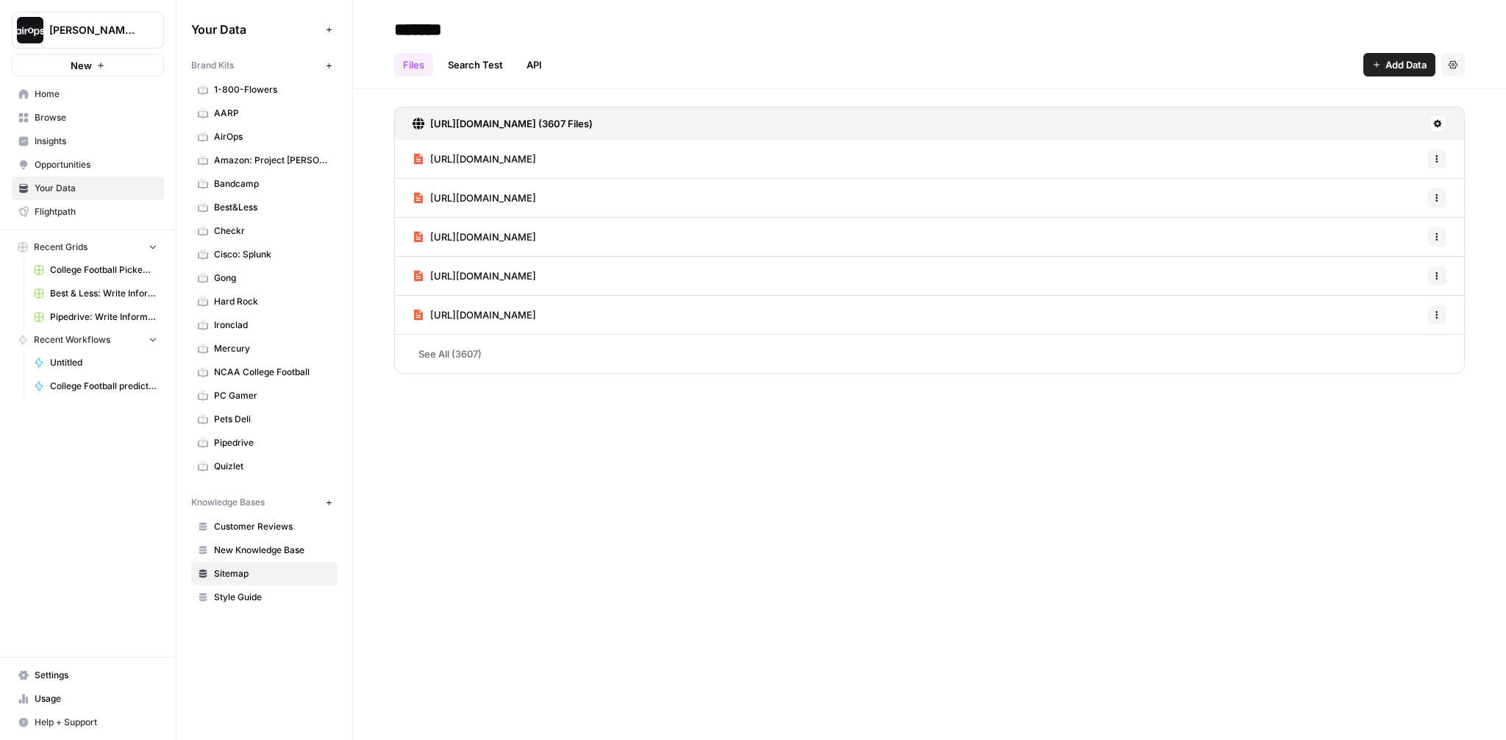
click at [663, 40] on h2 "*******" at bounding box center [929, 30] width 1071 height 24
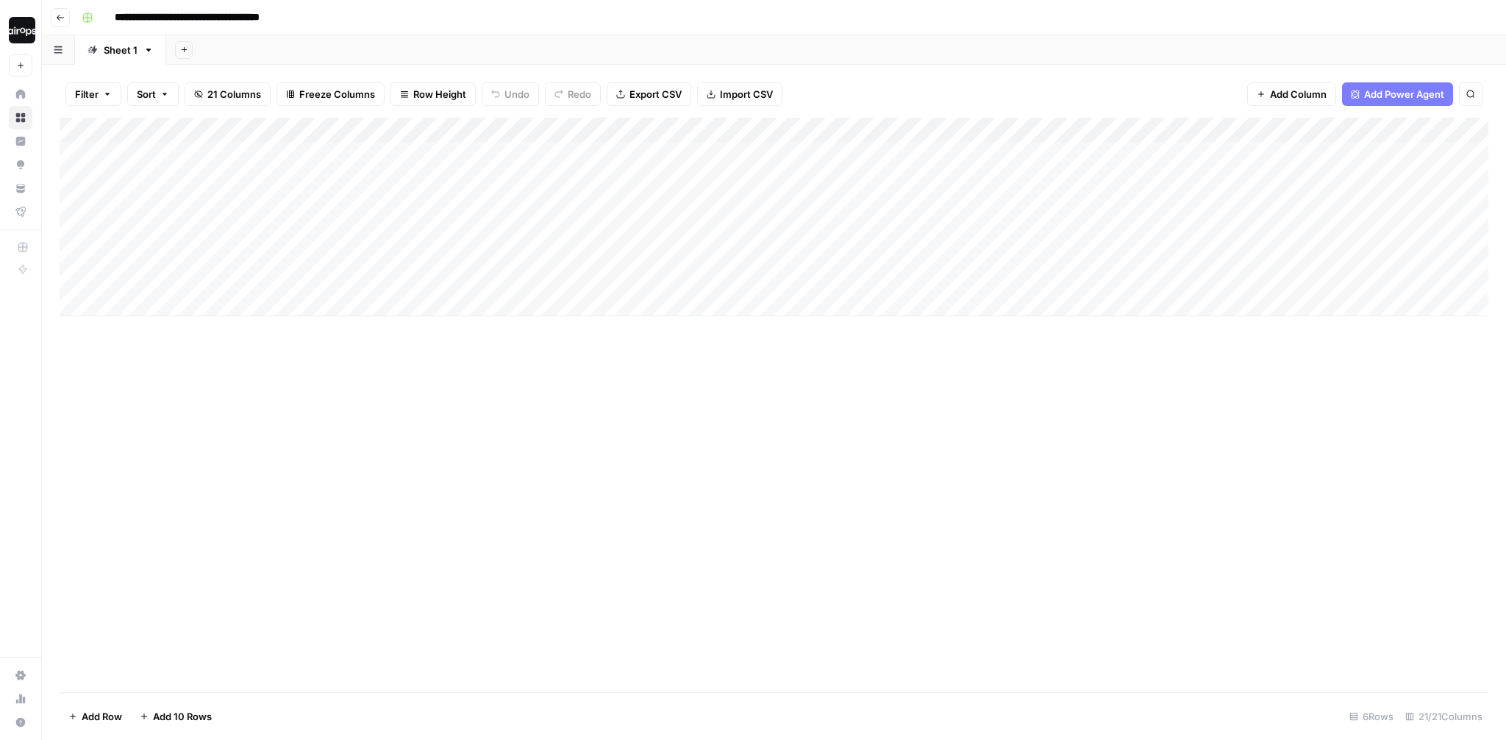
click at [952, 76] on div "Filter Sort 21 Columns Freeze Columns Row Height Undo Redo Export CSV Import CS…" at bounding box center [774, 94] width 1429 height 47
click at [744, 64] on div "Add Sheet" at bounding box center [831, 49] width 1349 height 29
click at [555, 50] on div "Add Sheet" at bounding box center [831, 49] width 1349 height 29
drag, startPoint x: 228, startPoint y: 160, endPoint x: 210, endPoint y: 382, distance: 222.1
click at [210, 382] on div "Add Column" at bounding box center [774, 276] width 1429 height 316
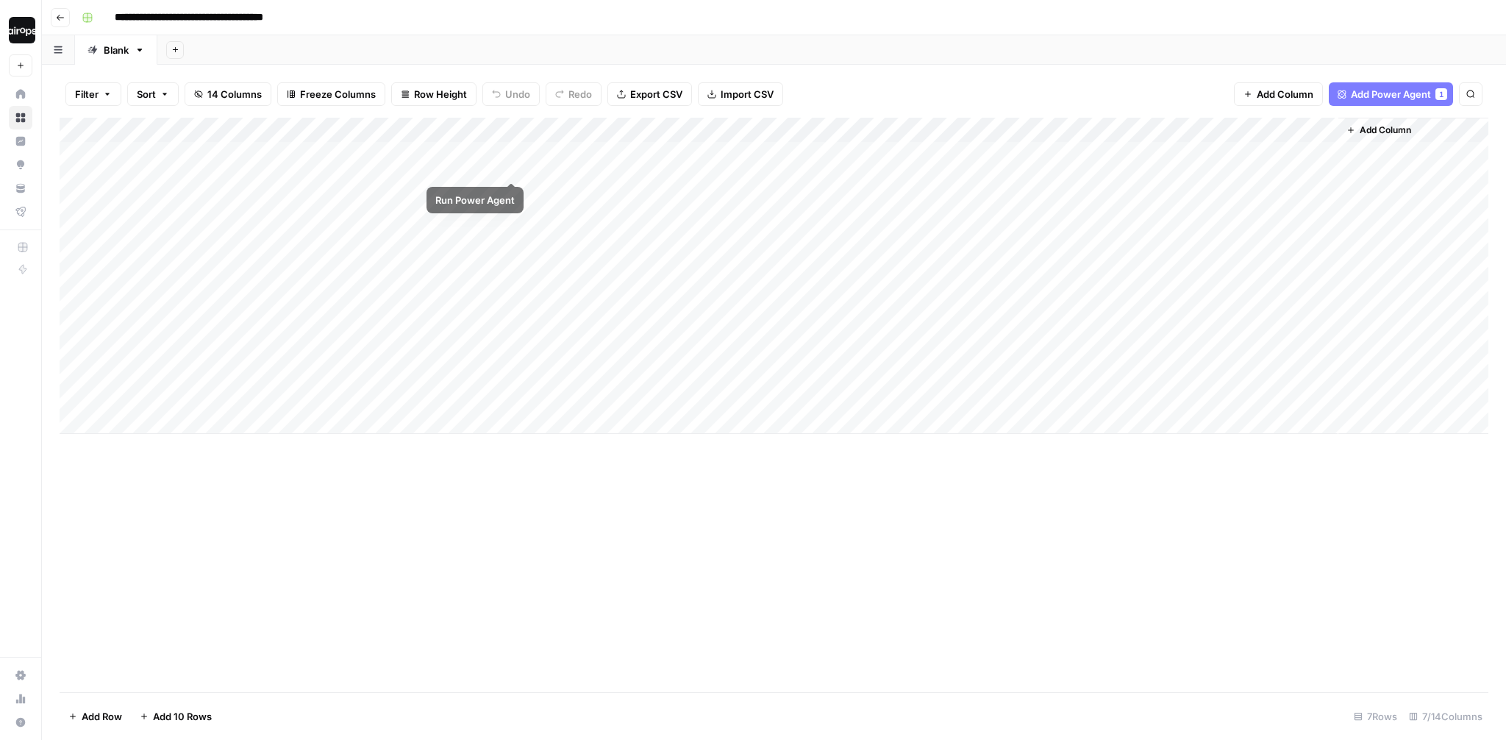
click at [497, 128] on div "Add Column" at bounding box center [774, 276] width 1429 height 316
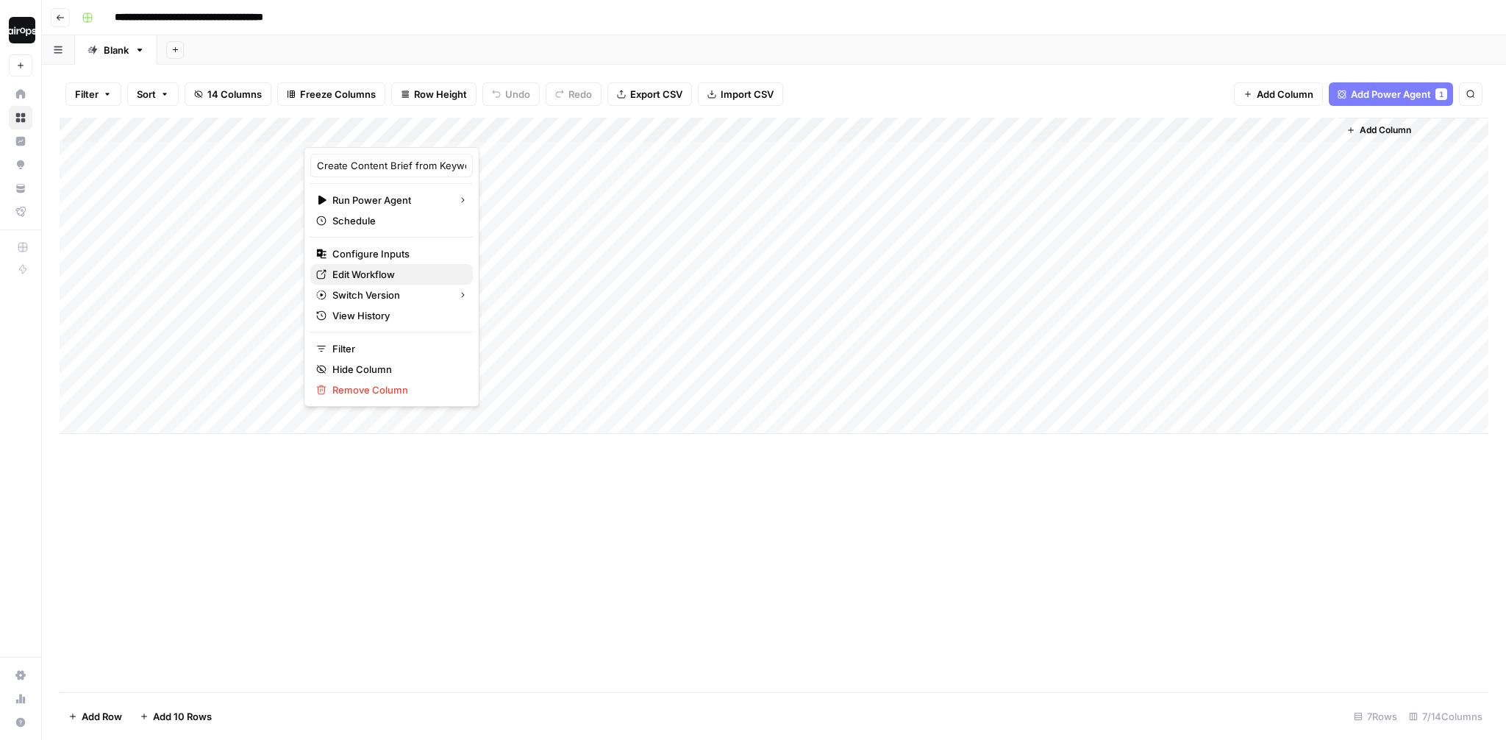
click at [367, 277] on span "Edit Workflow" at bounding box center [396, 274] width 129 height 15
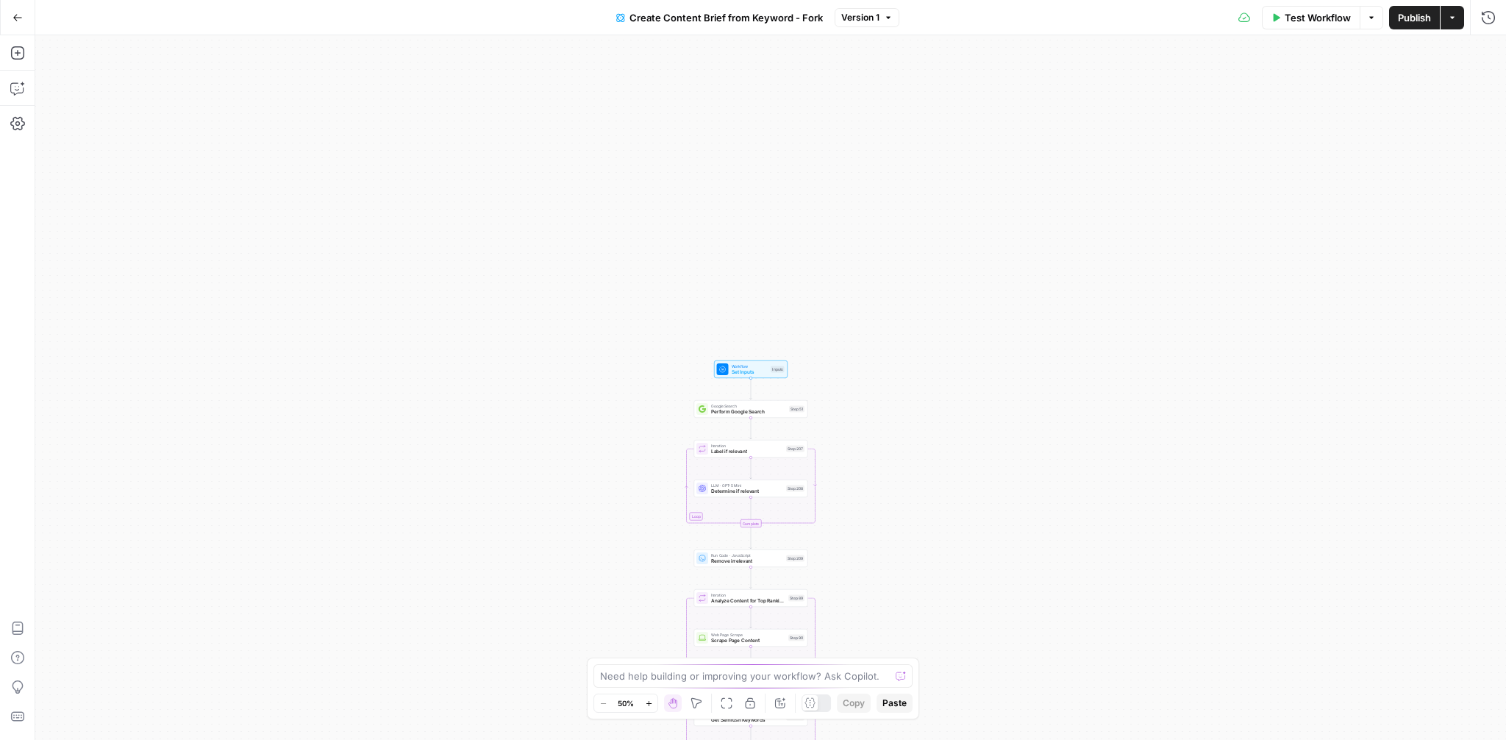
drag, startPoint x: 878, startPoint y: 168, endPoint x: 858, endPoint y: 598, distance: 430.7
click at [858, 598] on div "Workflow Set Inputs Inputs Google Search Perform Google Search Step 51 Loop Ite…" at bounding box center [770, 387] width 1471 height 705
click at [843, 425] on div "Workflow Set Inputs Inputs Google Search Perform Google Search Step 51 Loop Ite…" at bounding box center [770, 387] width 1471 height 705
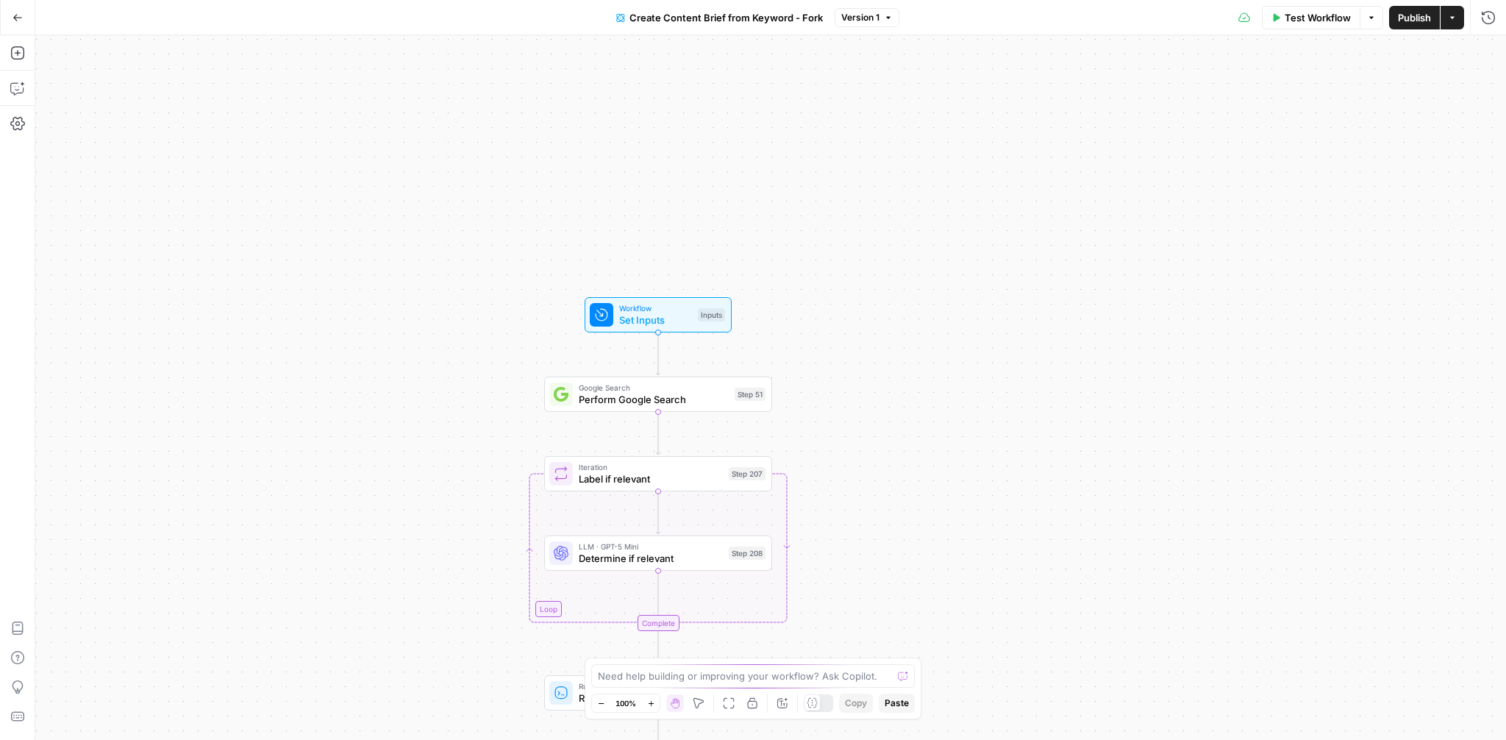
click at [841, 406] on div "Workflow Set Inputs Inputs Google Search Perform Google Search Step 51 Loop Ite…" at bounding box center [770, 387] width 1471 height 705
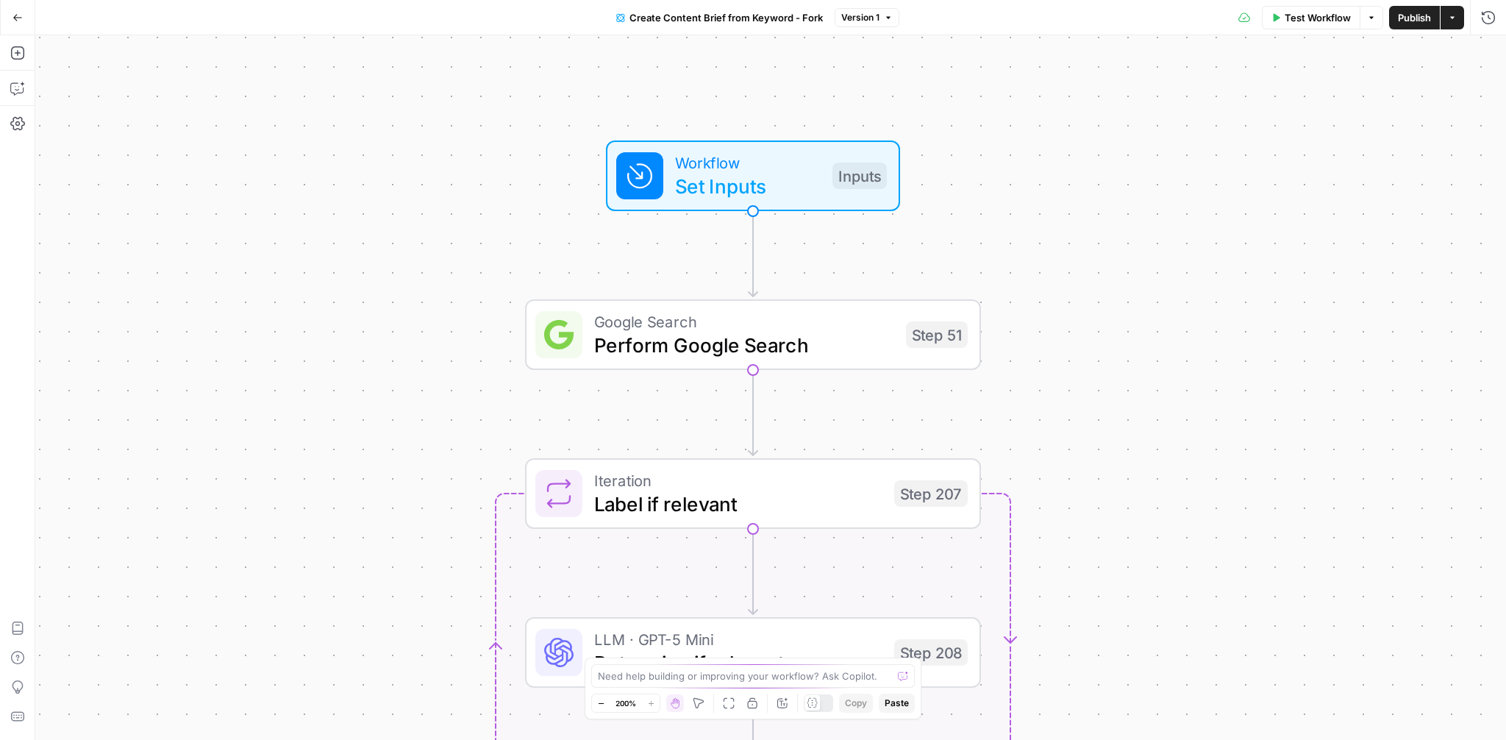
drag, startPoint x: 829, startPoint y: 429, endPoint x: 1127, endPoint y: 374, distance: 303.6
click at [1127, 374] on div "Workflow Set Inputs Inputs Google Search Perform Google Search Step 51 Loop Ite…" at bounding box center [770, 387] width 1471 height 705
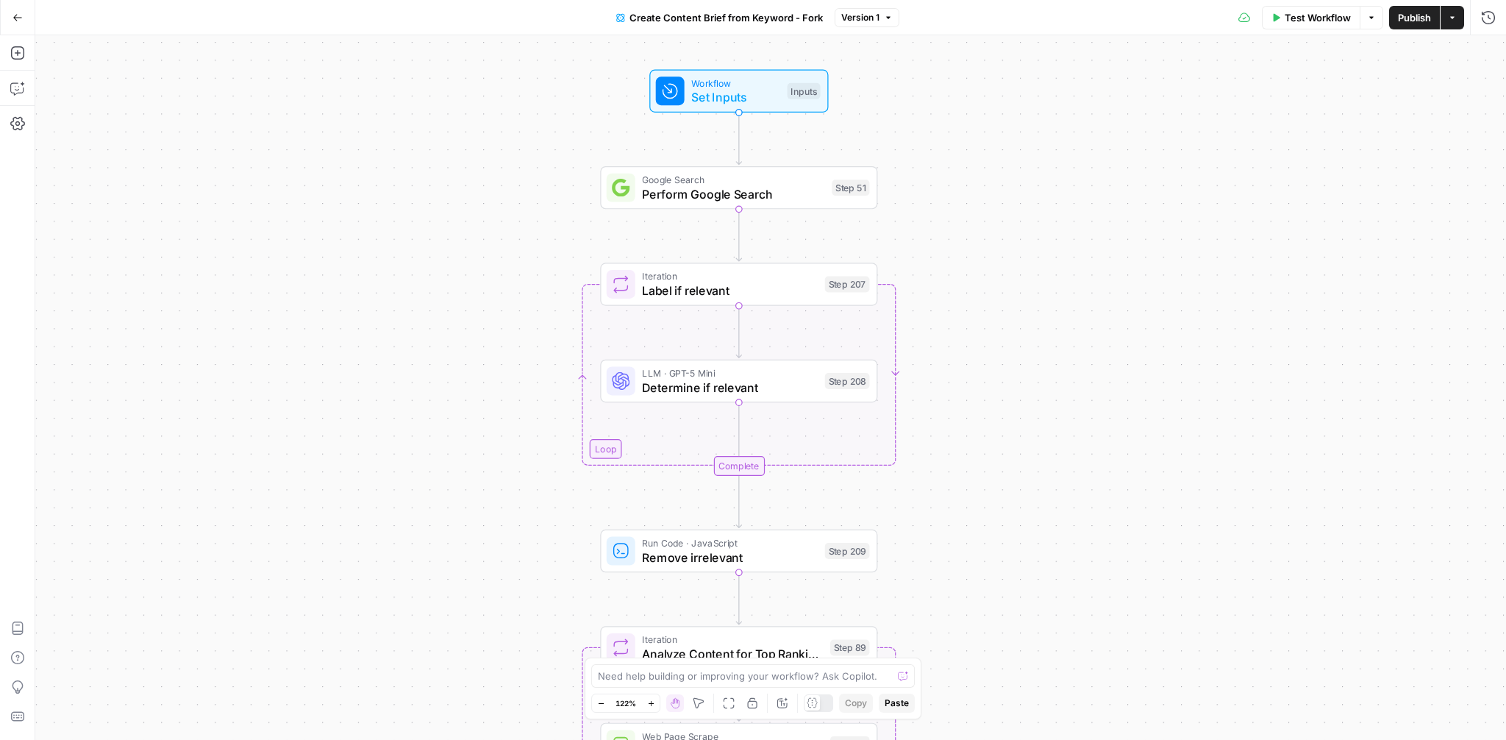
drag, startPoint x: 1147, startPoint y: 490, endPoint x: 987, endPoint y: 310, distance: 240.1
click at [987, 310] on div "Workflow Set Inputs Inputs Google Search Perform Google Search Step 51 Loop Ite…" at bounding box center [770, 387] width 1471 height 705
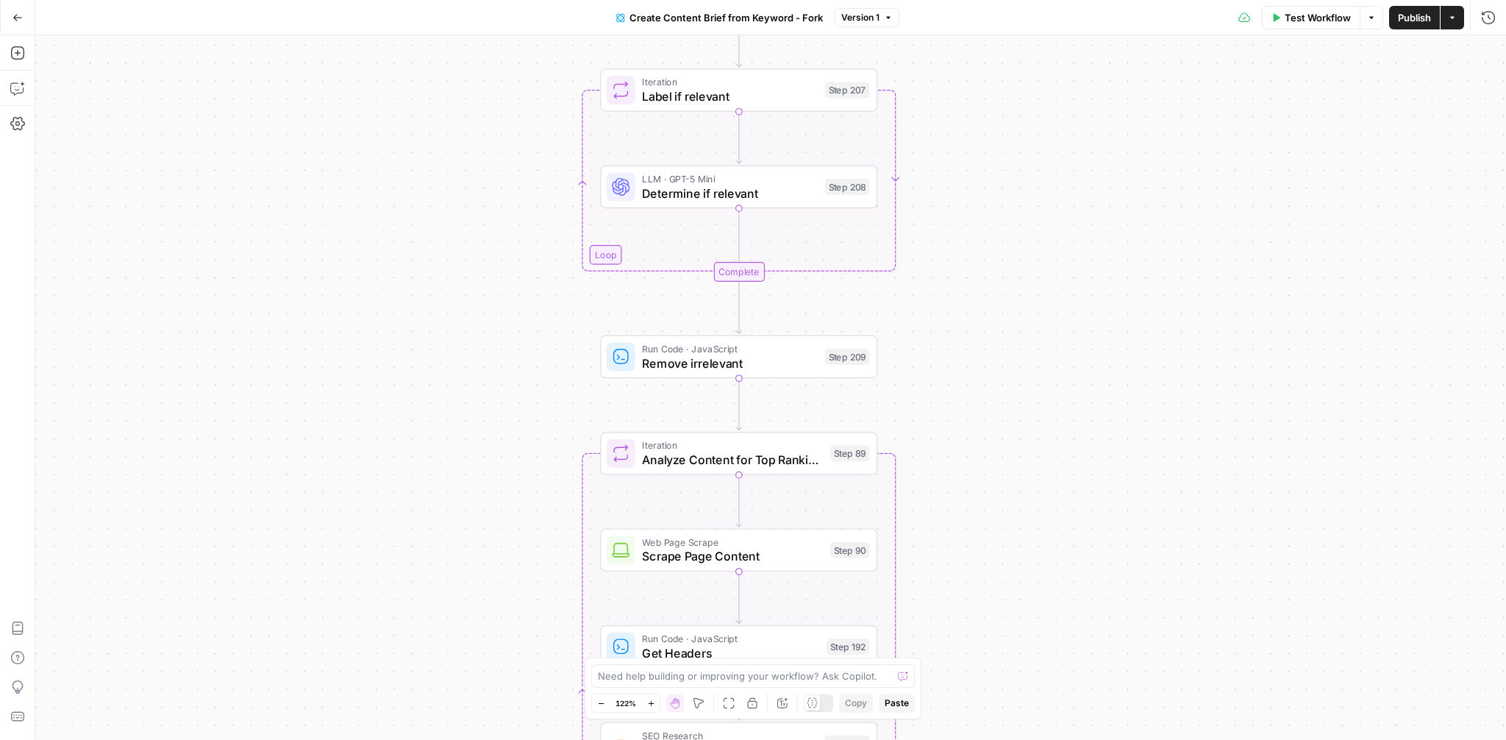
drag, startPoint x: 941, startPoint y: 418, endPoint x: 941, endPoint y: 192, distance: 225.8
click at [941, 191] on div "Workflow Set Inputs Inputs Google Search Perform Google Search Step 51 Loop Ite…" at bounding box center [770, 387] width 1471 height 705
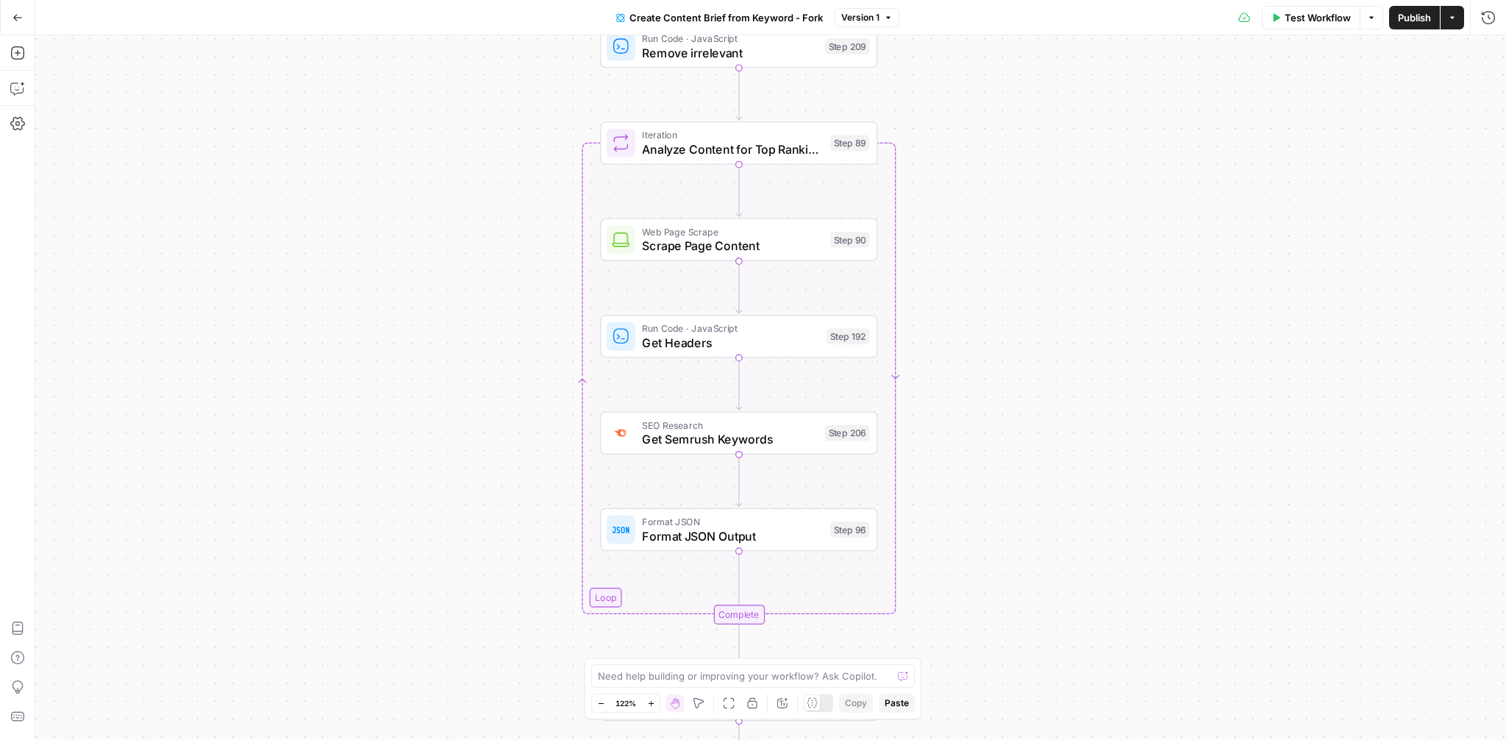
drag, startPoint x: 1014, startPoint y: 471, endPoint x: 1011, endPoint y: 126, distance: 344.2
click at [1011, 126] on div "Workflow Set Inputs Inputs Google Search Perform Google Search Step 51 Loop Ite…" at bounding box center [770, 387] width 1471 height 705
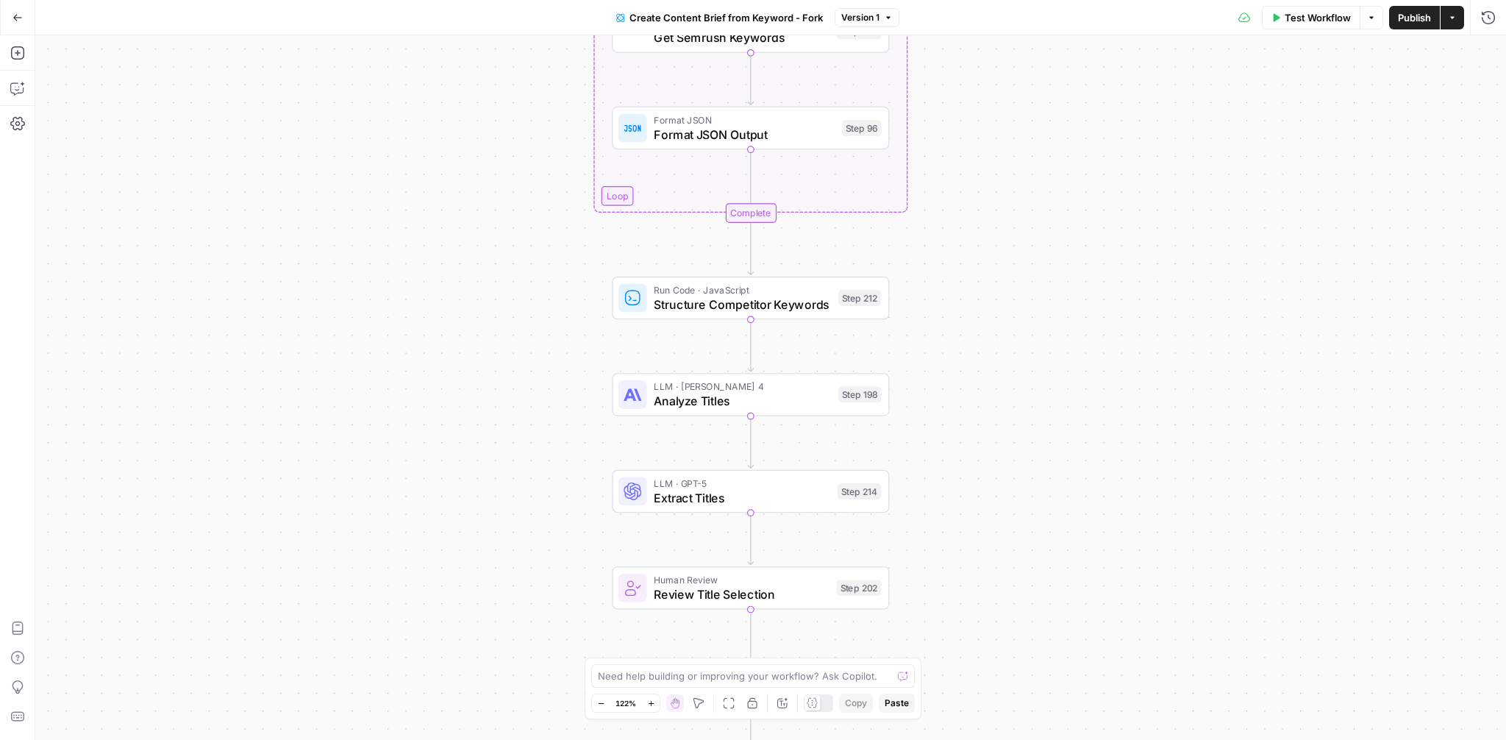
drag, startPoint x: 1055, startPoint y: 655, endPoint x: 1074, endPoint y: 263, distance: 393.2
click at [1074, 263] on div "Workflow Set Inputs Inputs Google Search Perform Google Search Step 51 Loop Ite…" at bounding box center [770, 387] width 1471 height 705
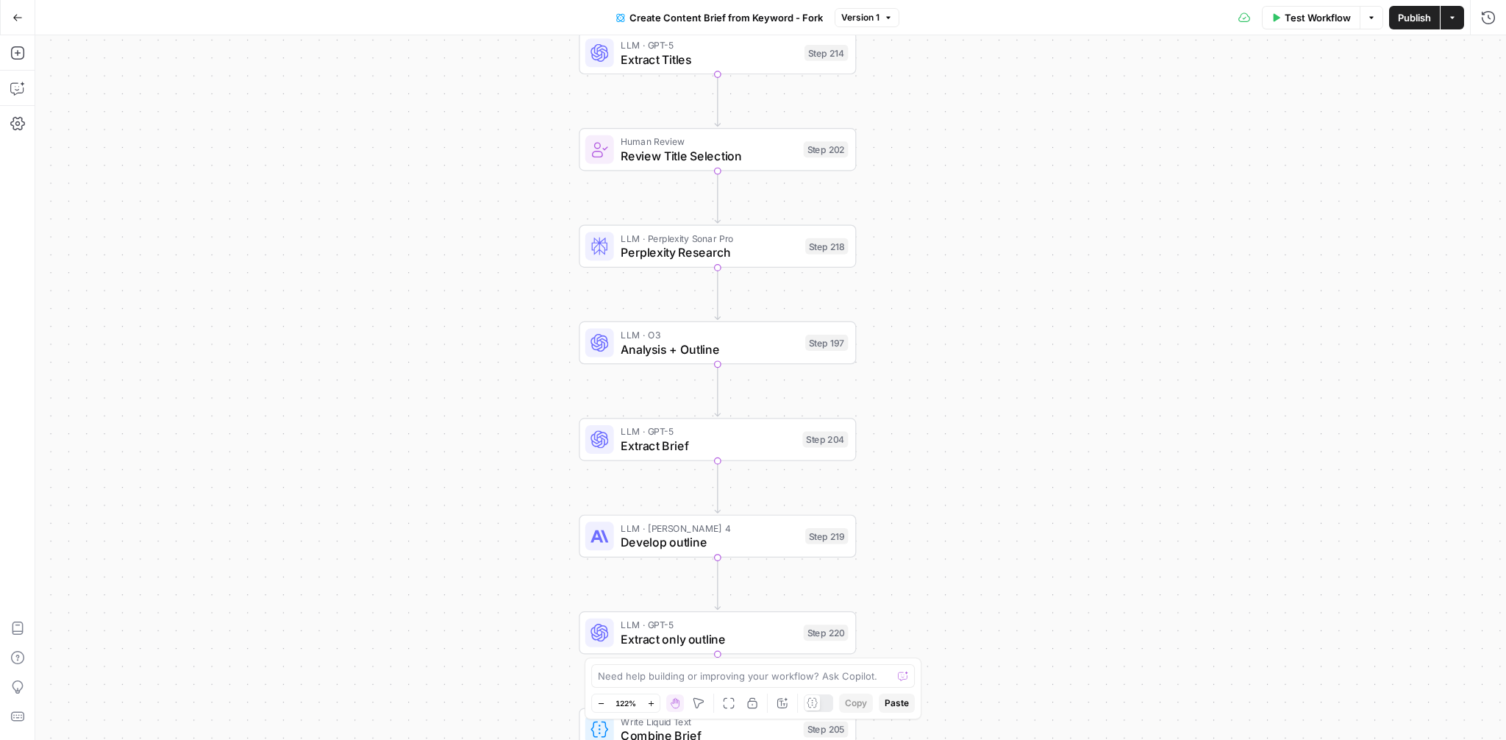
drag, startPoint x: 1086, startPoint y: 568, endPoint x: 1050, endPoint y: 187, distance: 382.7
click at [1050, 187] on div "Workflow Set Inputs Inputs Google Search Perform Google Search Step 51 Loop Ite…" at bounding box center [770, 387] width 1471 height 705
click at [682, 534] on span "Develop outline" at bounding box center [709, 542] width 177 height 18
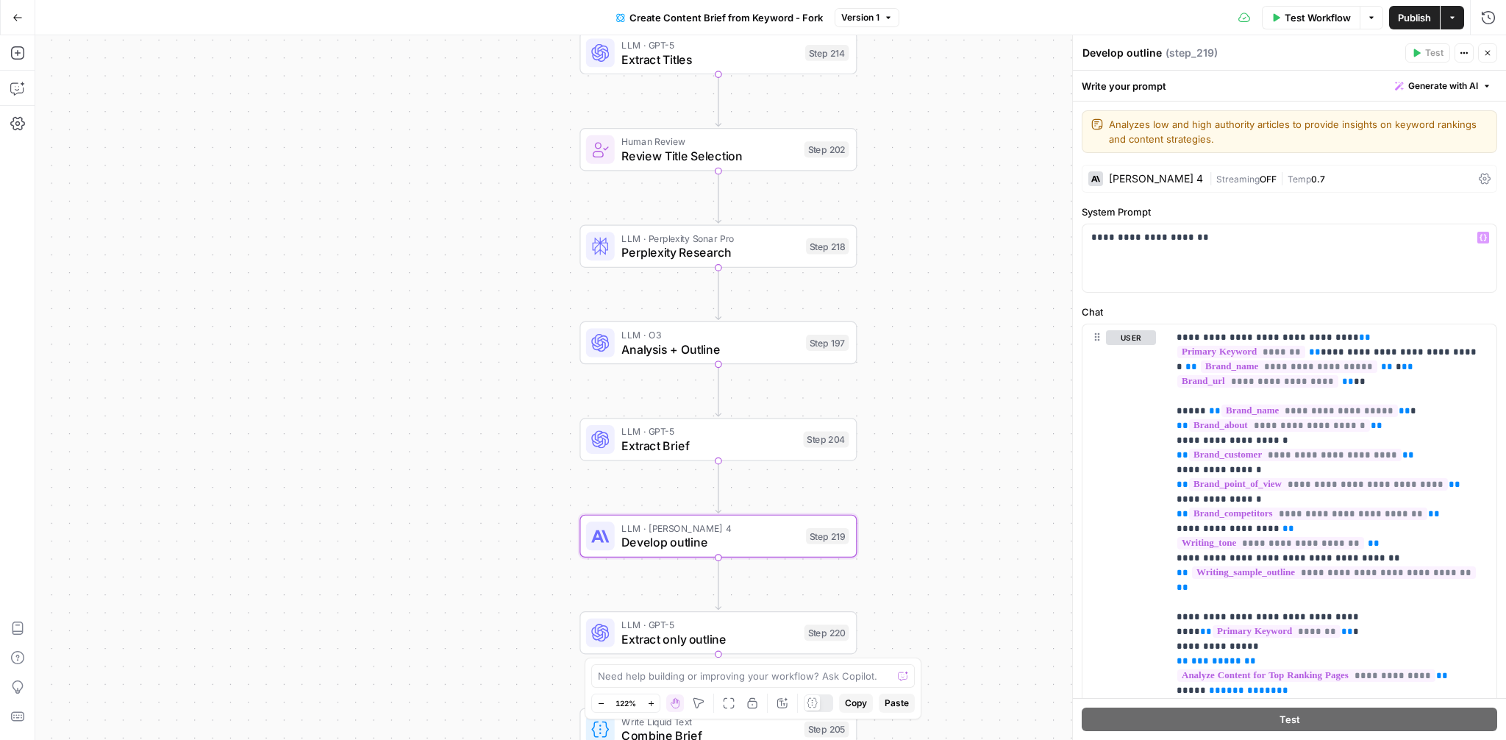
click at [1174, 169] on div "Claude Sonnet 4 | Streaming OFF | Temp 0.7" at bounding box center [1290, 179] width 416 height 28
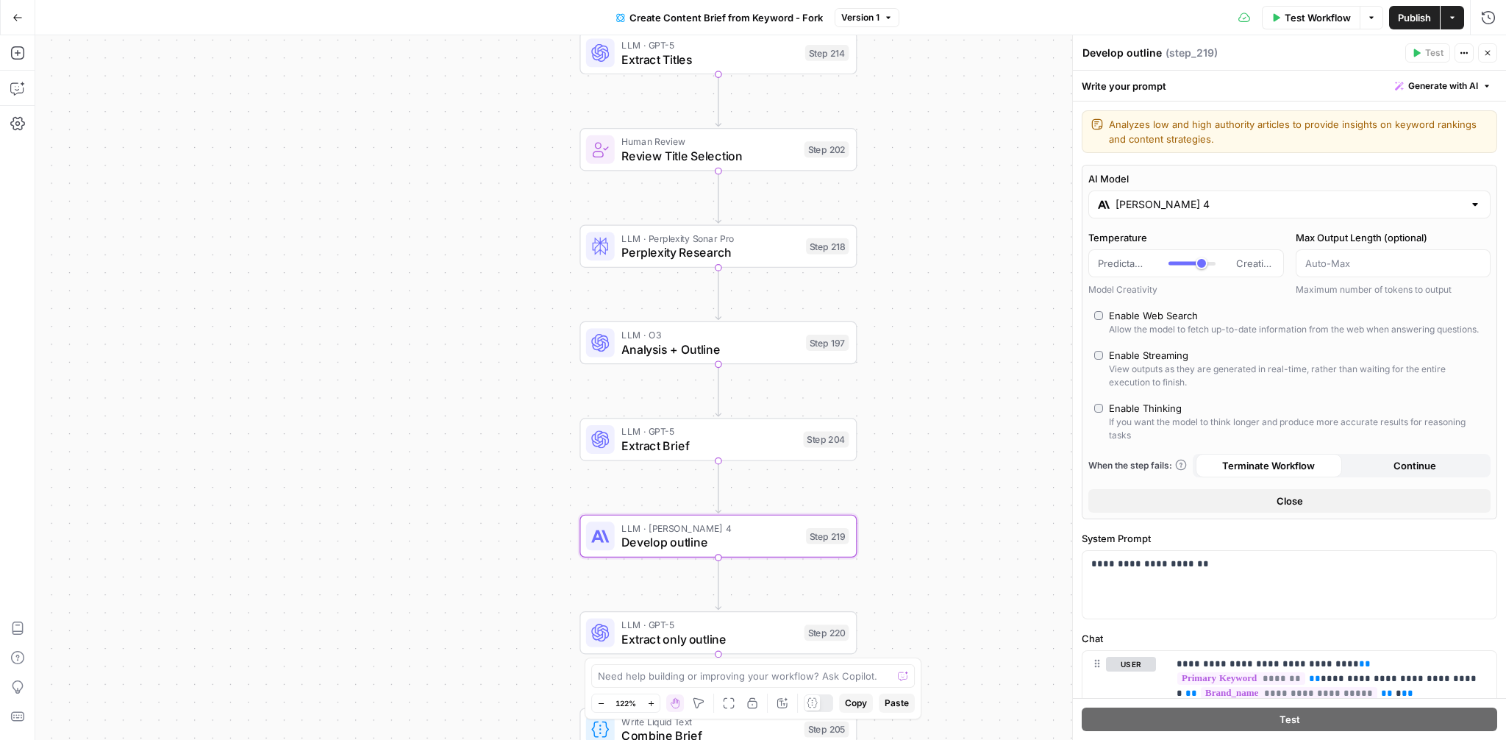
click at [1166, 213] on div "Claude Sonnet 4" at bounding box center [1289, 204] width 402 height 28
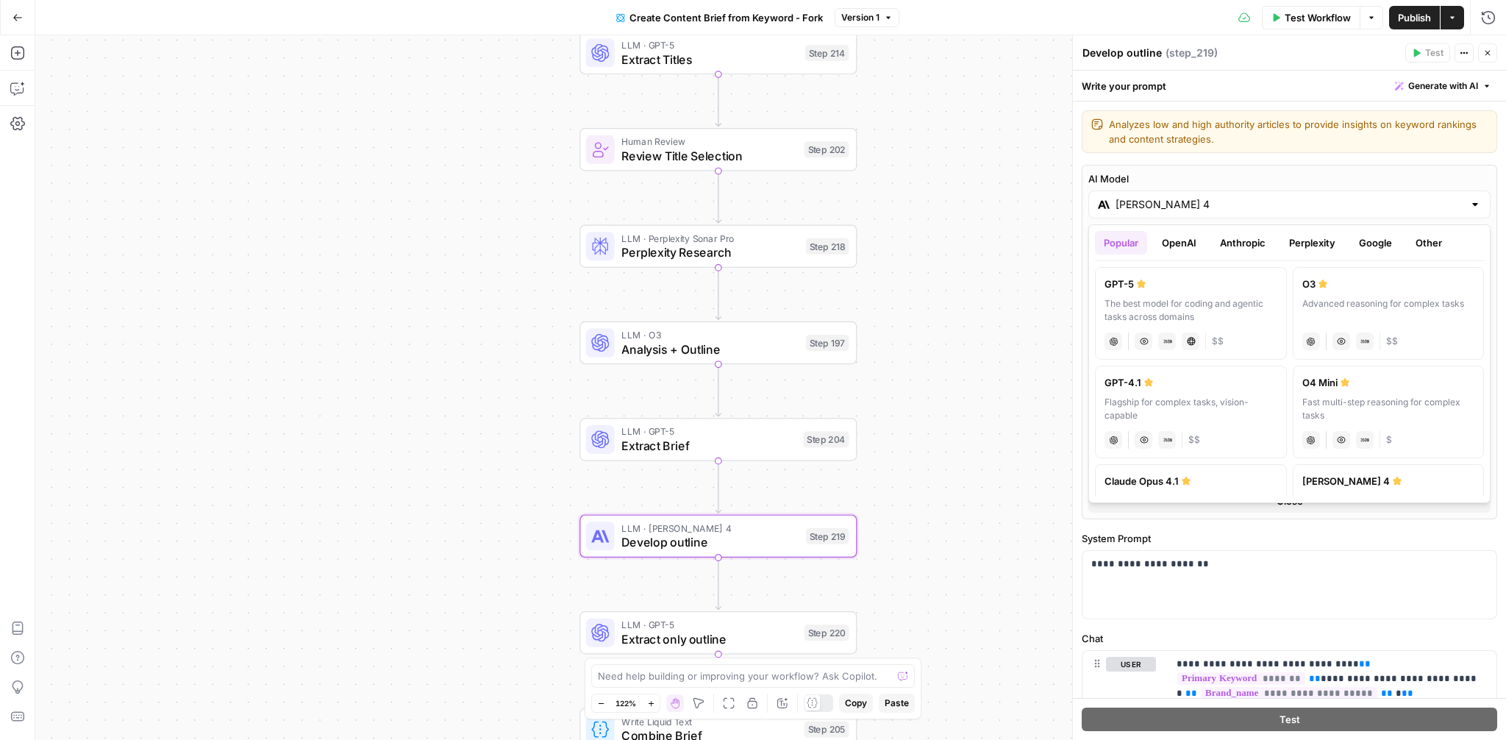
click at [1485, 51] on icon "button" at bounding box center [1487, 53] width 9 height 9
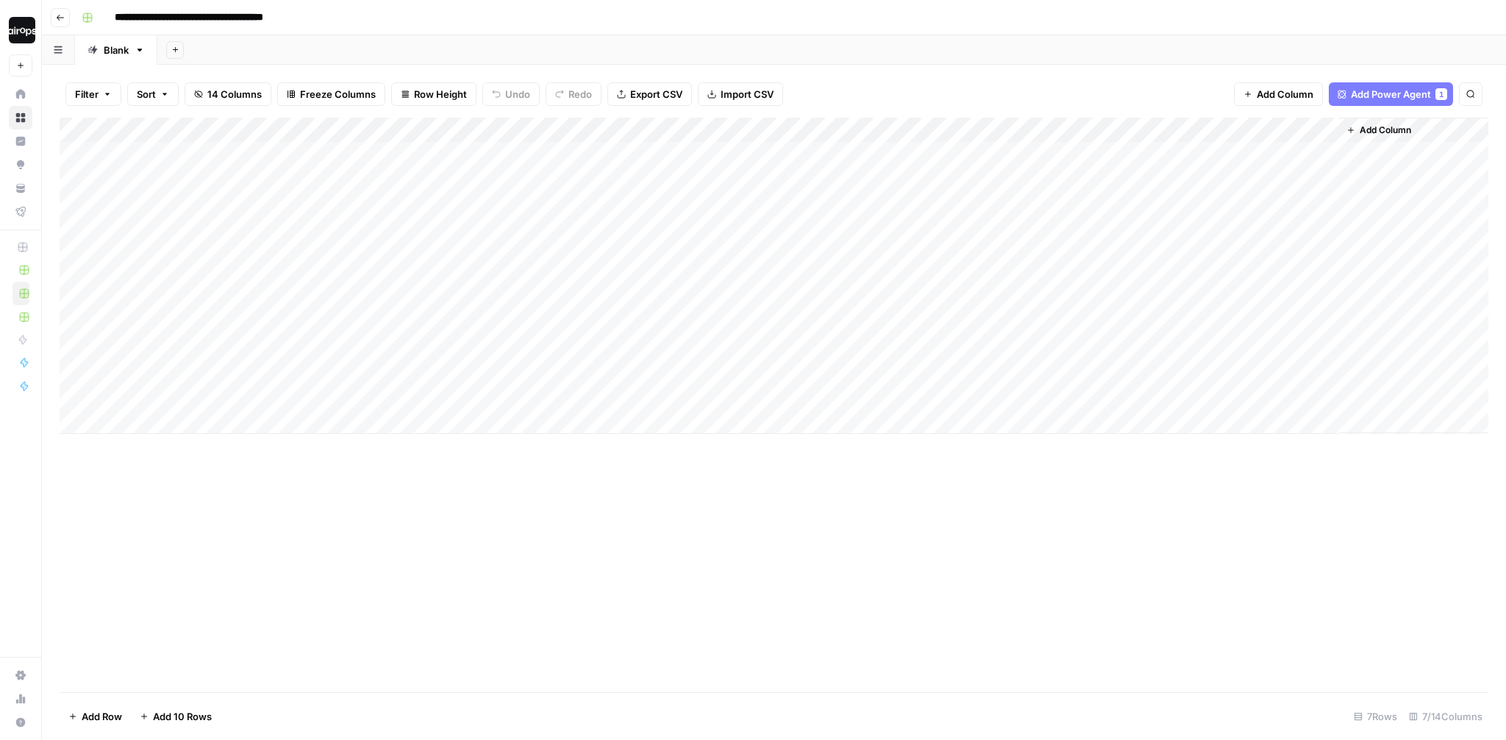
click at [496, 23] on div "**********" at bounding box center [784, 18] width 1416 height 24
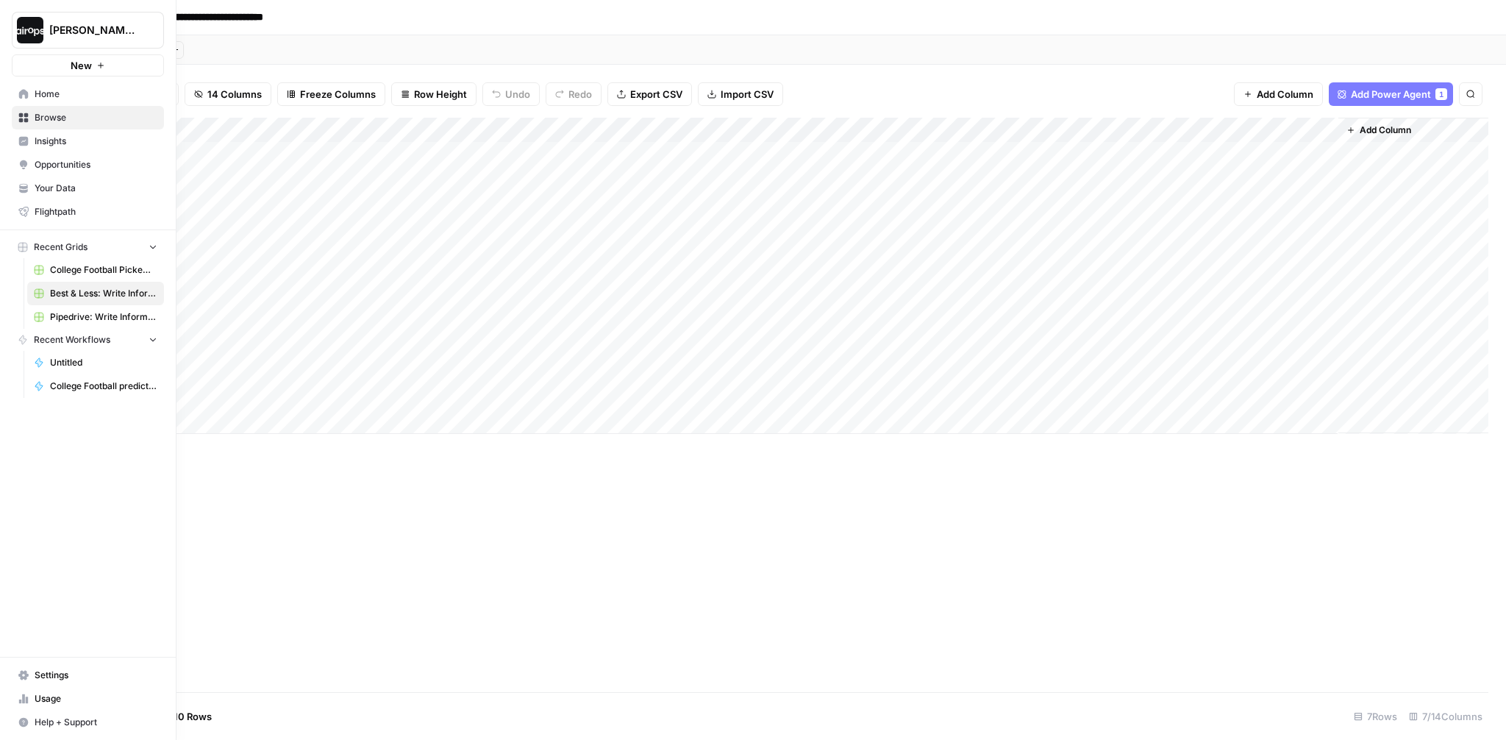
click at [28, 26] on img "Workspace: Dille-Sandbox" at bounding box center [30, 30] width 26 height 26
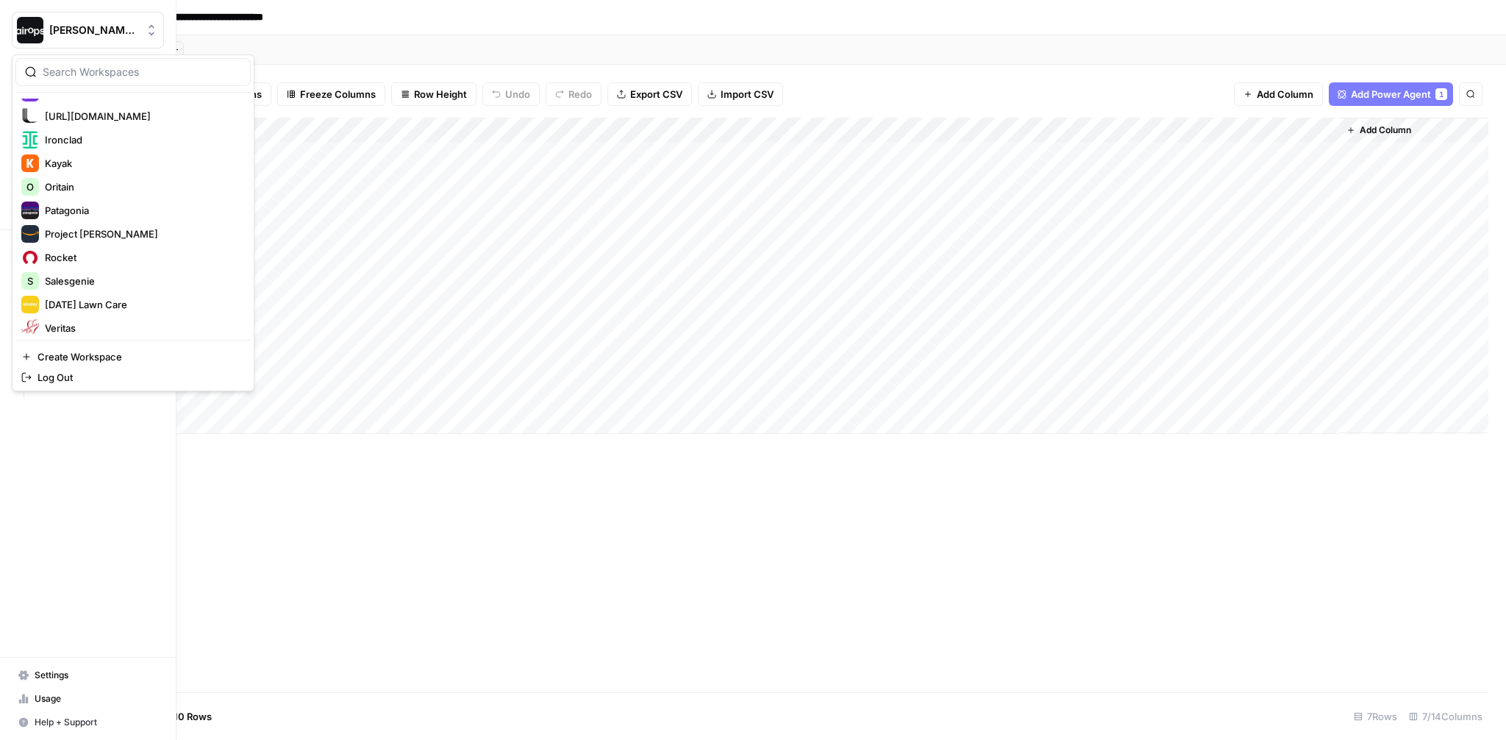
scroll to position [425, 0]
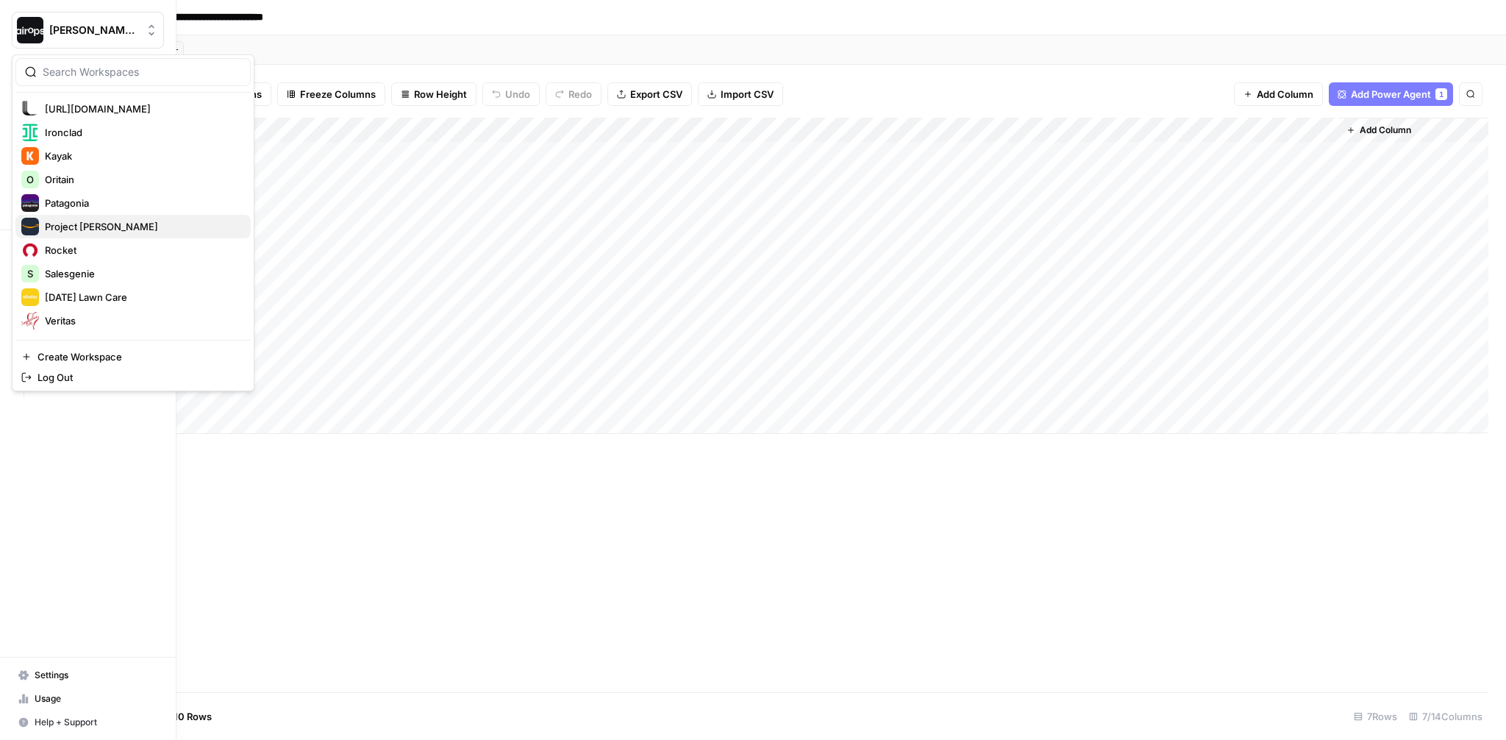
click at [65, 227] on span "Project [PERSON_NAME]" at bounding box center [142, 226] width 194 height 15
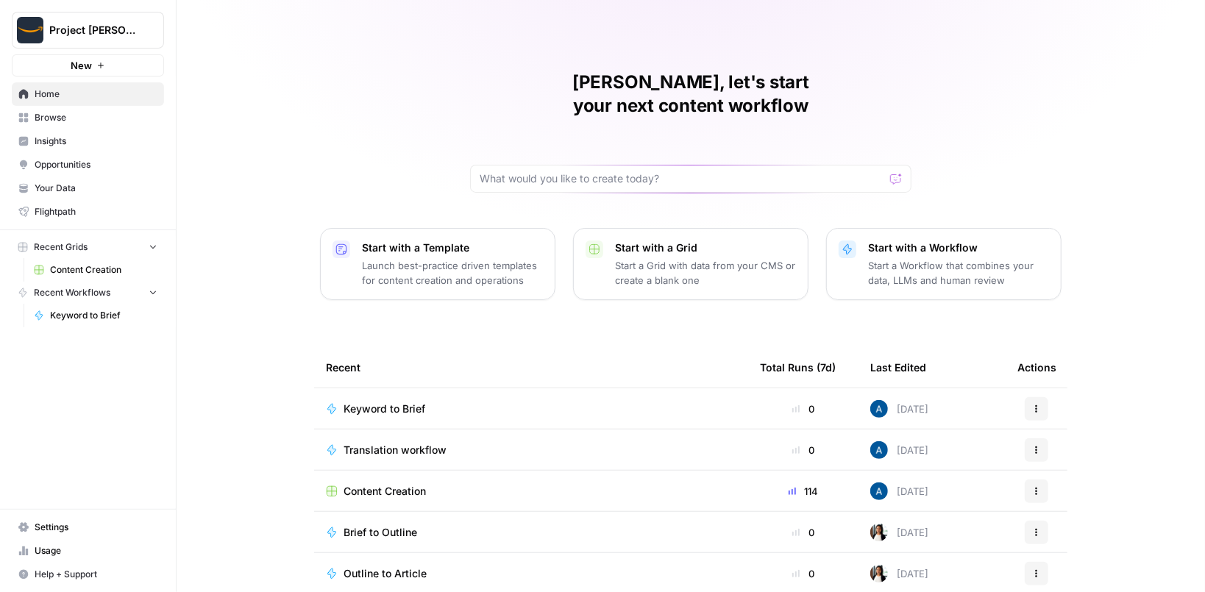
click at [288, 127] on div "[PERSON_NAME], let's start your next content workflow Start with a Template Lau…" at bounding box center [691, 309] width 1028 height 618
click at [68, 182] on span "Your Data" at bounding box center [96, 188] width 123 height 13
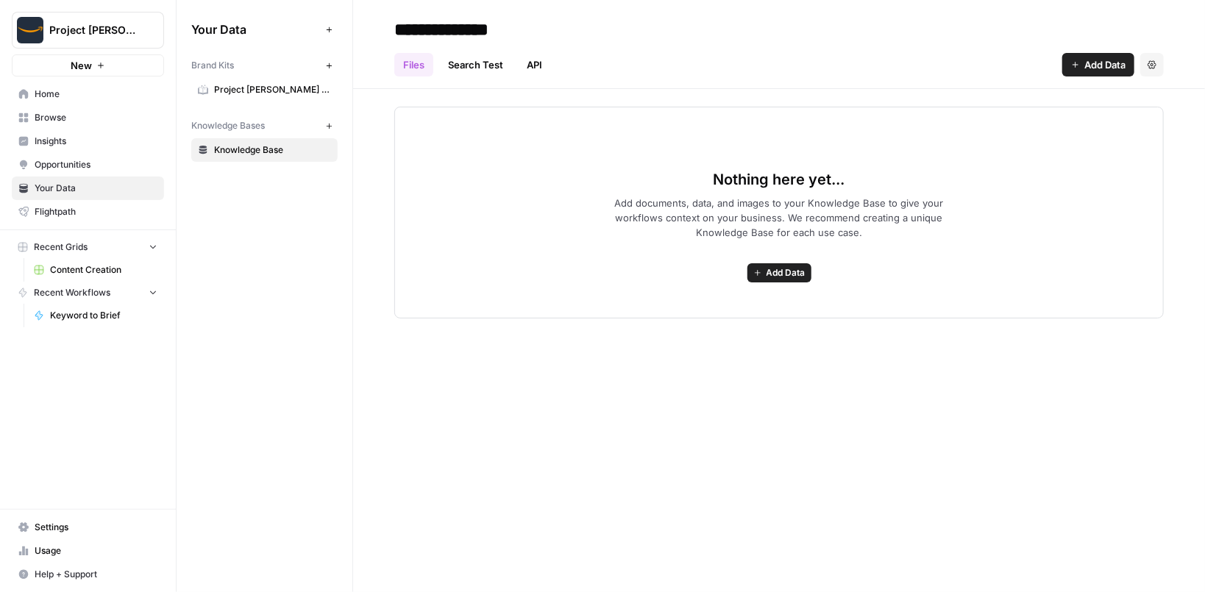
click at [274, 89] on span "Project [PERSON_NAME] - [GEOGRAPHIC_DATA]" at bounding box center [272, 89] width 117 height 13
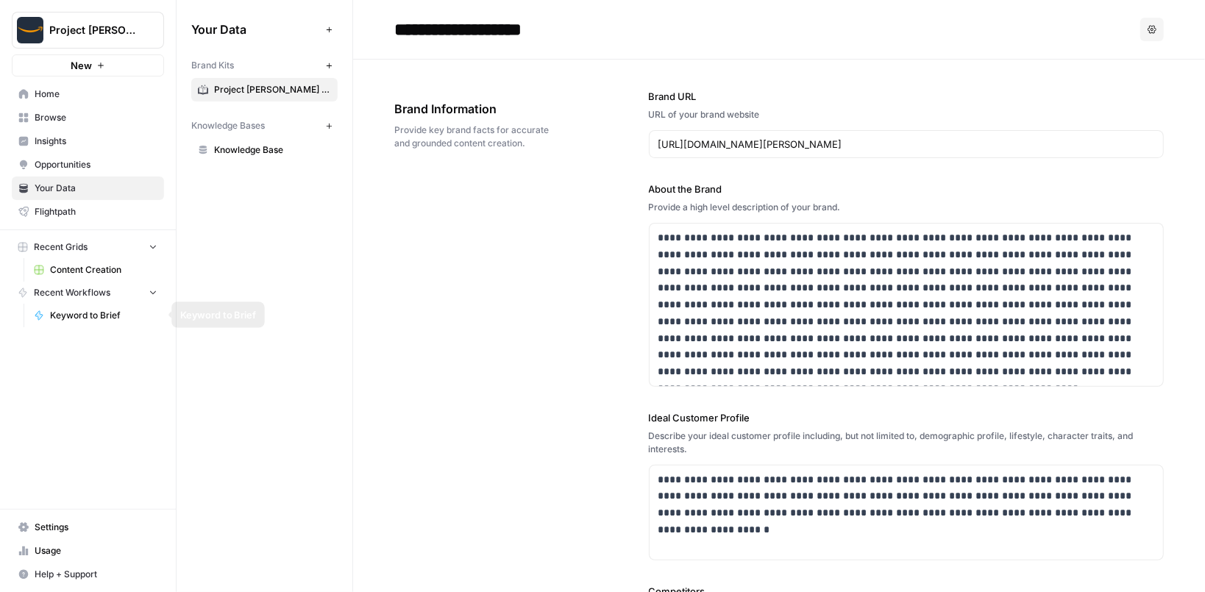
click at [107, 266] on span "Content Creation" at bounding box center [103, 269] width 107 height 13
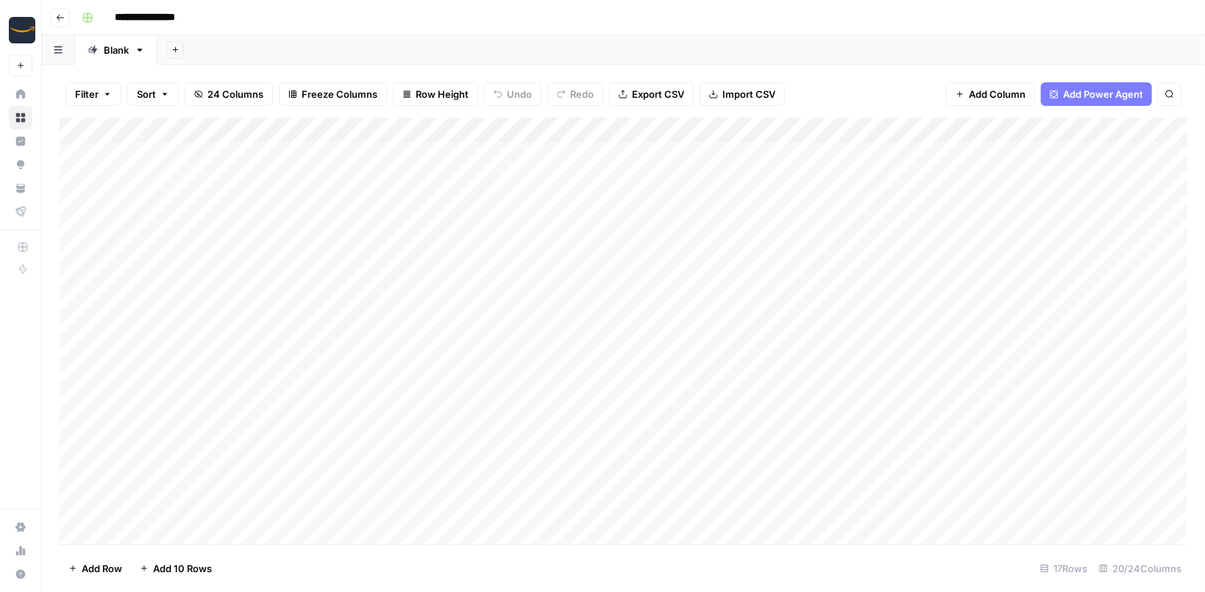
drag, startPoint x: 224, startPoint y: 157, endPoint x: 215, endPoint y: 466, distance: 309.0
click at [215, 466] on div "Add Column" at bounding box center [623, 331] width 1127 height 427
drag, startPoint x: 368, startPoint y: 162, endPoint x: 366, endPoint y: 476, distance: 314.0
click at [366, 476] on div "Add Column" at bounding box center [623, 331] width 1127 height 427
drag, startPoint x: 351, startPoint y: 152, endPoint x: 486, endPoint y: 416, distance: 296.7
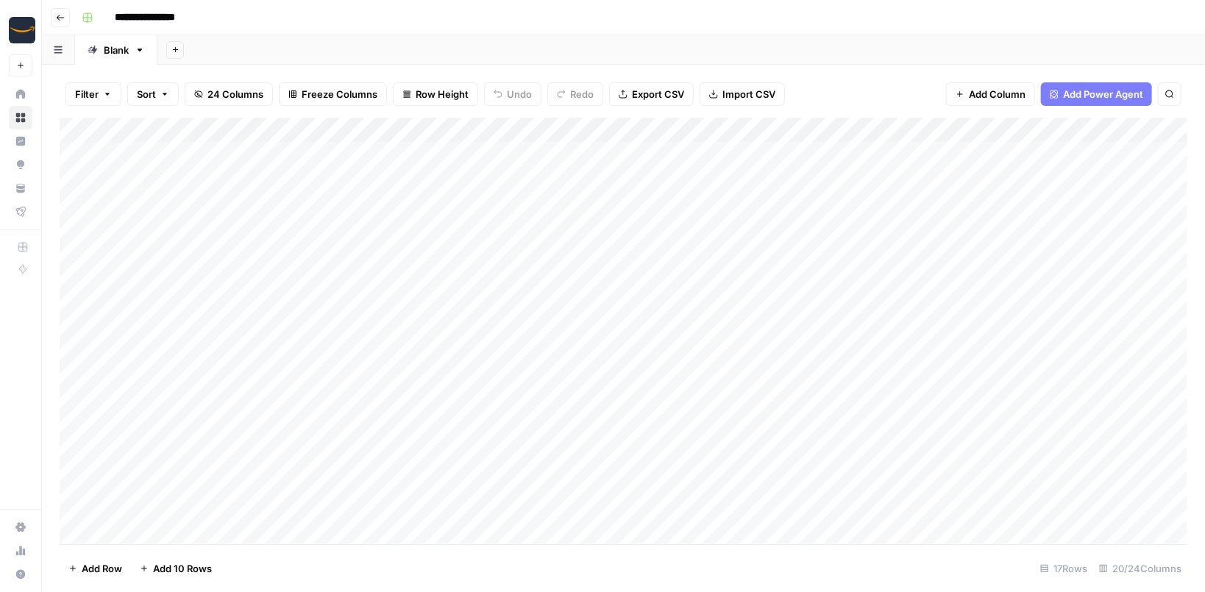
click at [486, 416] on div "Add Column" at bounding box center [623, 331] width 1127 height 427
drag, startPoint x: 712, startPoint y: 163, endPoint x: 657, endPoint y: 454, distance: 295.6
click at [657, 454] on div "Add Column" at bounding box center [623, 331] width 1127 height 427
click at [761, 127] on div "Add Column" at bounding box center [623, 331] width 1127 height 427
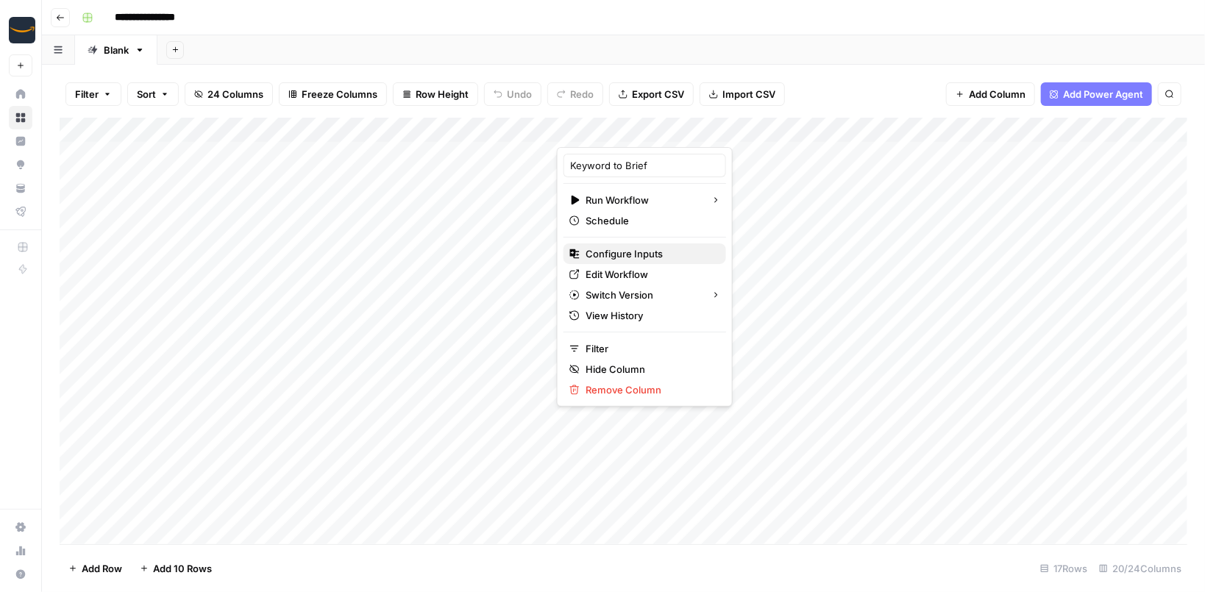
click at [645, 258] on span "Configure Inputs" at bounding box center [649, 253] width 129 height 15
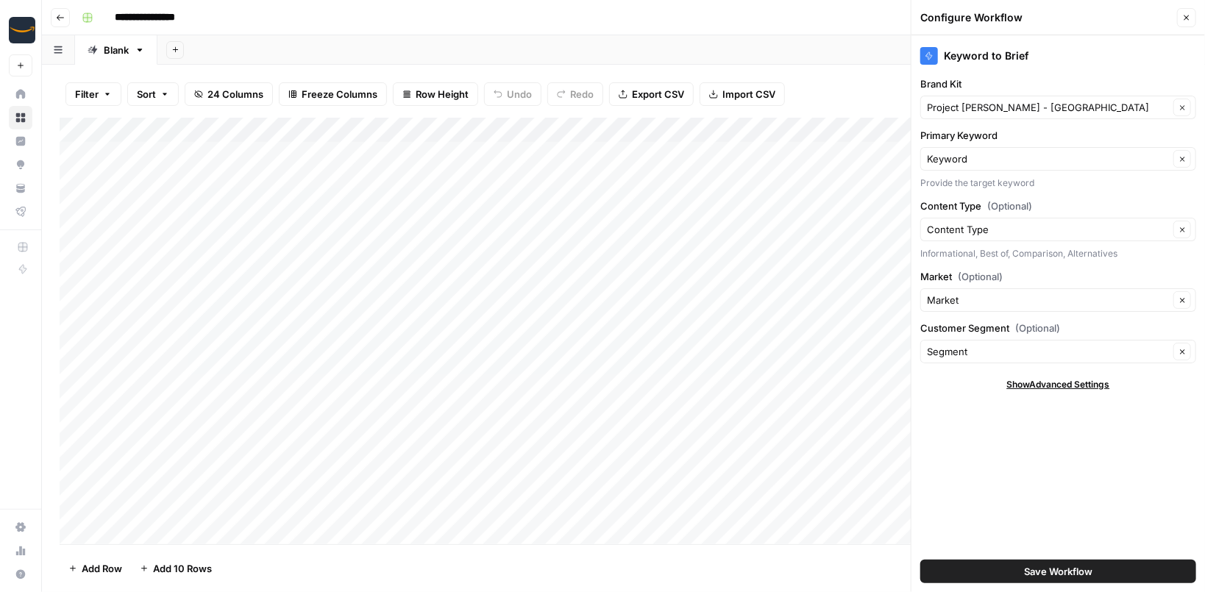
click at [1148, 484] on div "Keyword to Brief Brand Kit Project Kuiper - US Clear Primary Keyword Keyword Cl…" at bounding box center [1057, 313] width 293 height 557
click at [1187, 18] on icon "button" at bounding box center [1186, 17] width 5 height 5
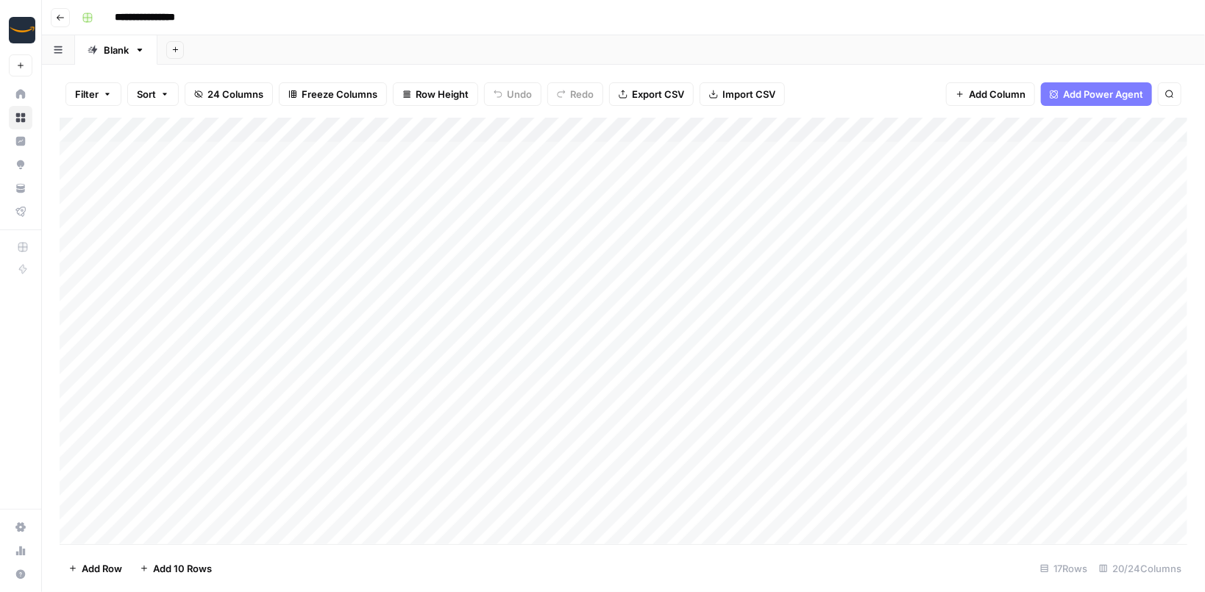
click at [849, 47] on div "Add Sheet" at bounding box center [680, 49] width 1047 height 29
click at [611, 174] on div "Add Column" at bounding box center [623, 331] width 1127 height 427
click at [645, 154] on div "Add Column" at bounding box center [623, 331] width 1127 height 427
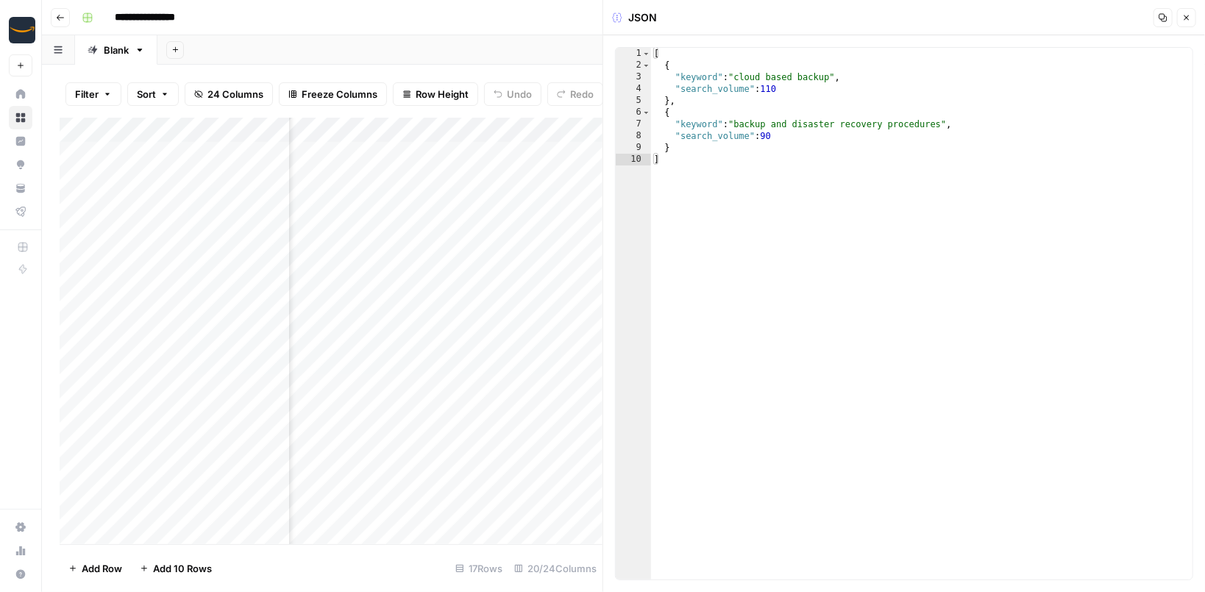
click at [1188, 17] on icon "button" at bounding box center [1186, 17] width 9 height 9
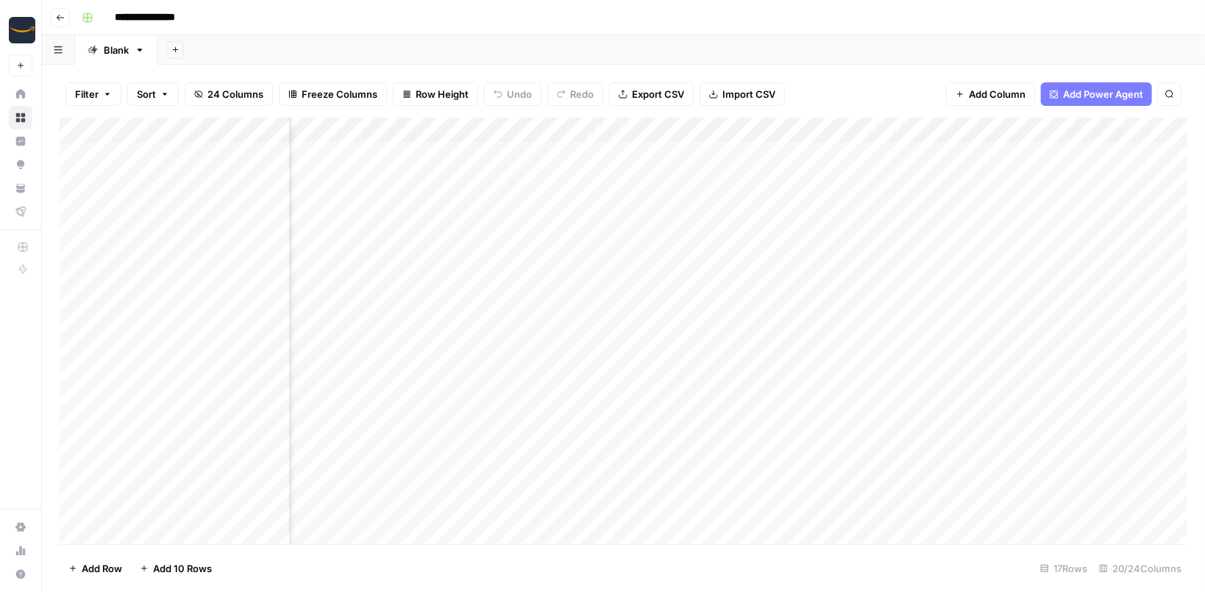
scroll to position [0, 1833]
click at [777, 185] on div "Add Column" at bounding box center [623, 331] width 1127 height 427
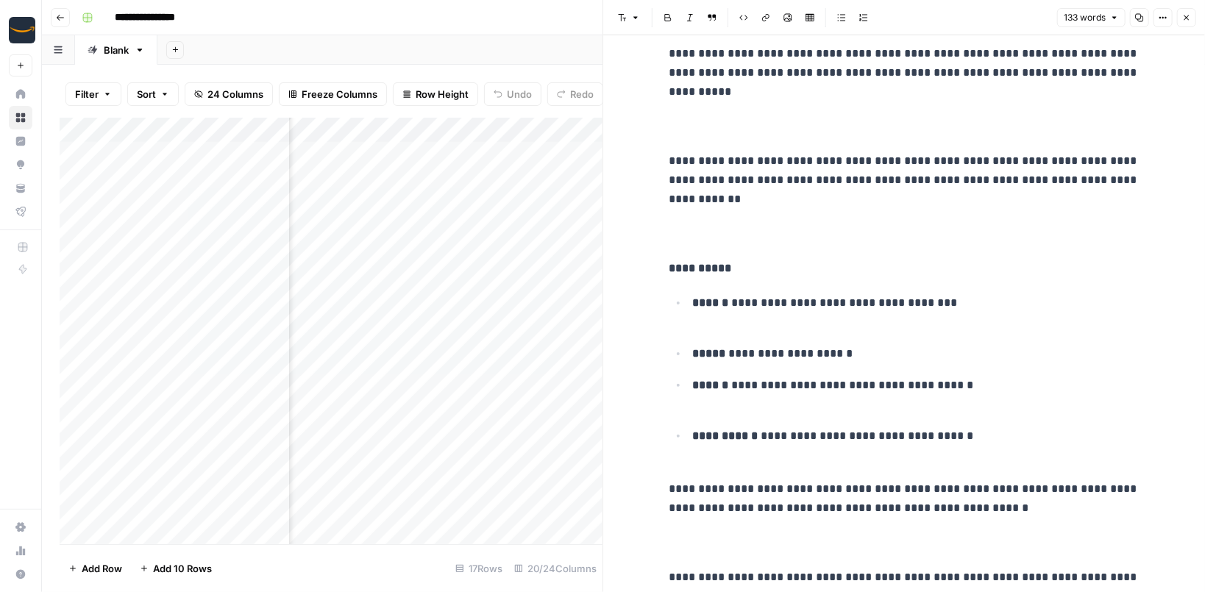
scroll to position [746, 0]
click at [1188, 24] on button "Close" at bounding box center [1186, 17] width 19 height 19
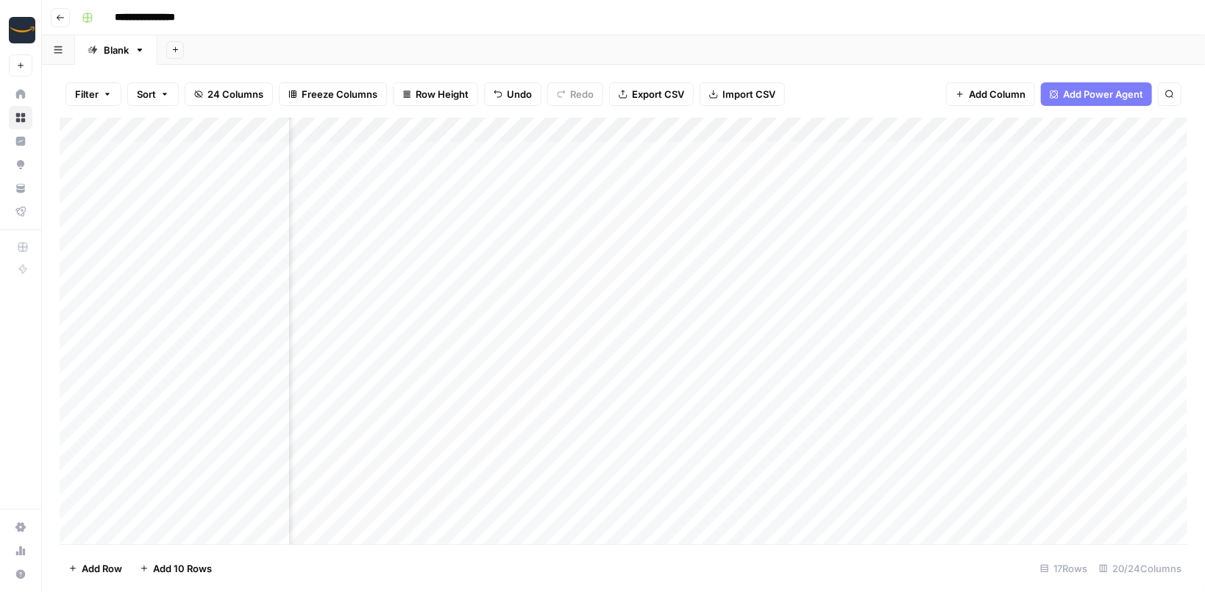
scroll to position [0, 1668]
click at [549, 153] on div "Add Column" at bounding box center [623, 331] width 1127 height 427
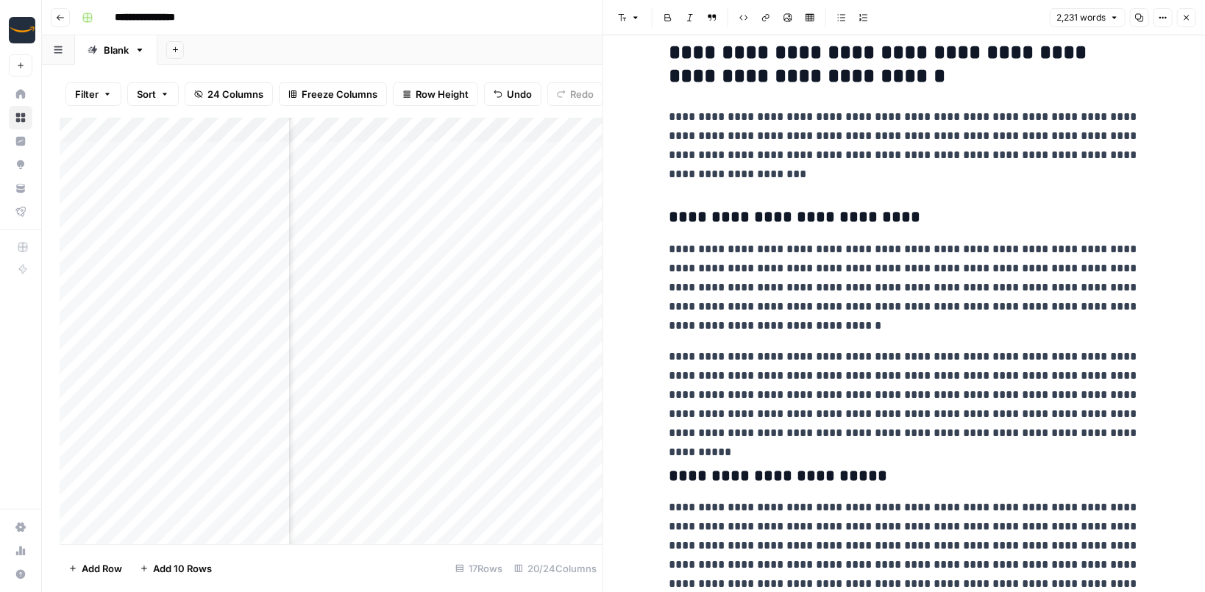
scroll to position [721, 0]
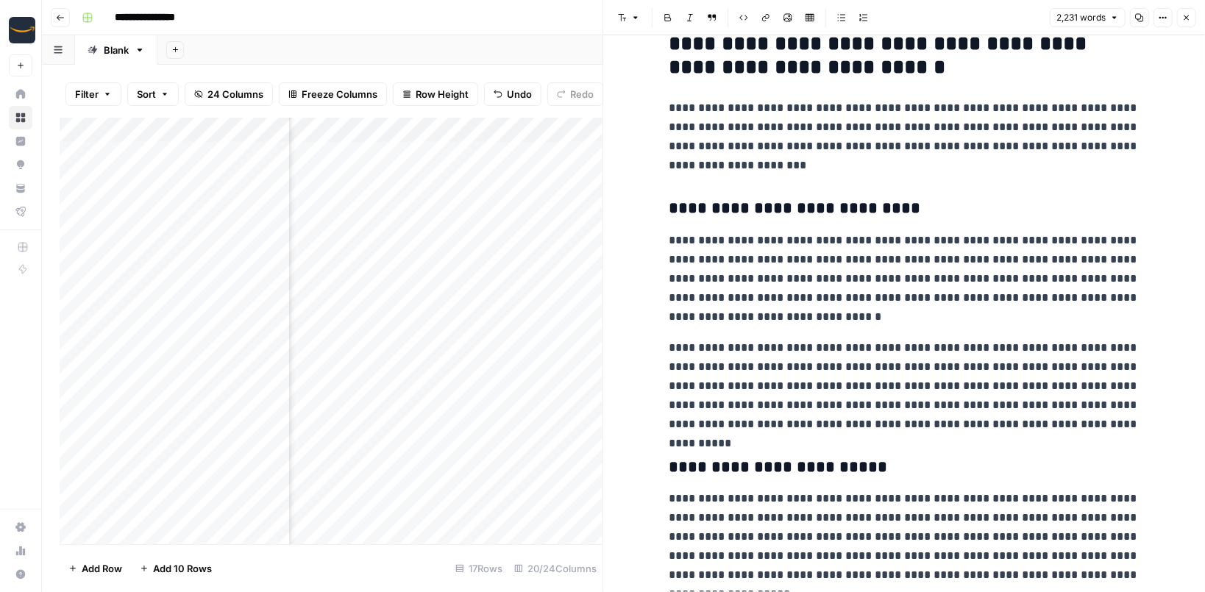
click at [1182, 19] on icon "button" at bounding box center [1186, 17] width 9 height 9
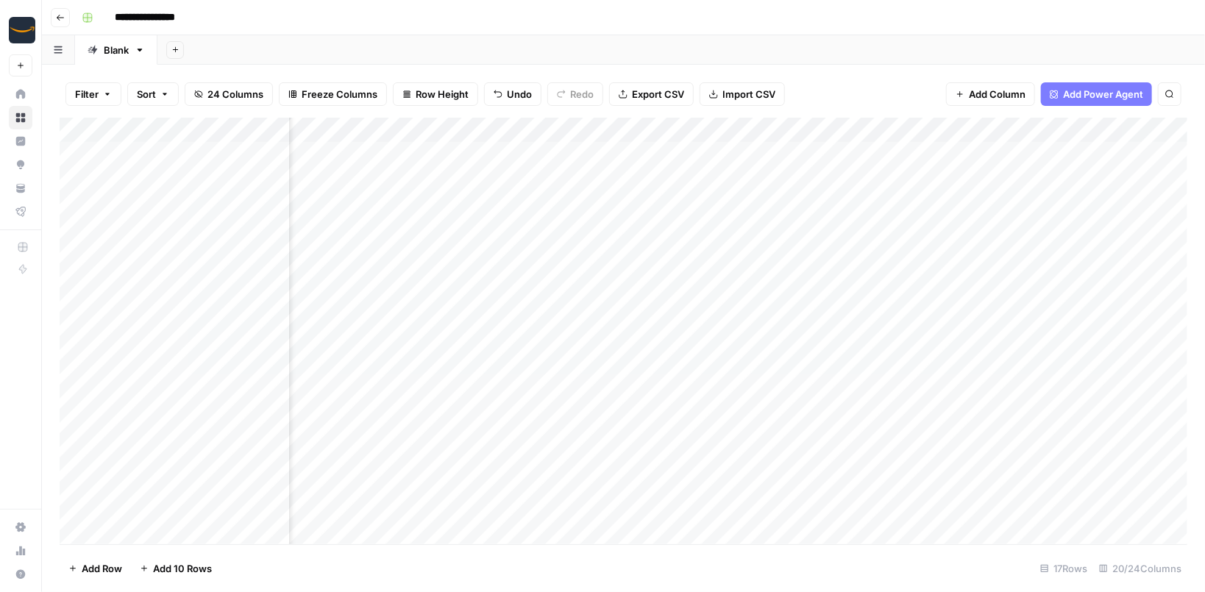
scroll to position [0, 113]
click at [644, 130] on div "Add Column" at bounding box center [623, 331] width 1127 height 427
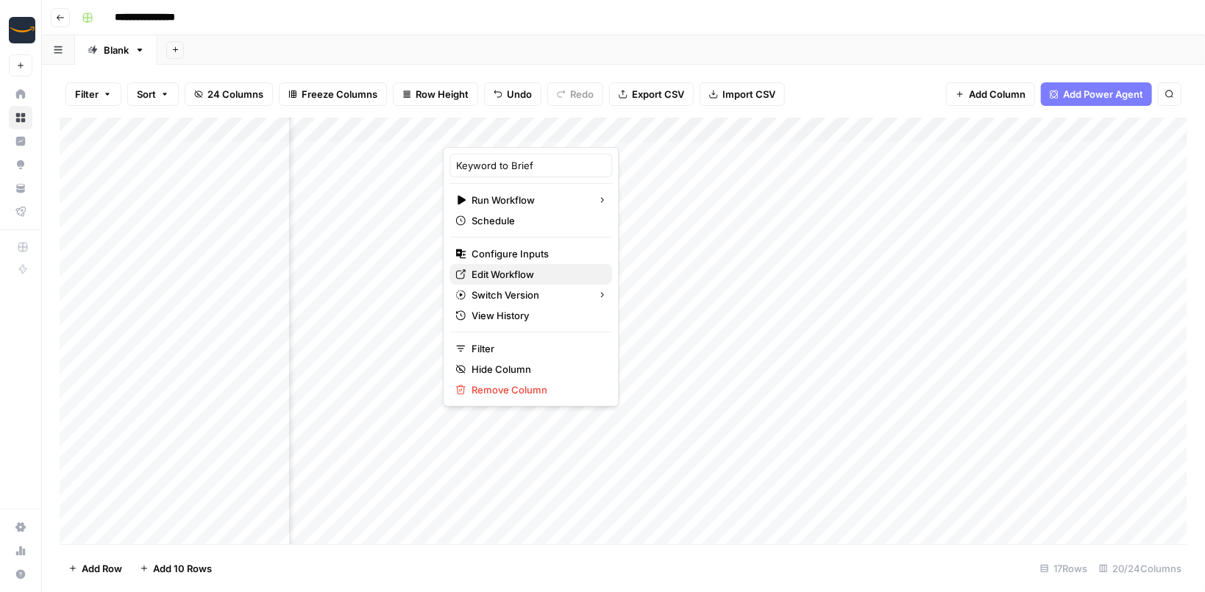
click at [505, 269] on span "Edit Workflow" at bounding box center [535, 274] width 129 height 15
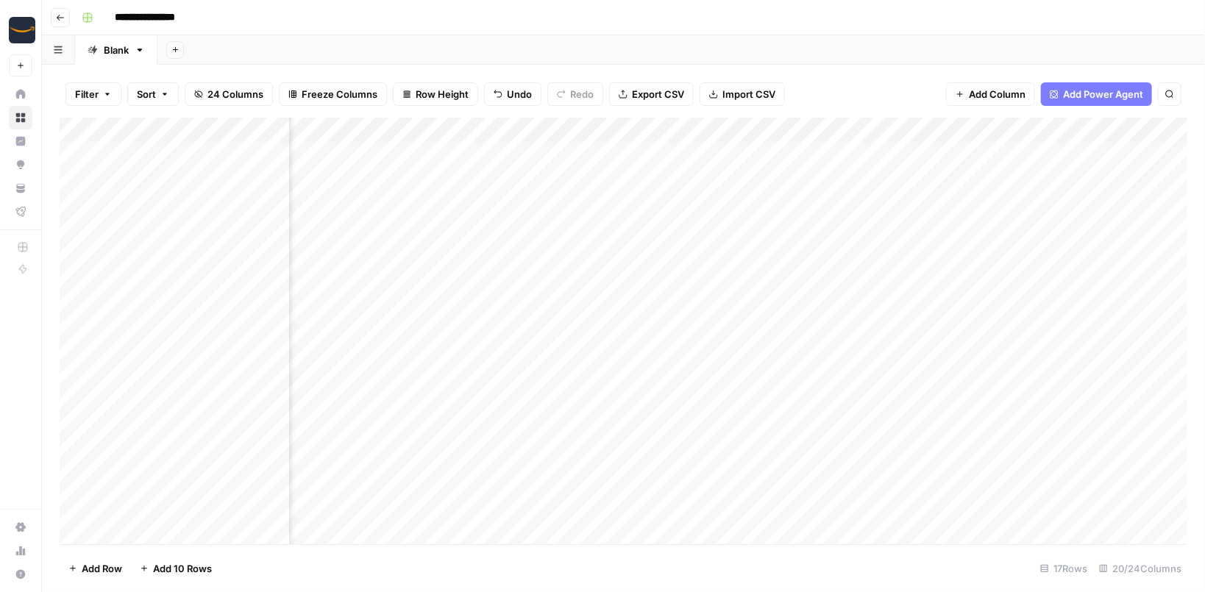
scroll to position [0, 0]
drag, startPoint x: 356, startPoint y: 193, endPoint x: 341, endPoint y: 510, distance: 316.6
click at [341, 510] on div "Add Column" at bounding box center [623, 331] width 1127 height 427
click at [486, 43] on div "Add Sheet" at bounding box center [680, 49] width 1047 height 29
click at [318, 41] on div "Add Sheet" at bounding box center [680, 49] width 1047 height 29
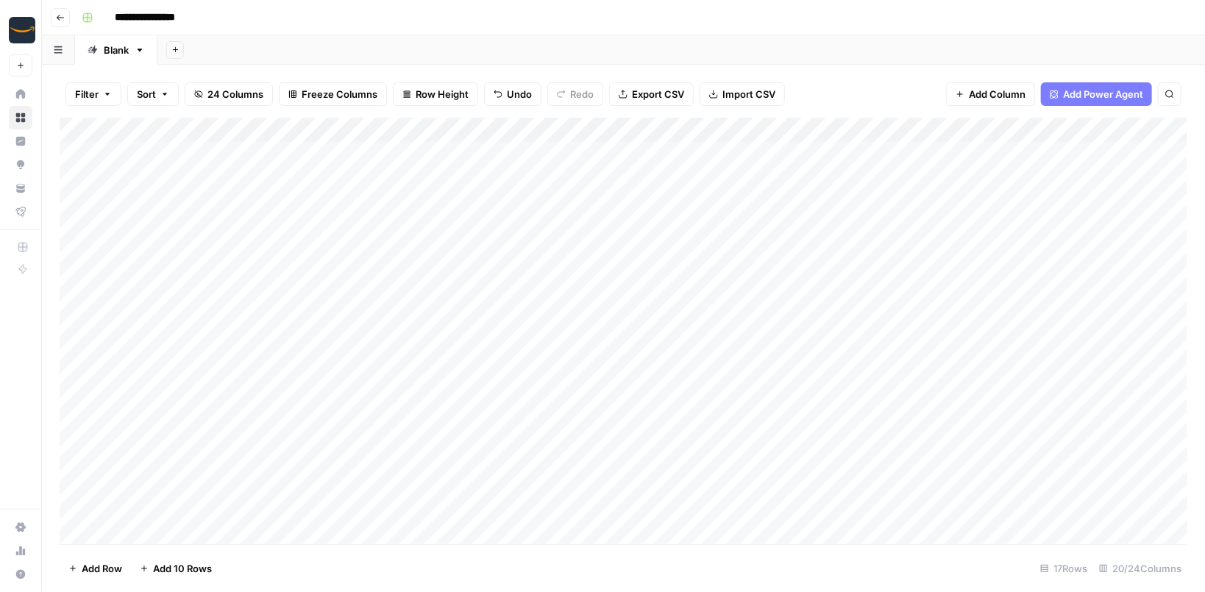
click at [318, 41] on div "Add Sheet" at bounding box center [680, 49] width 1047 height 29
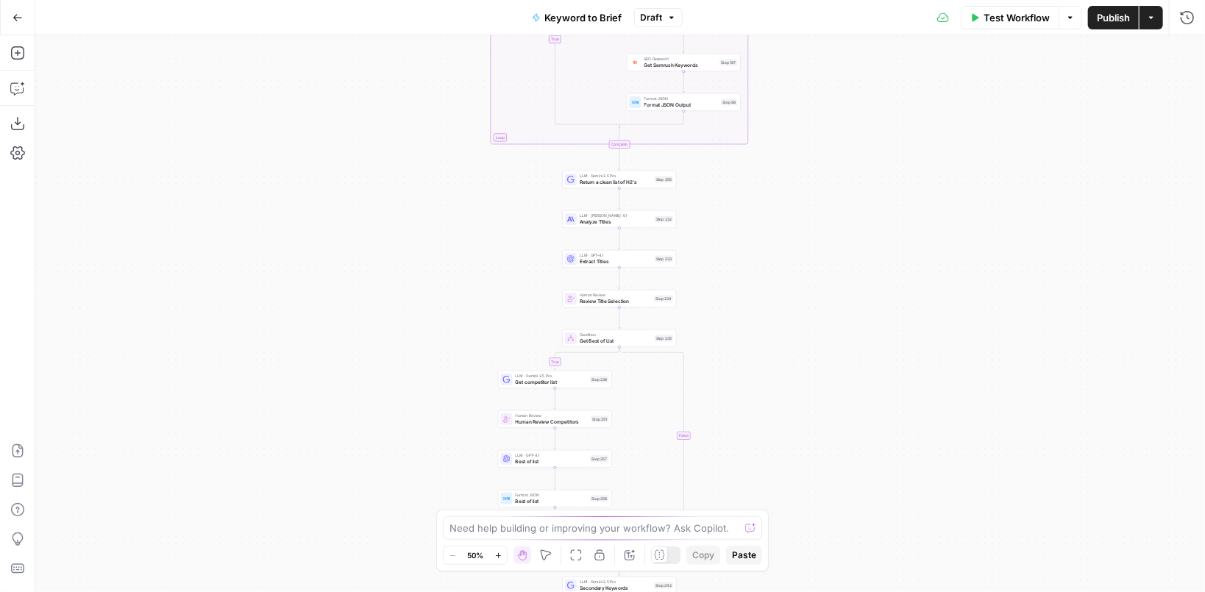
drag, startPoint x: 764, startPoint y: 188, endPoint x: 735, endPoint y: 435, distance: 248.9
click at [738, 435] on div "true false true false Workflow Set Inputs Inputs Run Code · Python Run Code Ste…" at bounding box center [619, 313] width 1169 height 557
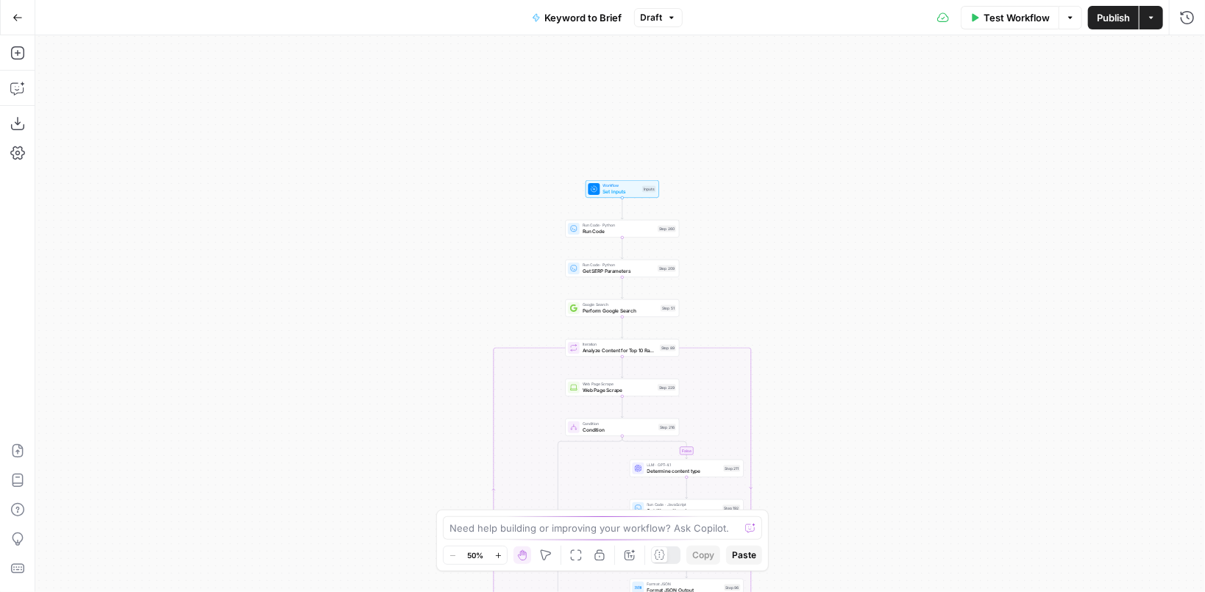
drag, startPoint x: 773, startPoint y: 177, endPoint x: 802, endPoint y: 424, distance: 248.8
click at [802, 424] on div "true false true false Workflow Set Inputs Inputs Run Code · Python Run Code Ste…" at bounding box center [619, 313] width 1169 height 557
click at [719, 249] on div "true false true false Workflow Set Inputs Inputs Run Code · Python Run Code Ste…" at bounding box center [619, 313] width 1169 height 557
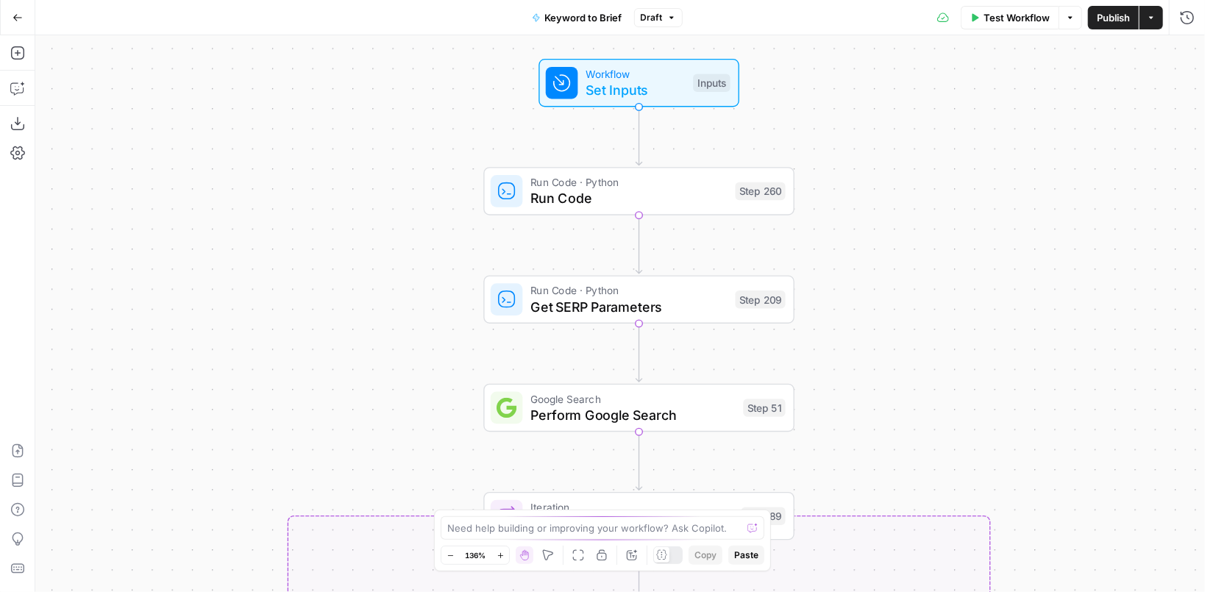
drag, startPoint x: 702, startPoint y: 296, endPoint x: 880, endPoint y: 313, distance: 178.8
click at [880, 313] on div "true false true false Workflow Set Inputs Inputs Run Code · Python Run Code Ste…" at bounding box center [619, 313] width 1169 height 557
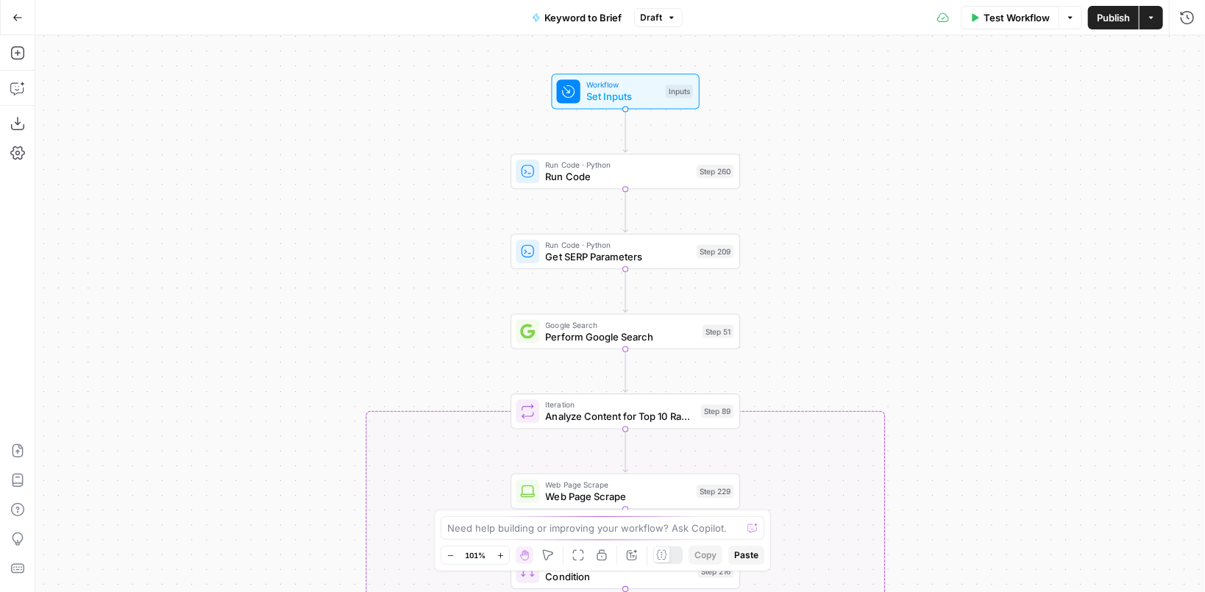
drag, startPoint x: 910, startPoint y: 321, endPoint x: 822, endPoint y: 266, distance: 103.1
click at [822, 266] on div "true false true false Workflow Set Inputs Inputs Run Code · Python Run Code Ste…" at bounding box center [619, 313] width 1169 height 557
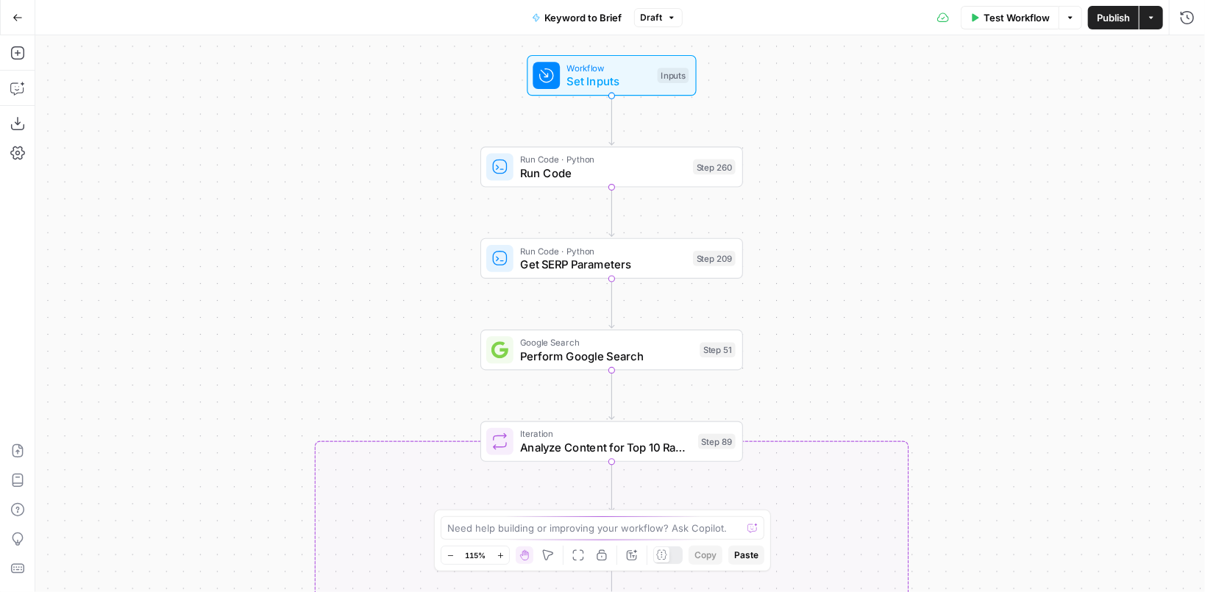
drag, startPoint x: 822, startPoint y: 266, endPoint x: 849, endPoint y: 279, distance: 29.9
click at [849, 279] on div "true false true false Workflow Set Inputs Inputs Run Code · Python Run Code Ste…" at bounding box center [619, 313] width 1169 height 557
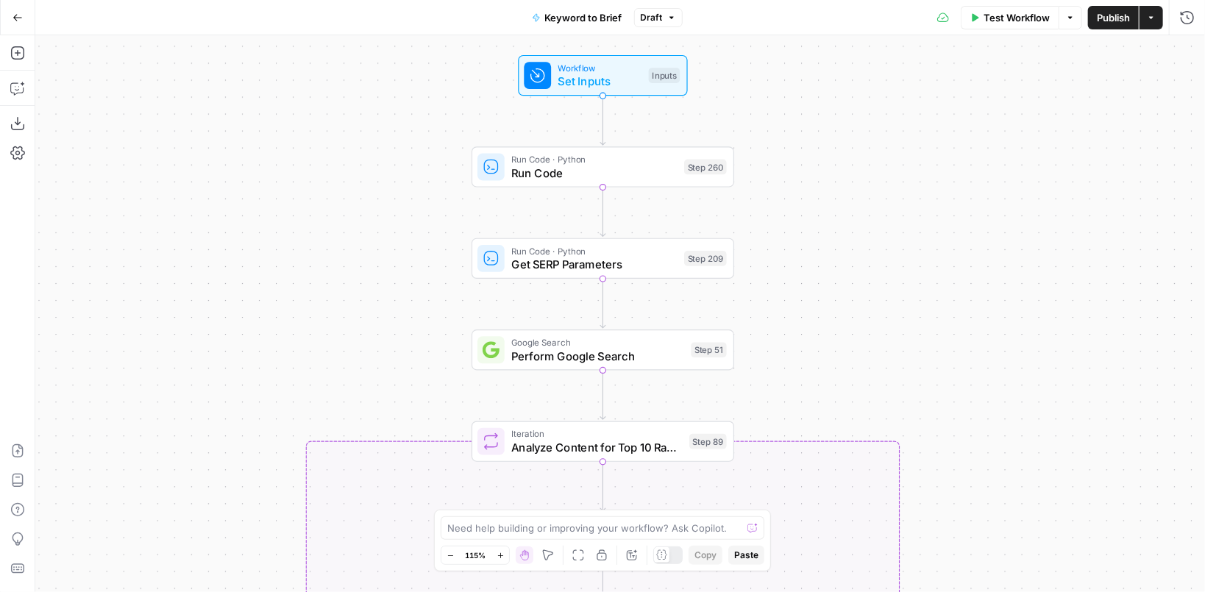
drag, startPoint x: 850, startPoint y: 270, endPoint x: 841, endPoint y: 269, distance: 8.9
click at [841, 269] on div "true false true false Workflow Set Inputs Inputs Run Code · Python Run Code Ste…" at bounding box center [619, 313] width 1169 height 557
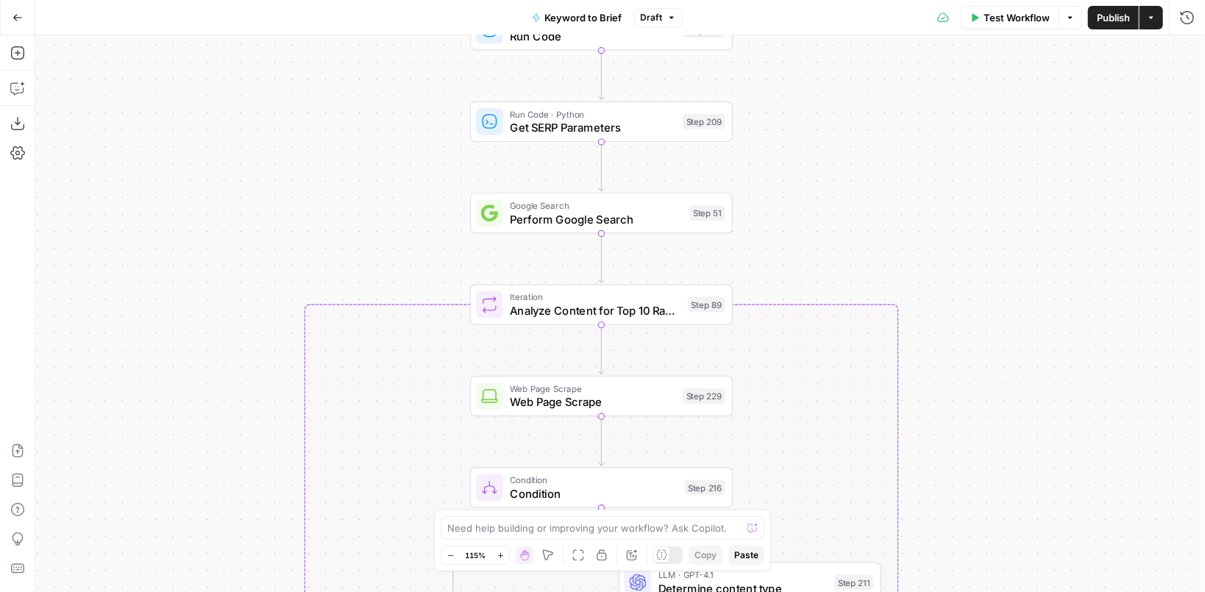
drag, startPoint x: 970, startPoint y: 455, endPoint x: 969, endPoint y: 307, distance: 147.1
click at [969, 307] on div "true false true false Workflow Set Inputs Inputs Run Code · Python Run Code Ste…" at bounding box center [619, 313] width 1169 height 557
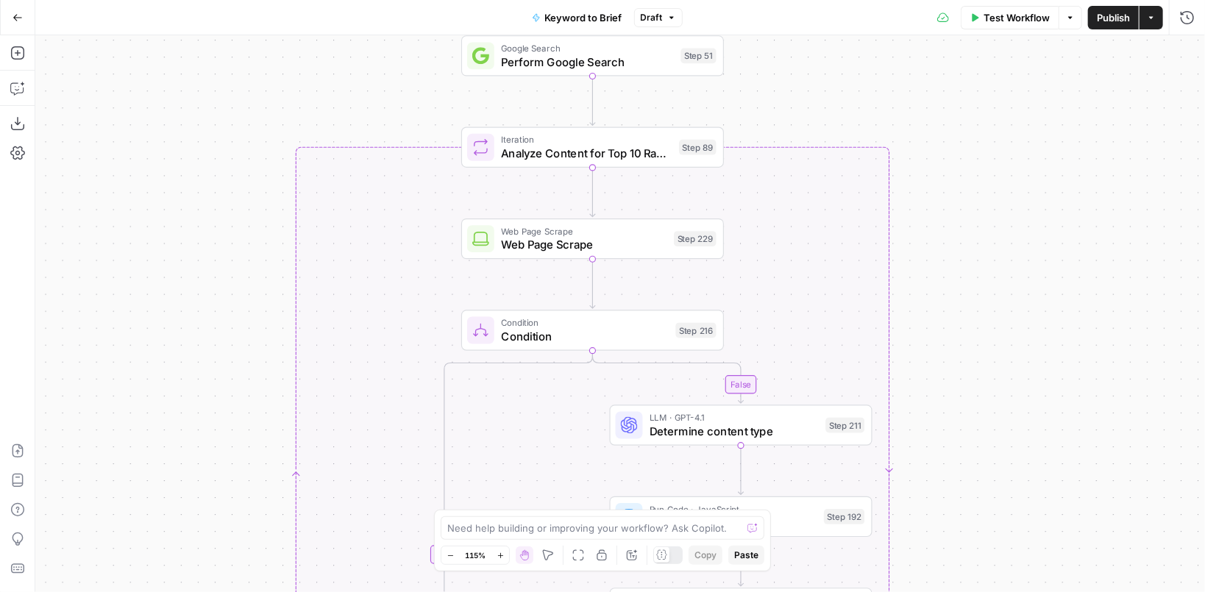
drag, startPoint x: 1016, startPoint y: 413, endPoint x: 1008, endPoint y: 268, distance: 145.9
click at [1008, 268] on div "true false true false Workflow Set Inputs Inputs Run Code · Python Run Code Ste…" at bounding box center [619, 313] width 1169 height 557
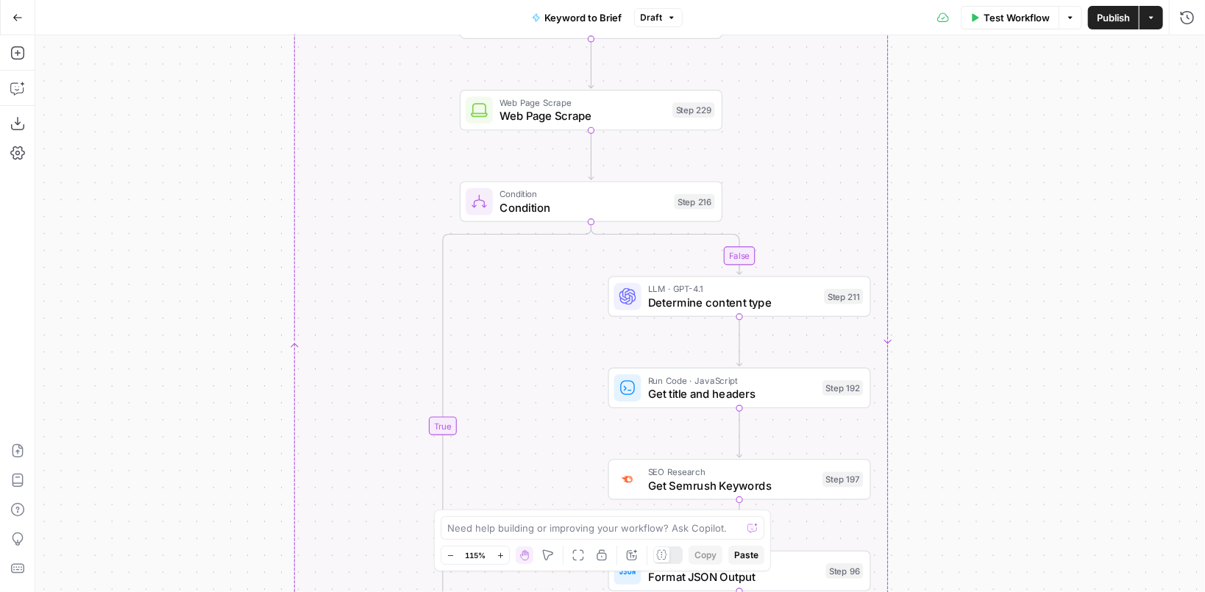
drag, startPoint x: 1013, startPoint y: 396, endPoint x: 1012, endPoint y: 266, distance: 129.4
click at [1012, 266] on div "true false true false Workflow Set Inputs Inputs Run Code · Python Run Code Ste…" at bounding box center [619, 313] width 1169 height 557
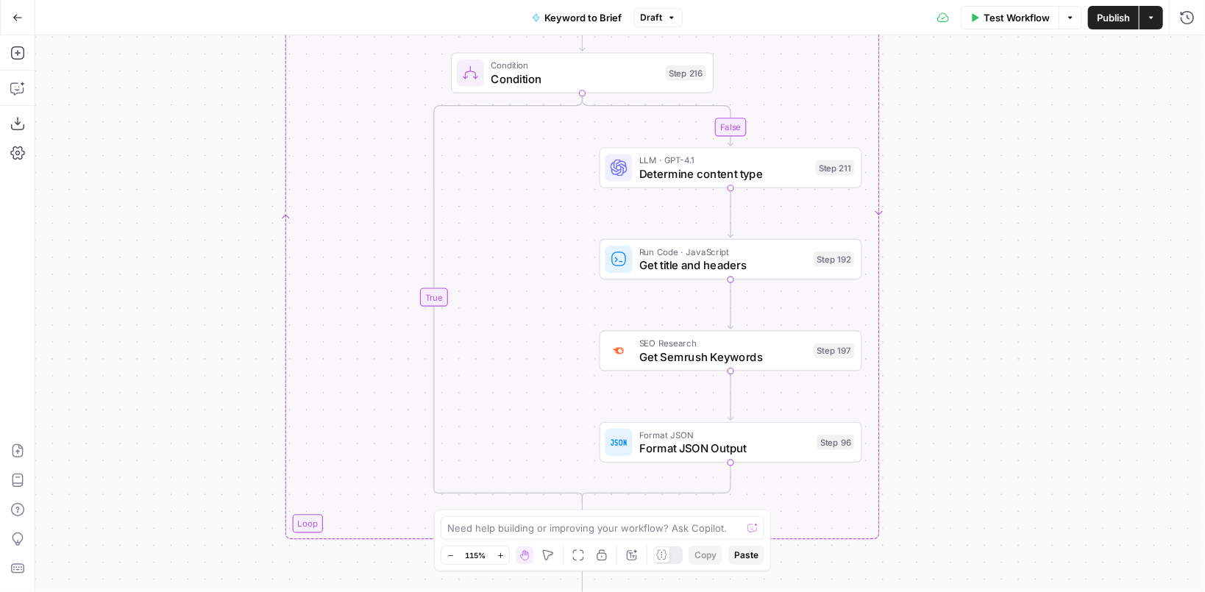
drag, startPoint x: 1014, startPoint y: 407, endPoint x: 1006, endPoint y: 277, distance: 129.7
click at [1006, 277] on div "true false true false Workflow Set Inputs Inputs Run Code · Python Run Code Ste…" at bounding box center [619, 313] width 1169 height 557
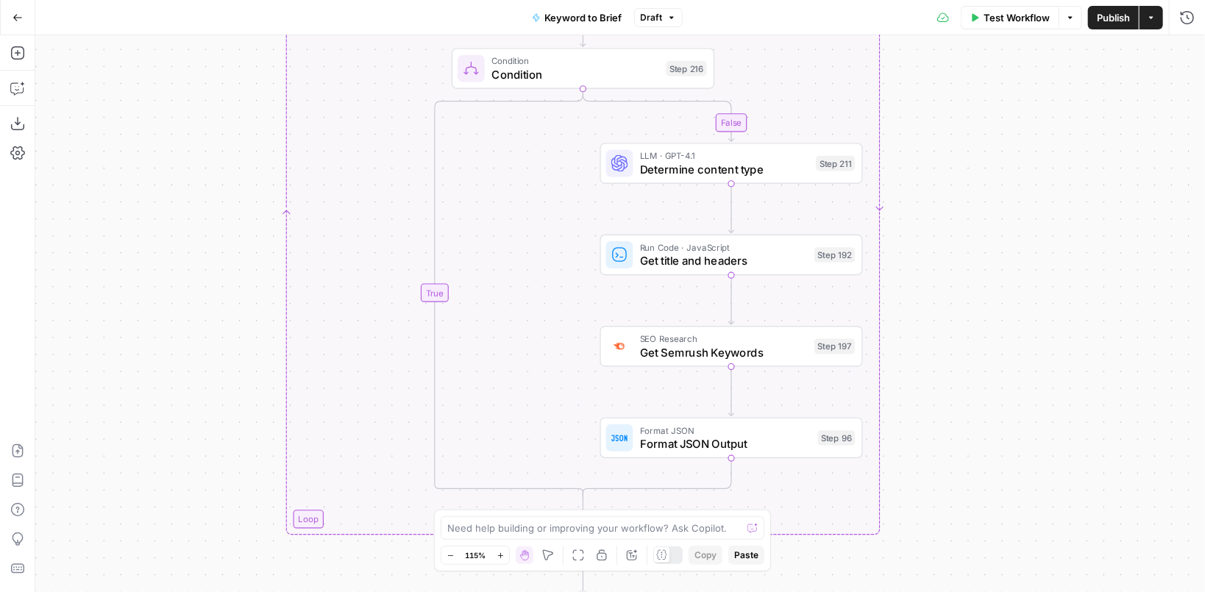
drag, startPoint x: 1006, startPoint y: 277, endPoint x: 1005, endPoint y: 168, distance: 108.8
click at [1005, 169] on div "true false true false Workflow Set Inputs Inputs Run Code · Python Run Code Ste…" at bounding box center [619, 313] width 1169 height 557
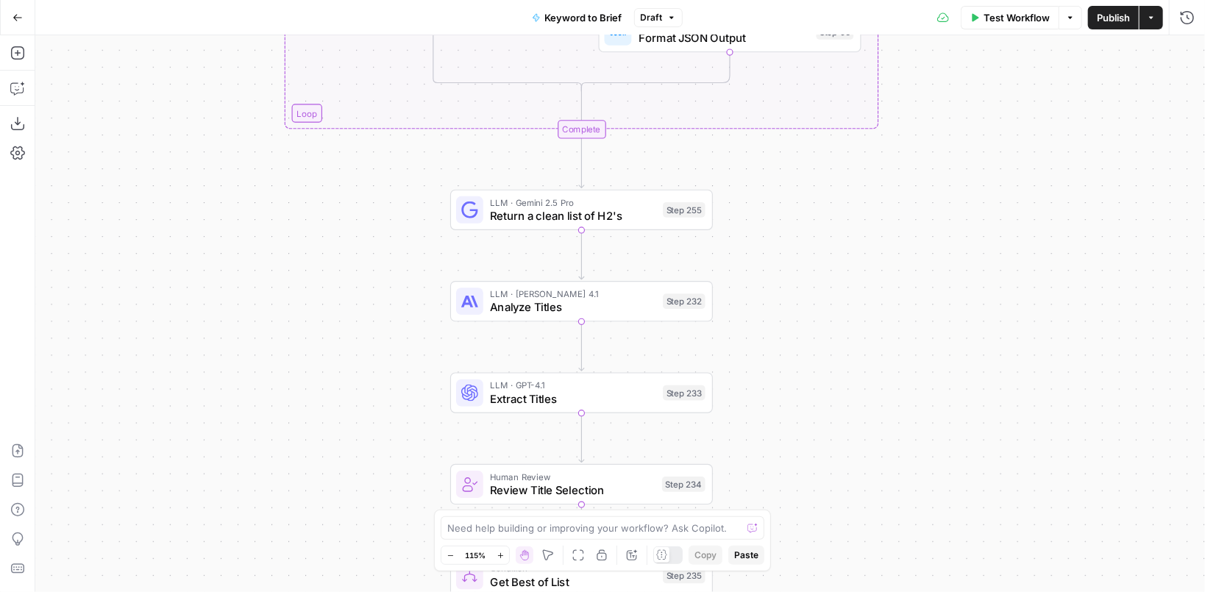
drag, startPoint x: 981, startPoint y: 362, endPoint x: 980, endPoint y: 60, distance: 302.3
click at [980, 60] on div "true false true false Workflow Set Inputs Inputs Run Code · Python Run Code Ste…" at bounding box center [619, 313] width 1169 height 557
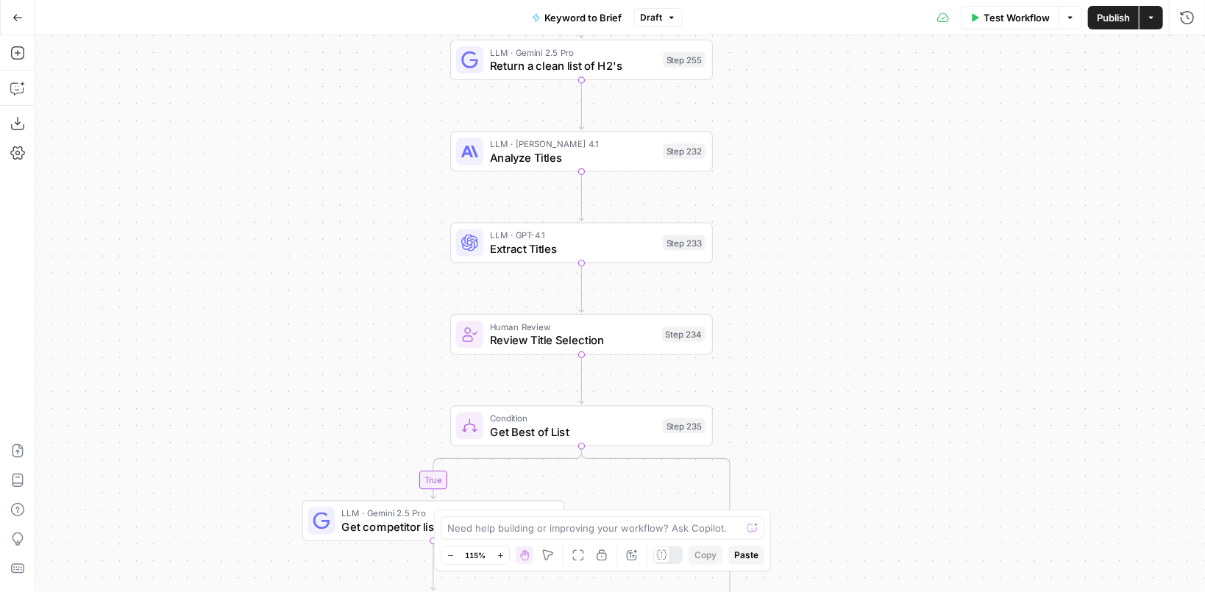
drag, startPoint x: 972, startPoint y: 341, endPoint x: 972, endPoint y: 179, distance: 161.1
click at [972, 179] on div "true false true false Workflow Set Inputs Inputs Run Code · Python Run Code Ste…" at bounding box center [619, 313] width 1169 height 557
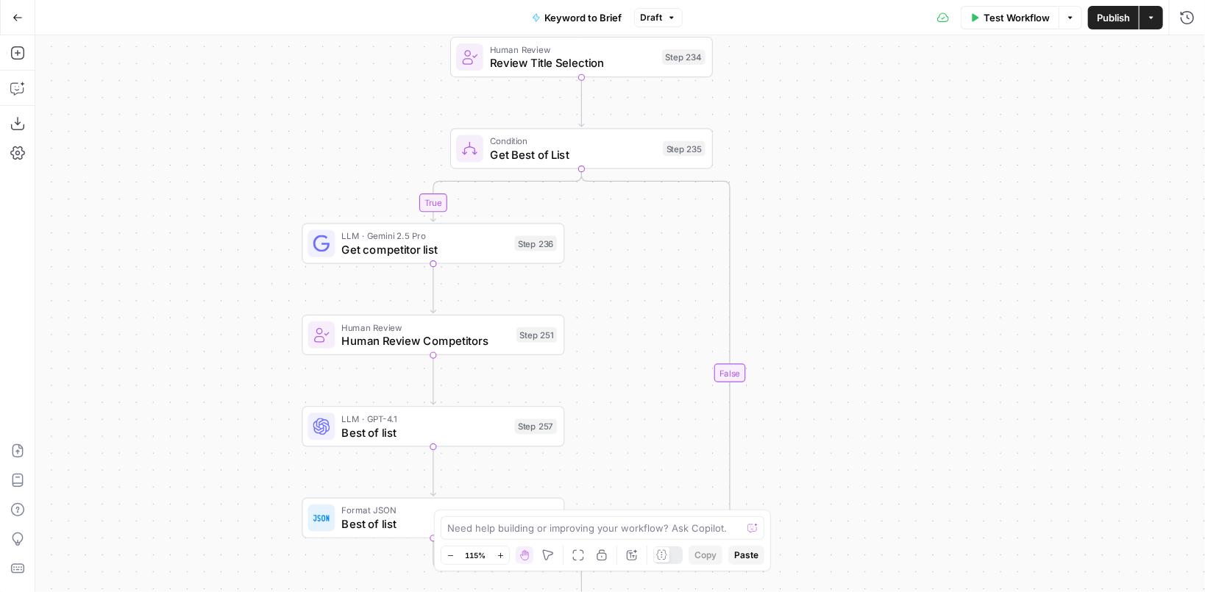
drag, startPoint x: 947, startPoint y: 460, endPoint x: 947, endPoint y: 193, distance: 266.2
click at [947, 193] on div "true false true false Workflow Set Inputs Inputs Run Code · Python Run Code Ste…" at bounding box center [619, 313] width 1169 height 557
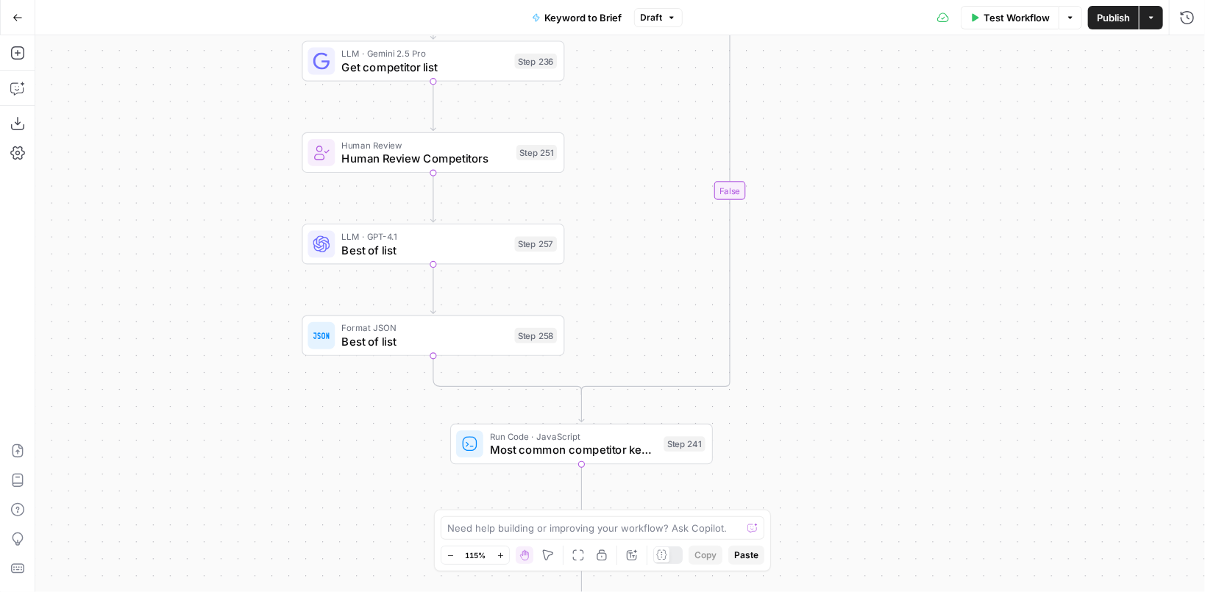
drag, startPoint x: 886, startPoint y: 404, endPoint x: 885, endPoint y: 215, distance: 189.0
click at [885, 213] on div "true false true false Workflow Set Inputs Inputs Run Code · Python Run Code Ste…" at bounding box center [619, 313] width 1169 height 557
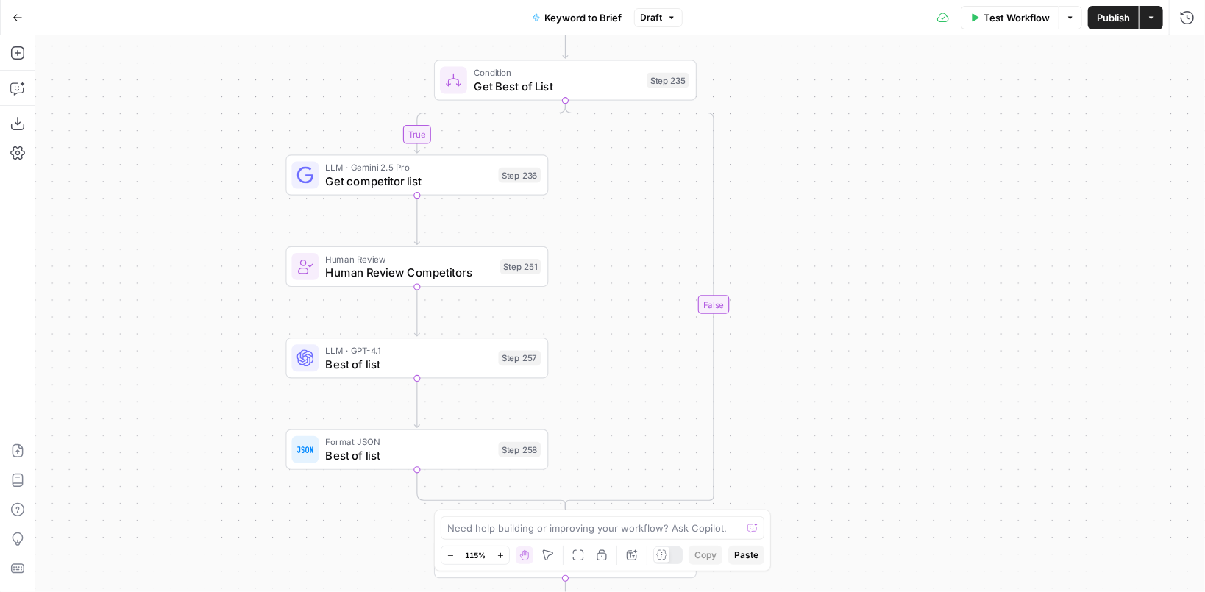
drag, startPoint x: 885, startPoint y: 215, endPoint x: 869, endPoint y: 343, distance: 129.0
click at [869, 343] on div "true false true false Workflow Set Inputs Inputs Run Code · Python Run Code Ste…" at bounding box center [619, 313] width 1169 height 557
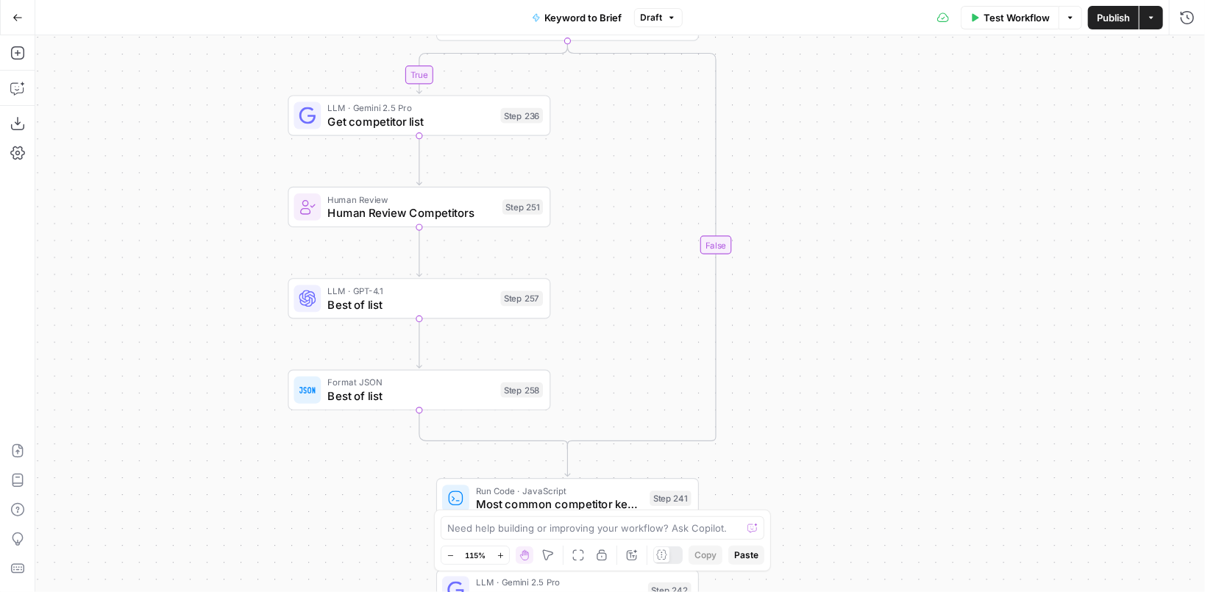
drag, startPoint x: 859, startPoint y: 386, endPoint x: 875, endPoint y: 203, distance: 183.8
click at [875, 203] on div "true false true false Workflow Set Inputs Inputs Run Code · Python Run Code Ste…" at bounding box center [619, 313] width 1169 height 557
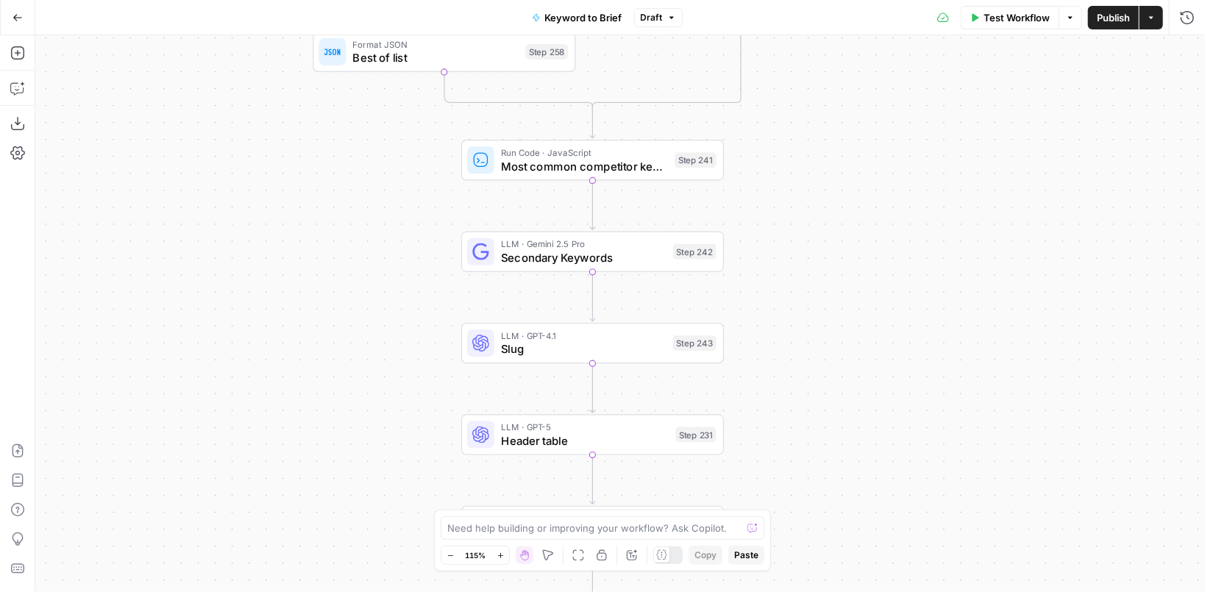
drag, startPoint x: 839, startPoint y: 345, endPoint x: 863, endPoint y: 71, distance: 274.7
click at [863, 71] on div "true false true false Workflow Set Inputs Inputs Run Code · Python Run Code Ste…" at bounding box center [619, 313] width 1169 height 557
